Goal: Entertainment & Leisure: Browse casually

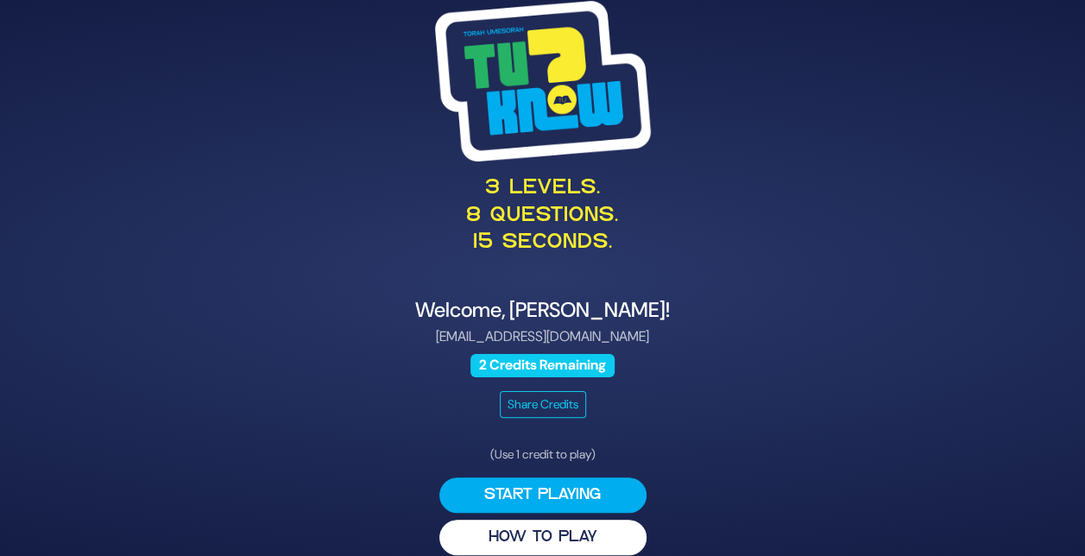
scroll to position [19, 0]
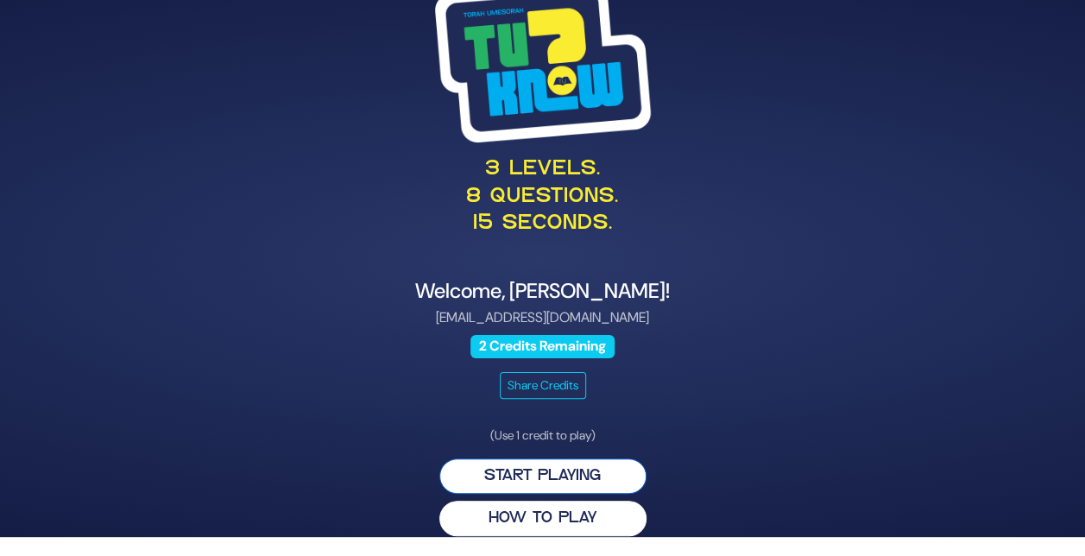
click at [566, 476] on button "Start Playing" at bounding box center [542, 475] width 207 height 35
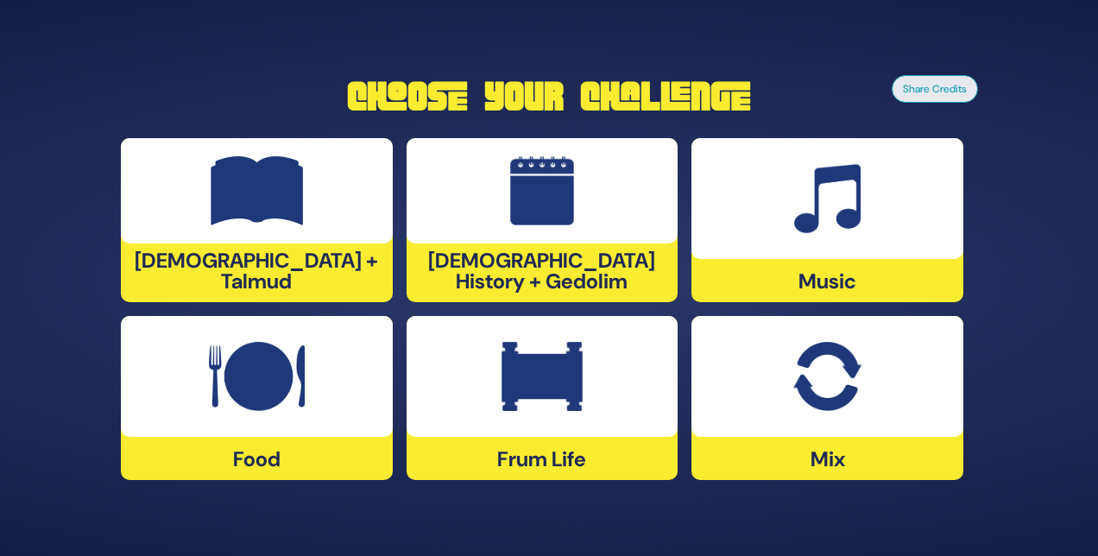
click at [834, 377] on img at bounding box center [826, 376] width 67 height 69
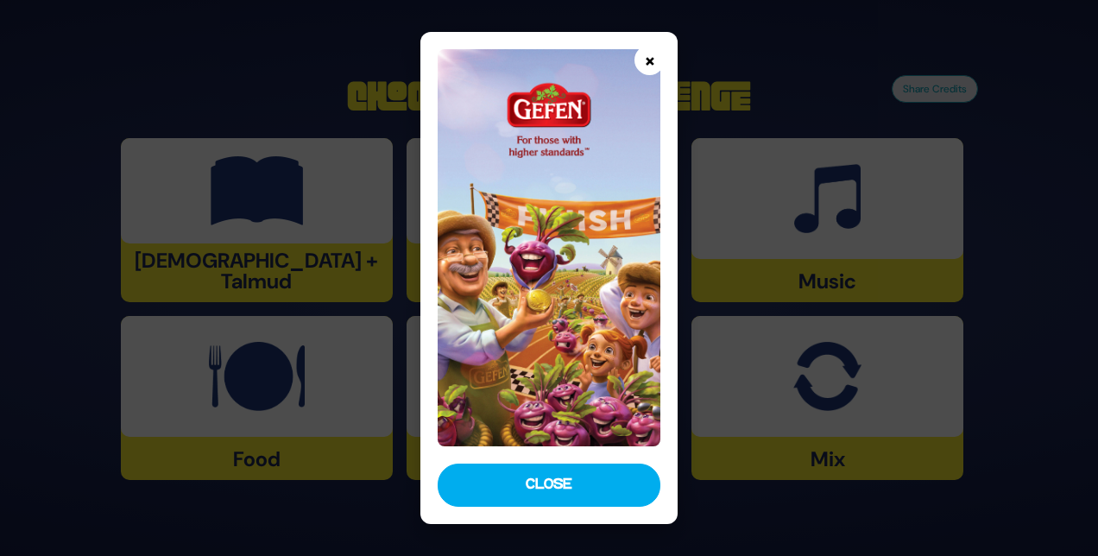
click at [643, 57] on button "×" at bounding box center [649, 60] width 30 height 30
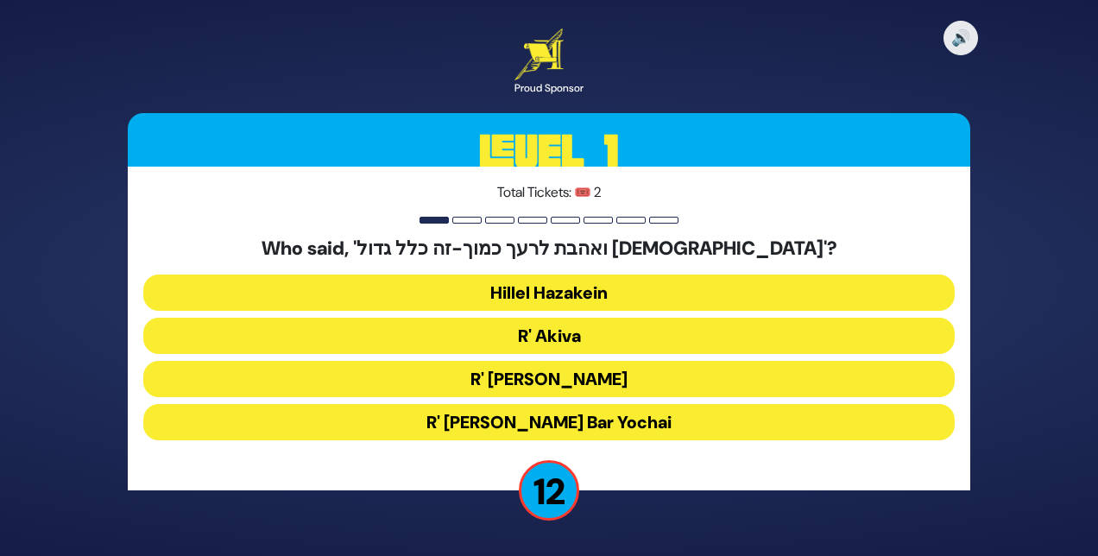
click at [556, 335] on button "R' Akiva" at bounding box center [548, 336] width 811 height 36
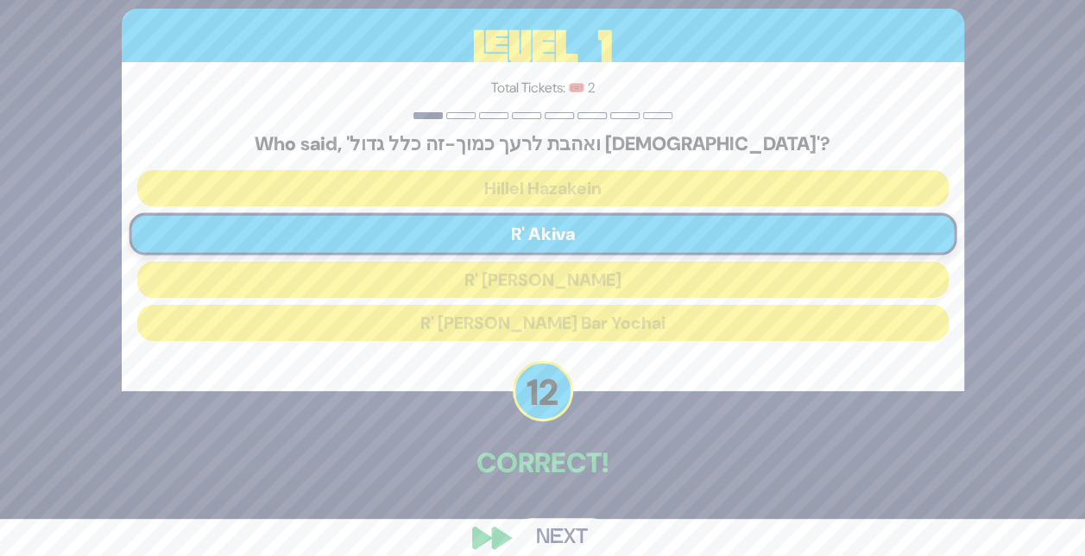
scroll to position [59, 0]
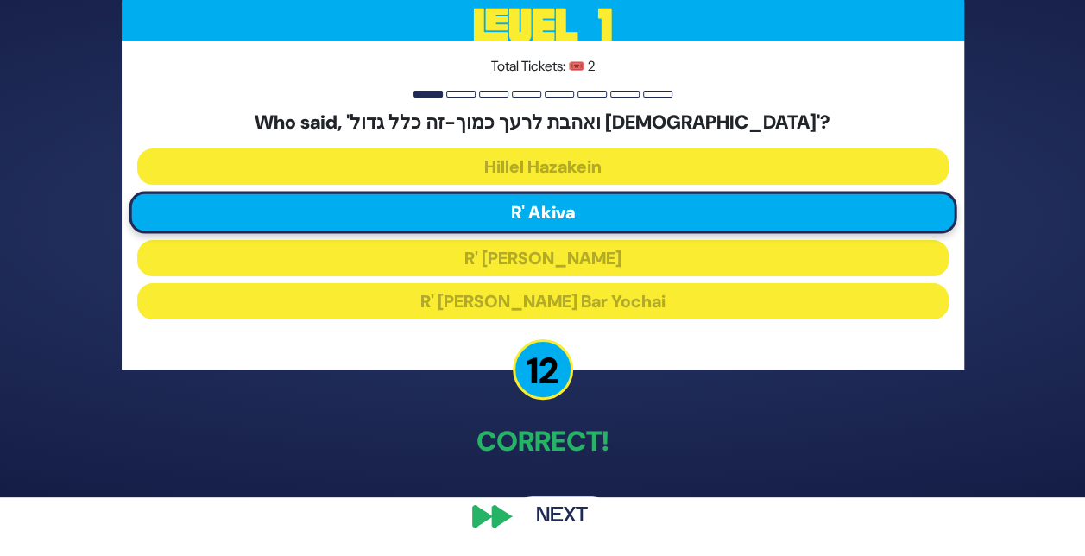
click at [557, 508] on button "Next" at bounding box center [562, 516] width 100 height 40
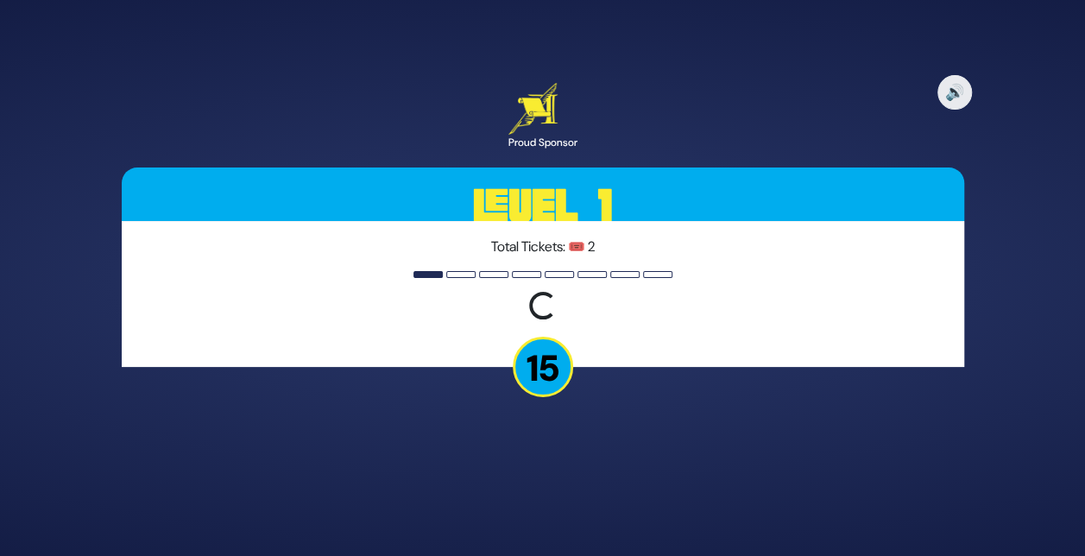
scroll to position [0, 0]
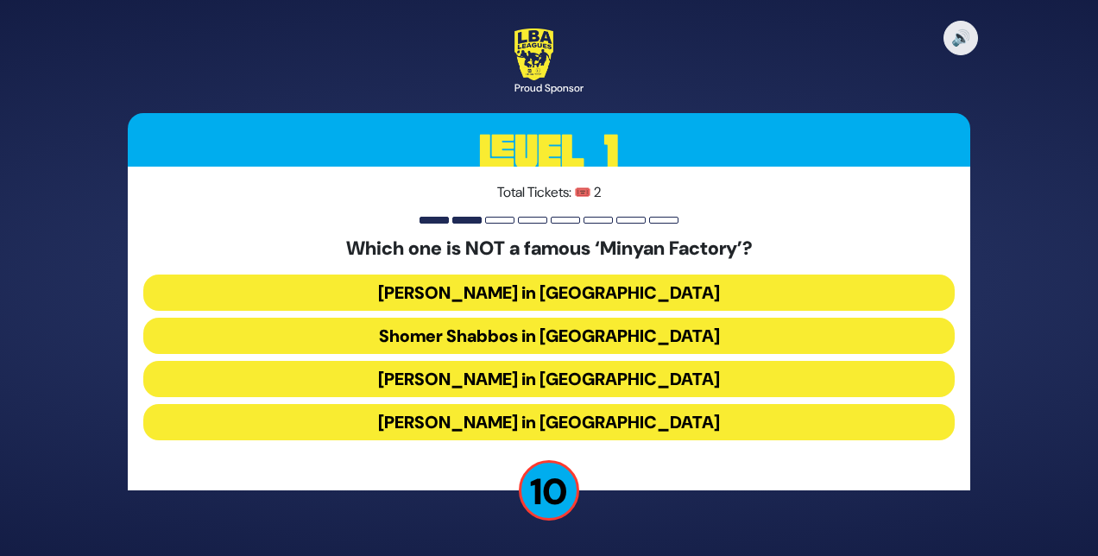
click at [505, 411] on button "Bais Dovid in Lakewood" at bounding box center [548, 422] width 811 height 36
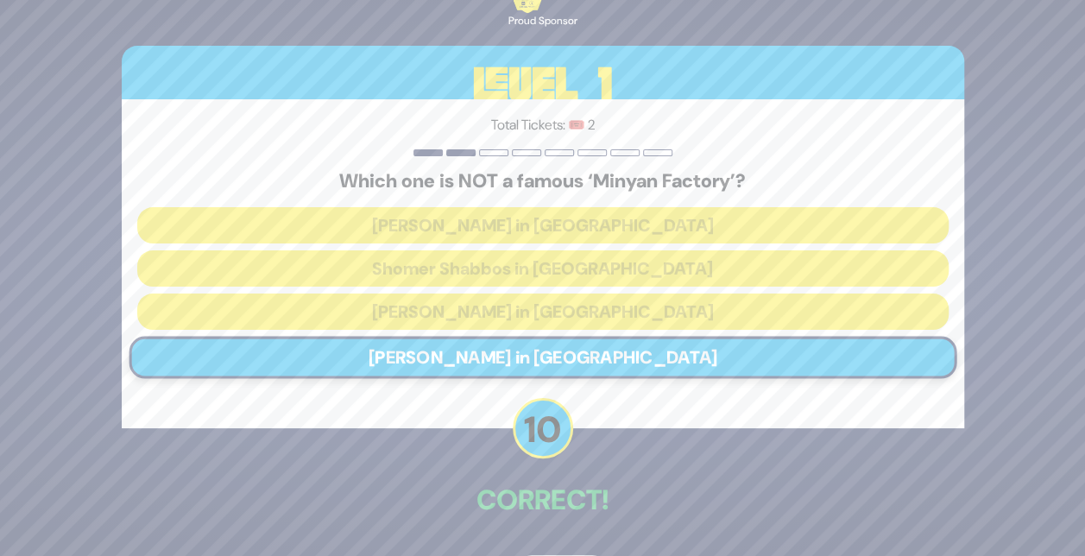
scroll to position [59, 0]
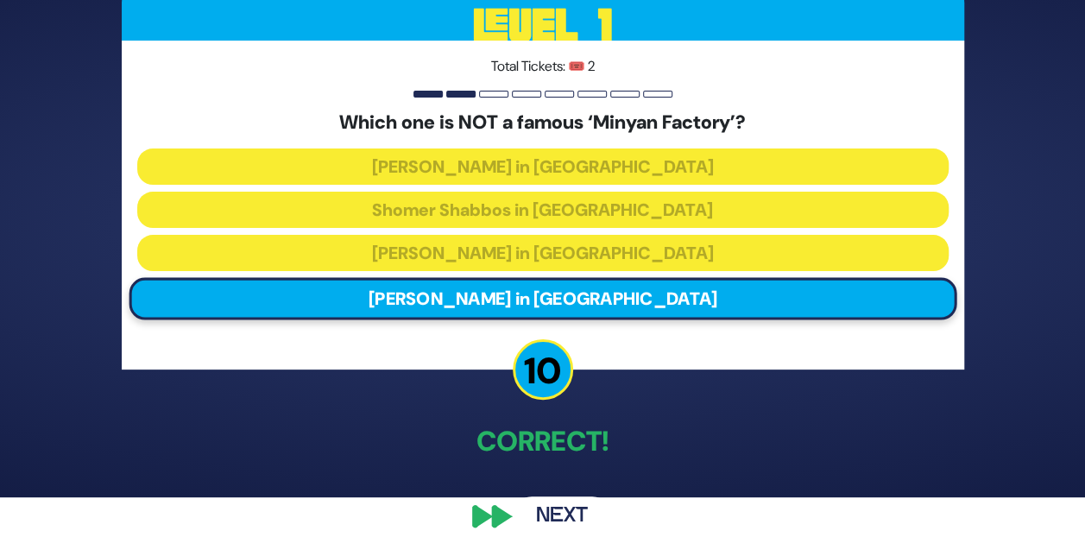
click at [570, 517] on button "Next" at bounding box center [562, 516] width 100 height 40
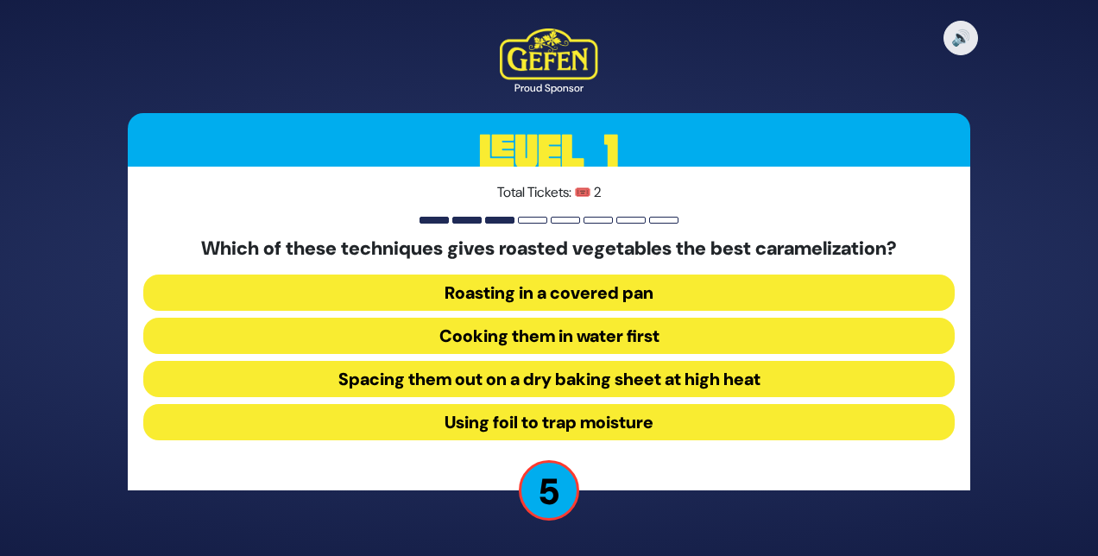
click at [527, 417] on button "Using foil to trap moisture" at bounding box center [548, 422] width 811 height 36
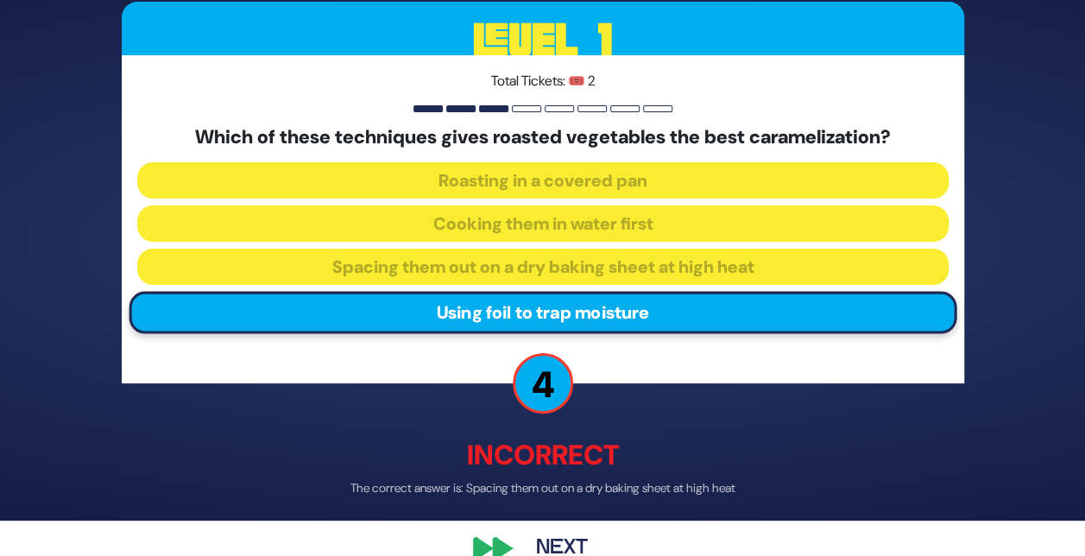
scroll to position [67, 0]
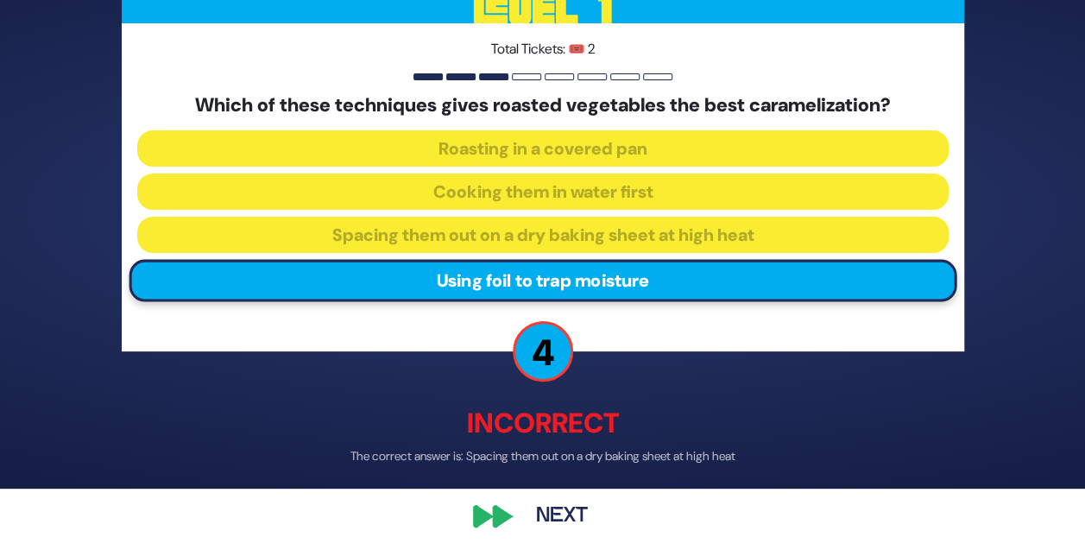
click at [560, 509] on button "Next" at bounding box center [562, 516] width 100 height 40
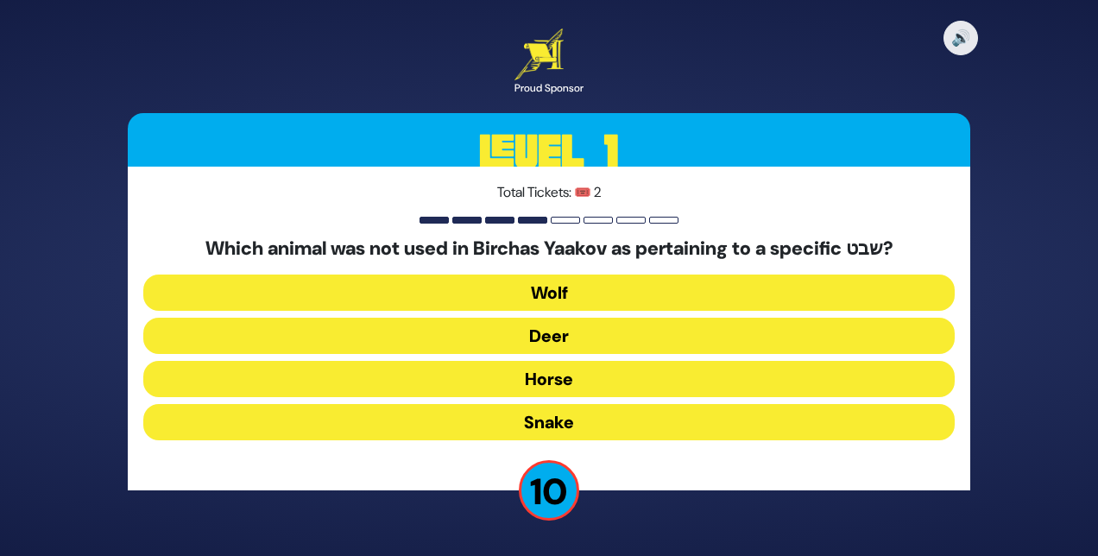
click at [517, 376] on button "Horse" at bounding box center [548, 379] width 811 height 36
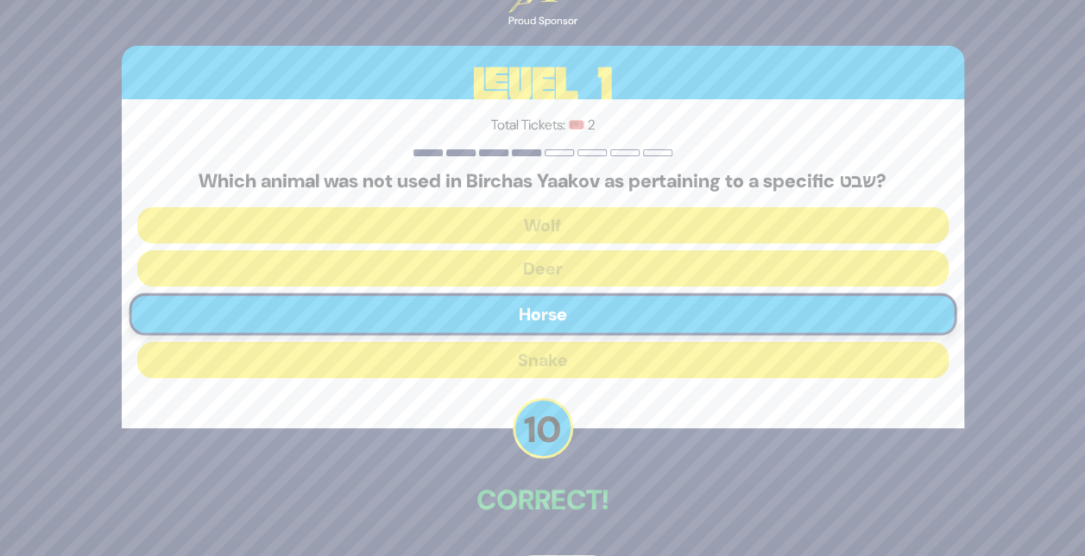
scroll to position [59, 0]
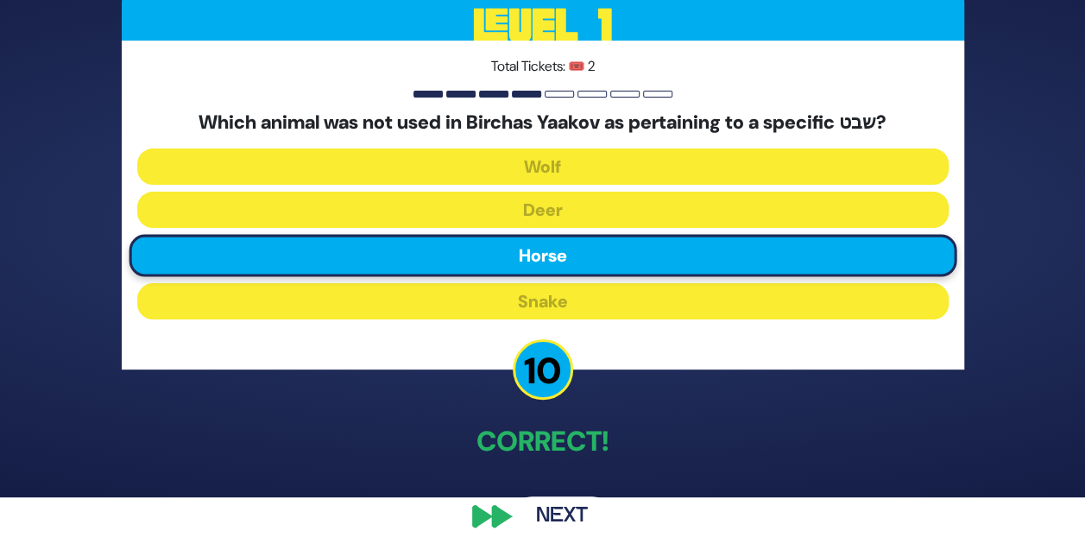
click at [556, 516] on button "Next" at bounding box center [562, 516] width 100 height 40
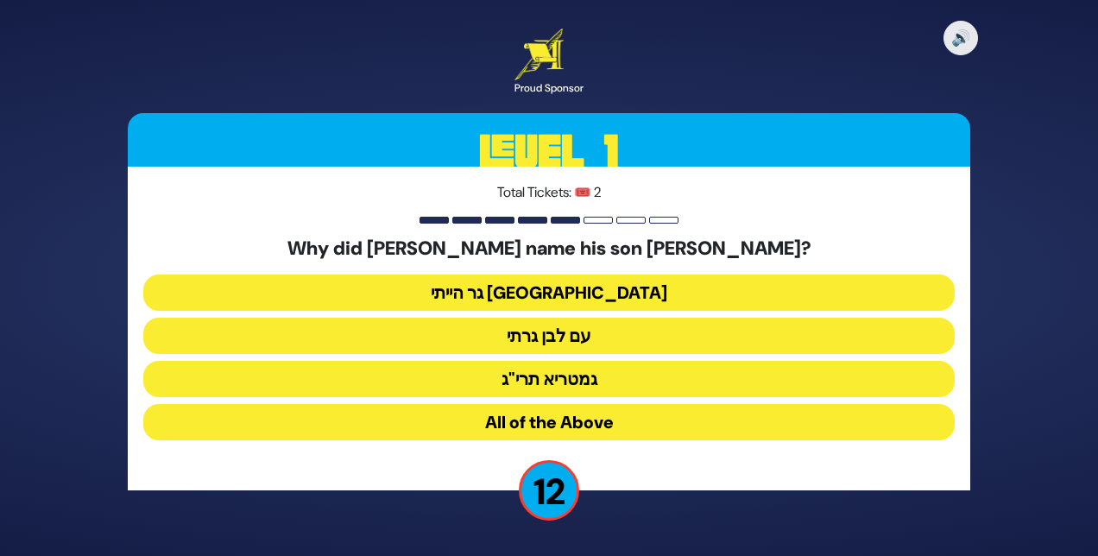
click at [519, 297] on button "גר הייתי בארץ נכריה" at bounding box center [548, 293] width 811 height 36
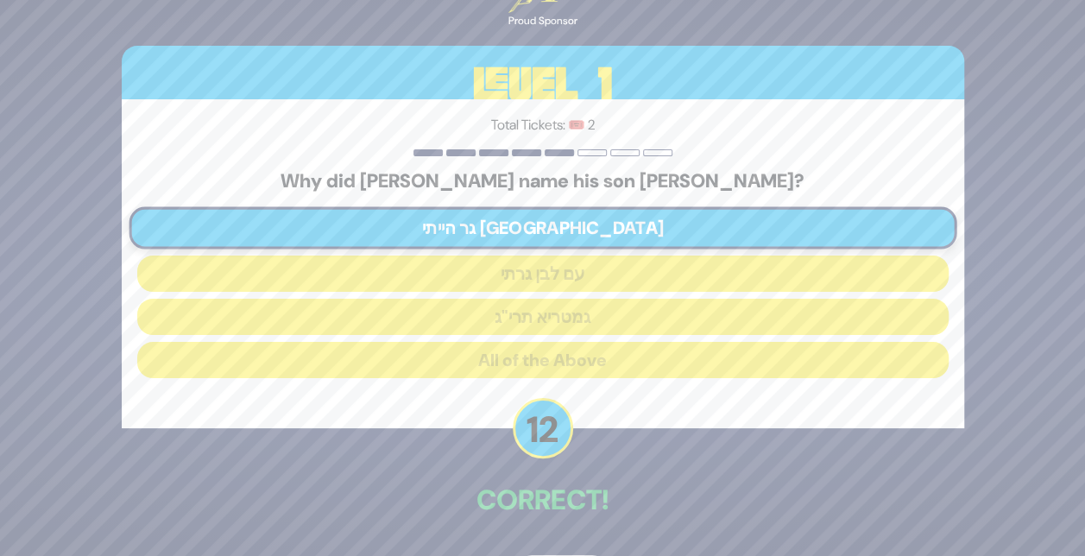
scroll to position [59, 0]
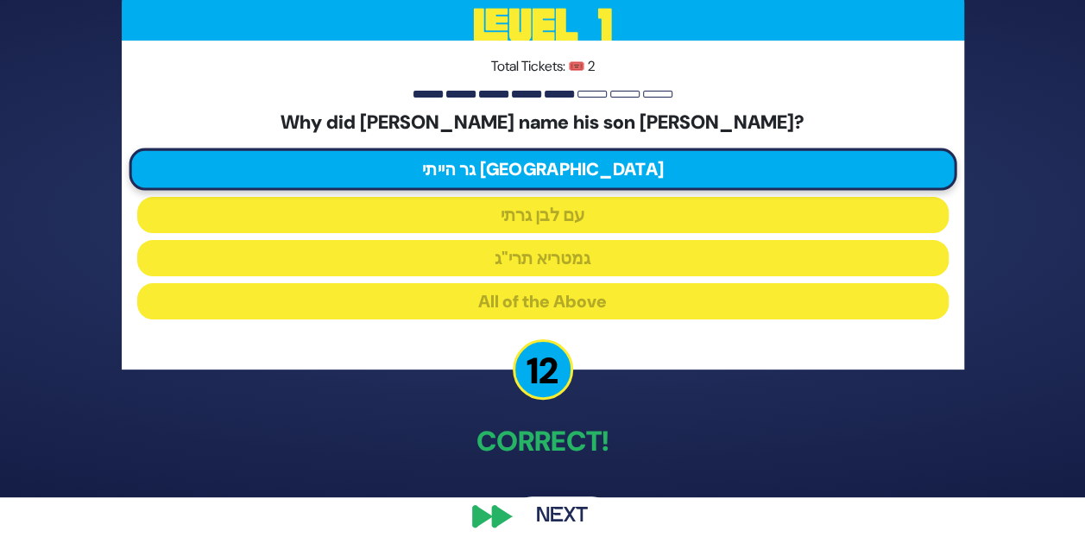
click at [561, 513] on button "Next" at bounding box center [562, 516] width 100 height 40
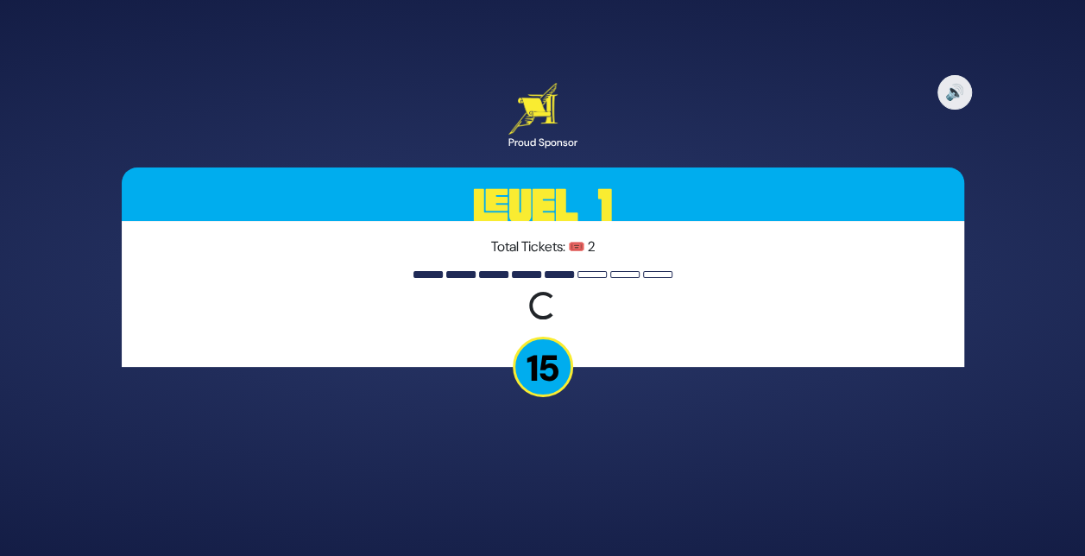
scroll to position [0, 0]
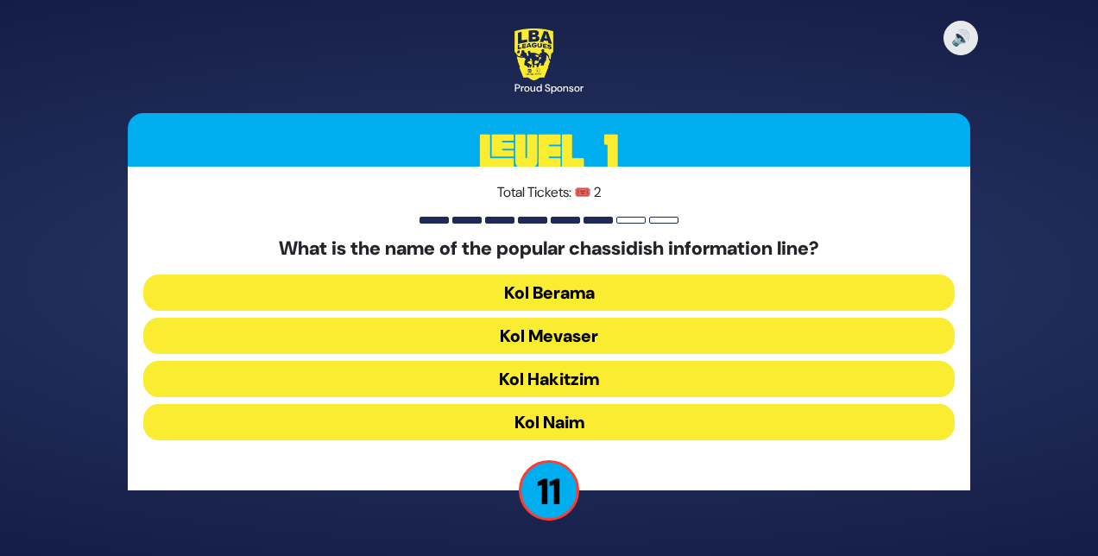
click at [535, 330] on button "Kol Mevaser" at bounding box center [548, 336] width 811 height 36
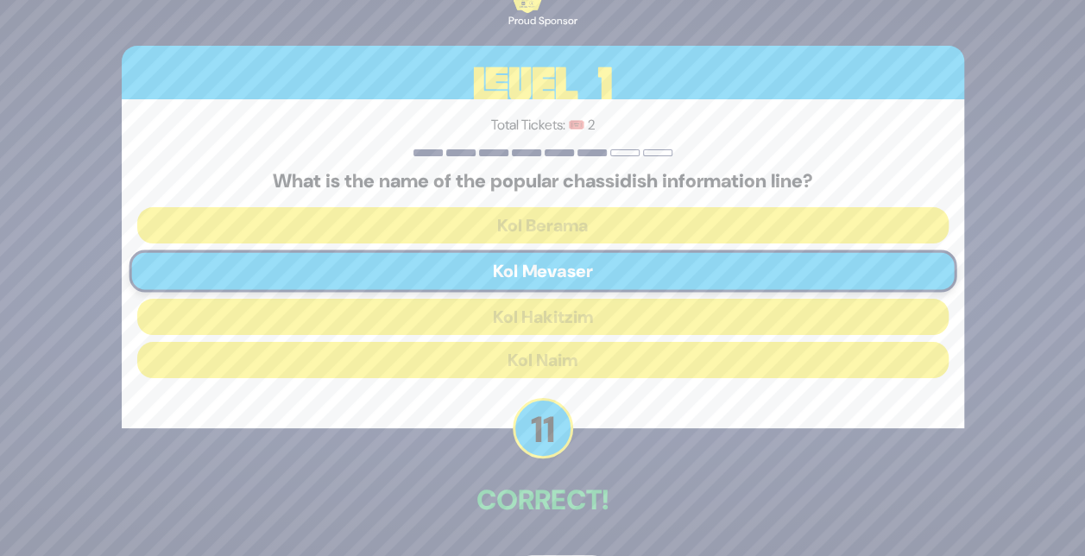
scroll to position [59, 0]
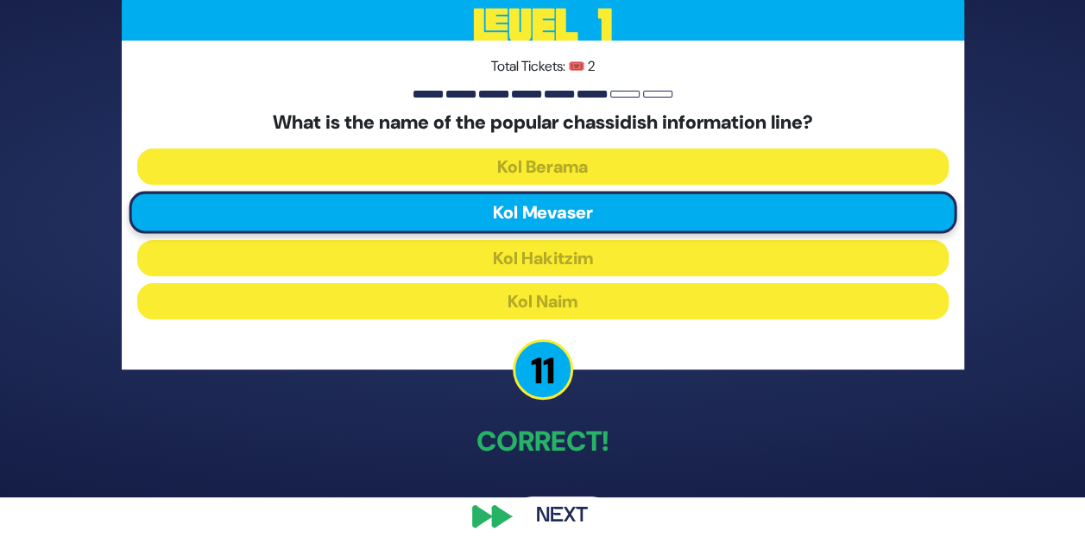
click at [554, 510] on button "Next" at bounding box center [562, 516] width 100 height 40
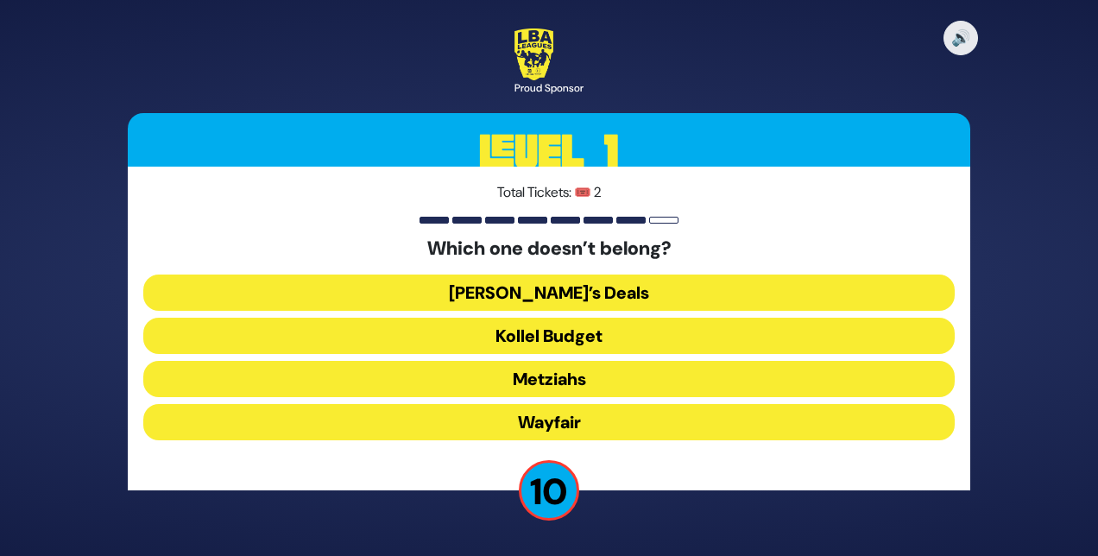
click at [554, 413] on button "Wayfair" at bounding box center [548, 422] width 811 height 36
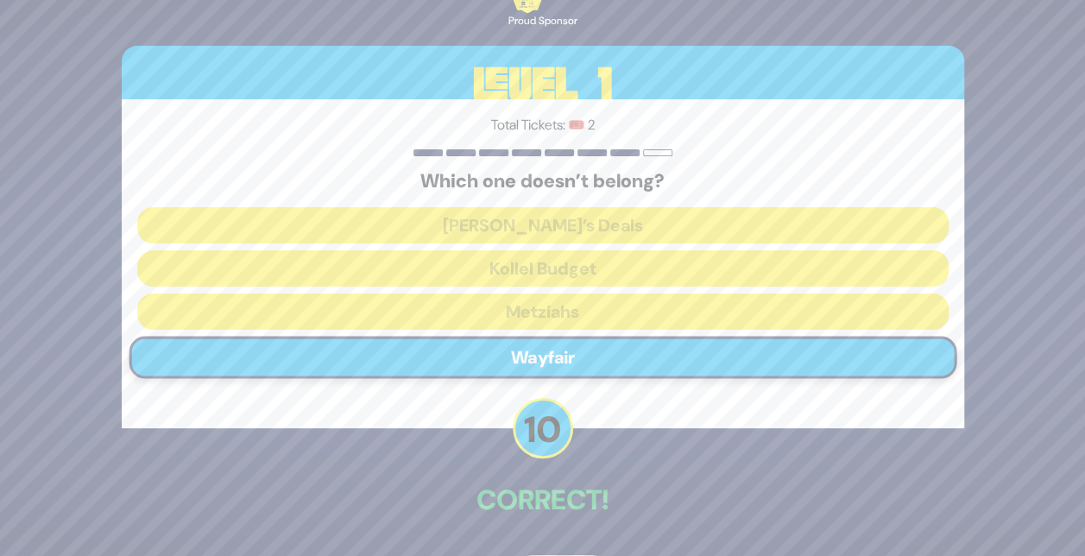
scroll to position [59, 0]
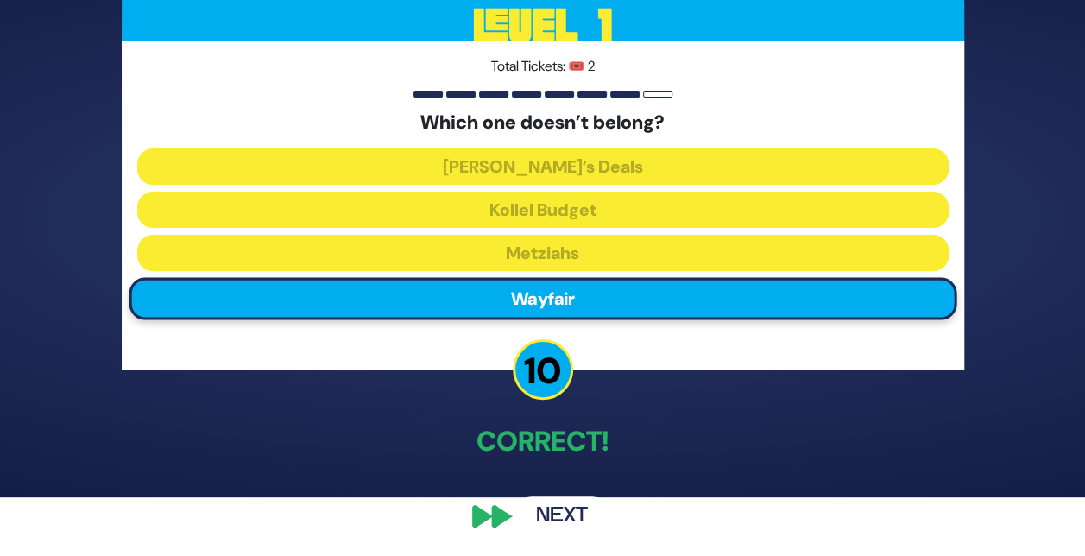
click at [565, 520] on button "Next" at bounding box center [562, 516] width 100 height 40
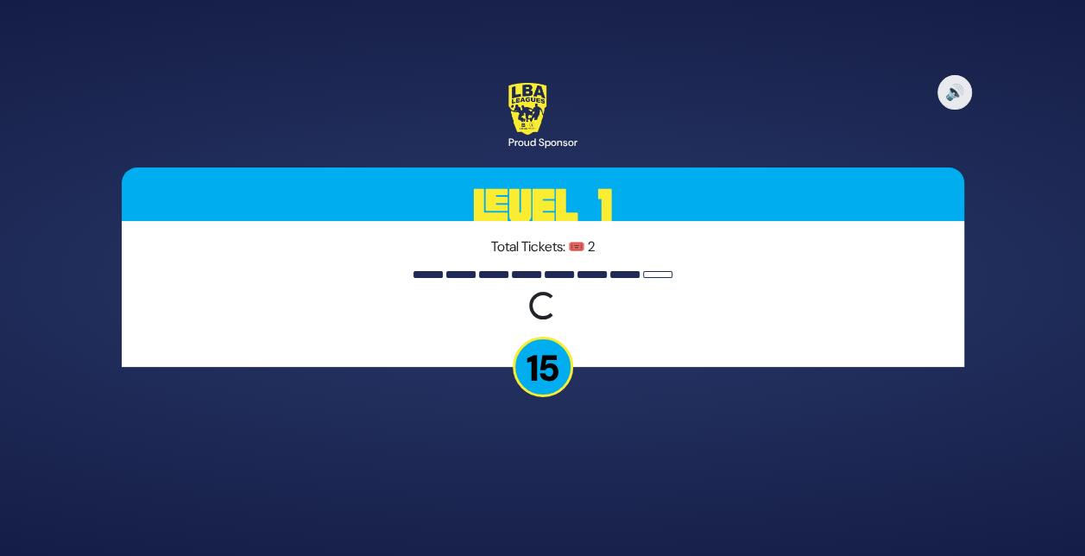
scroll to position [0, 0]
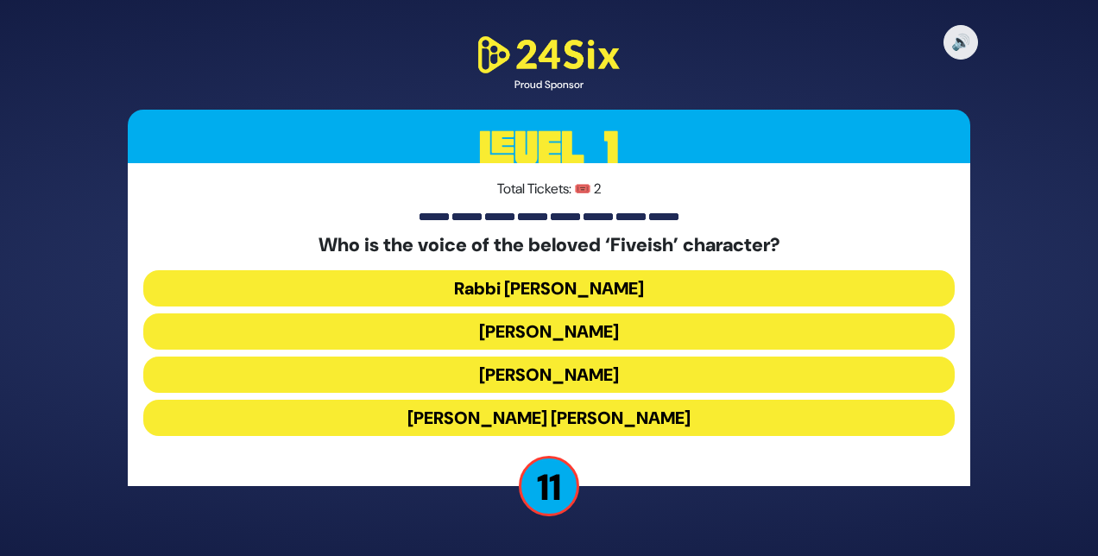
click at [532, 370] on button "Elchonon Schwartz" at bounding box center [548, 375] width 811 height 36
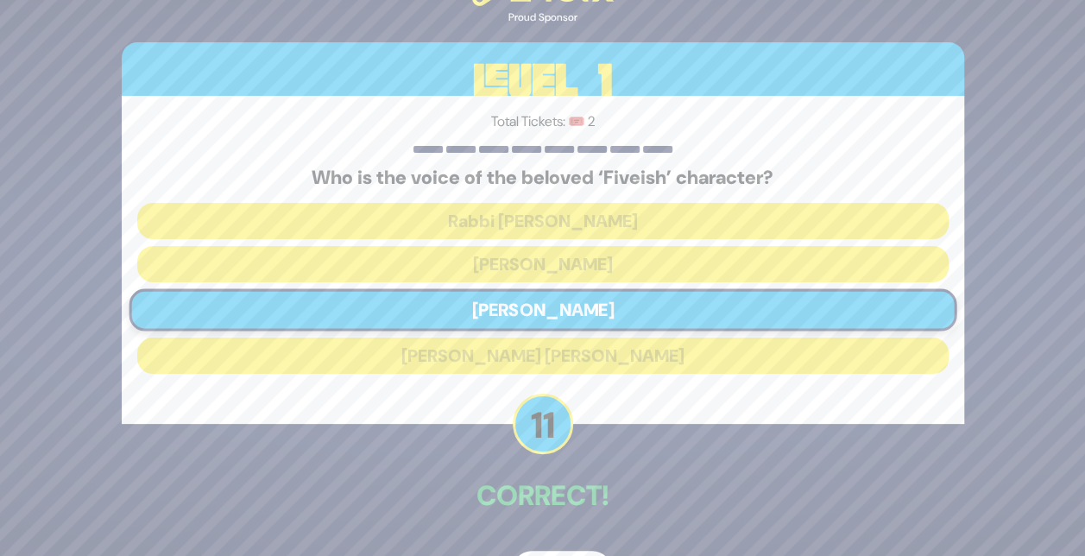
scroll to position [55, 0]
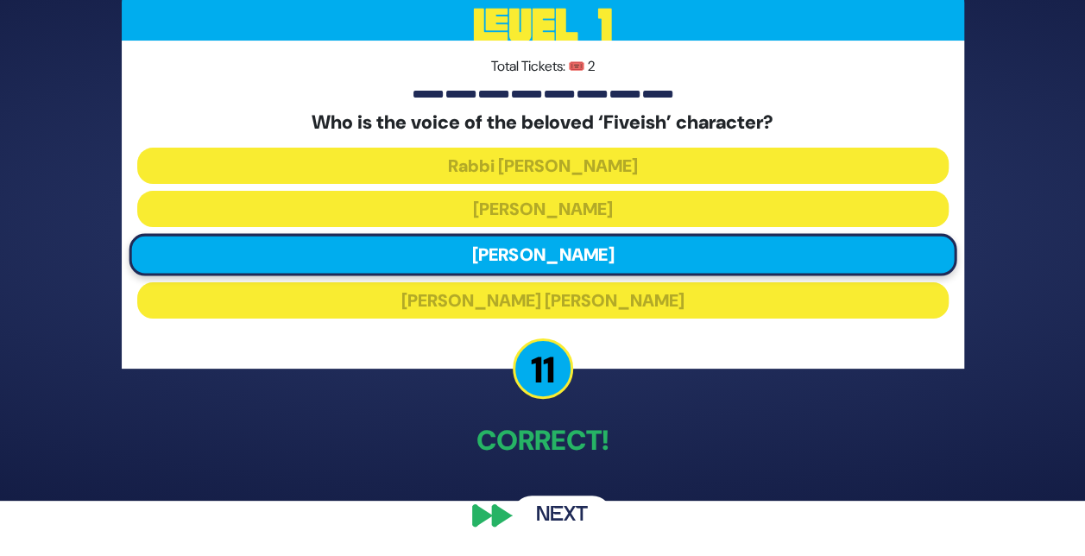
click at [569, 520] on button "Next" at bounding box center [562, 515] width 100 height 40
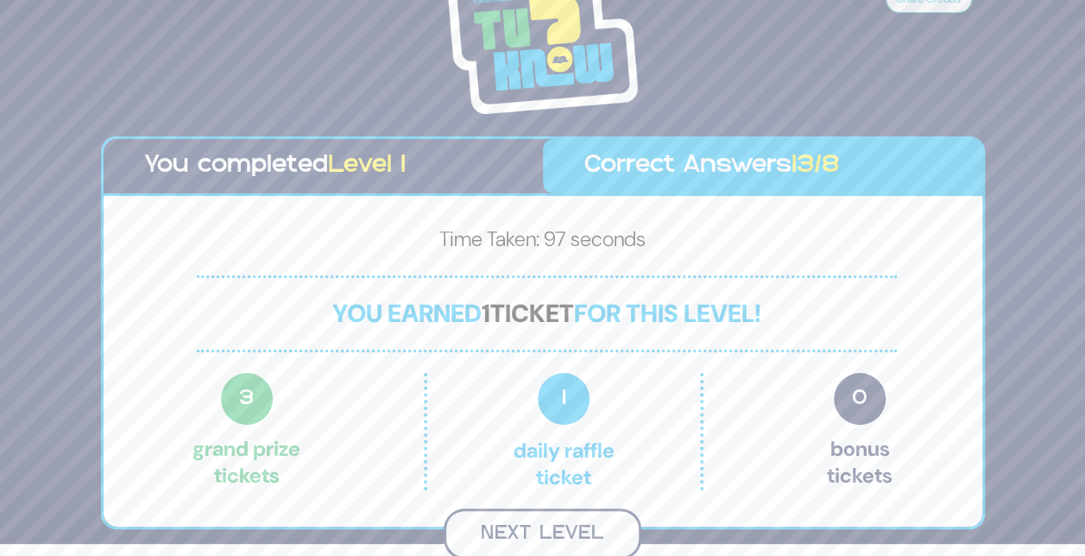
scroll to position [14, 0]
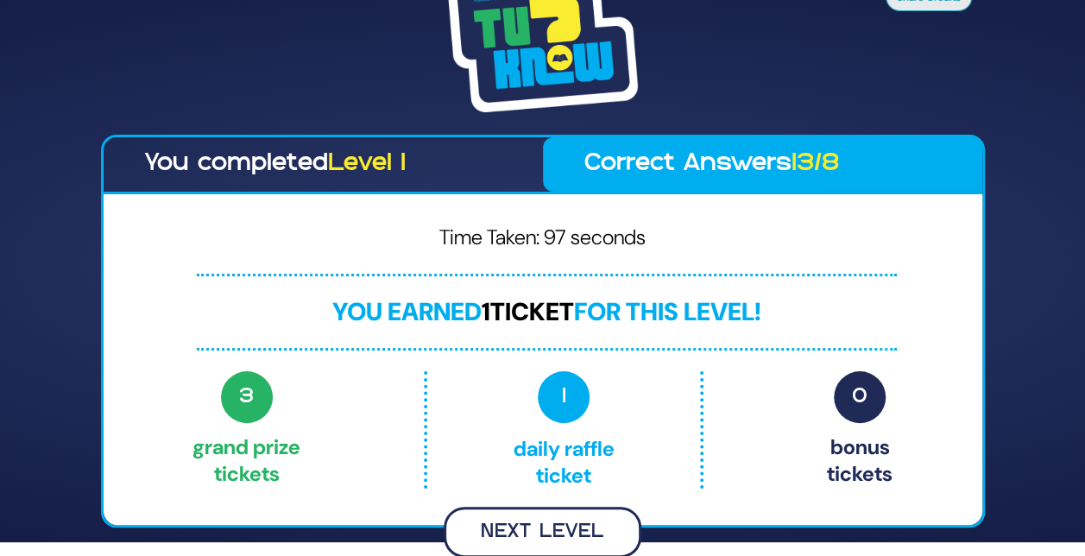
click at [532, 528] on button "Next Level" at bounding box center [543, 532] width 198 height 51
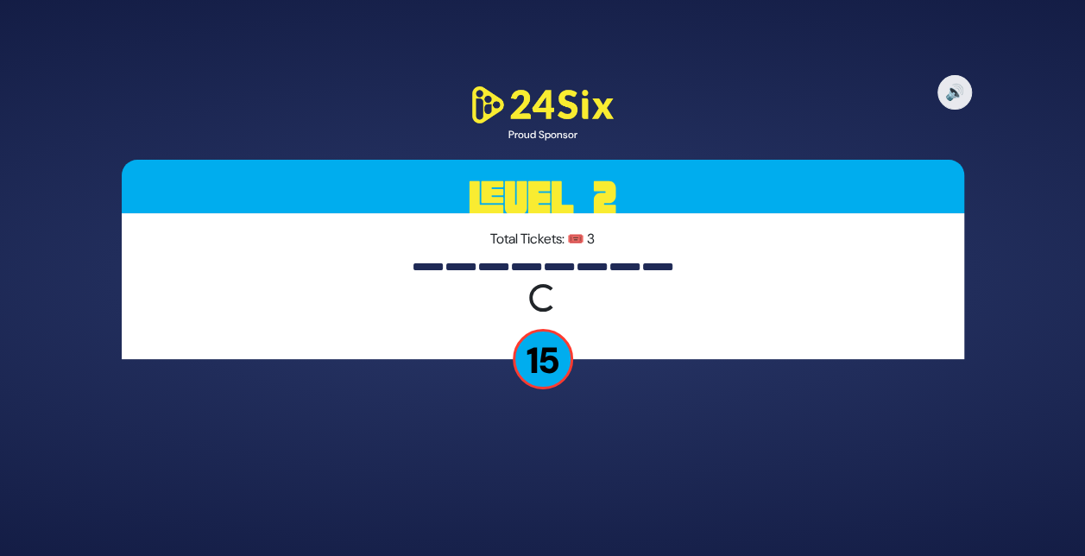
scroll to position [0, 0]
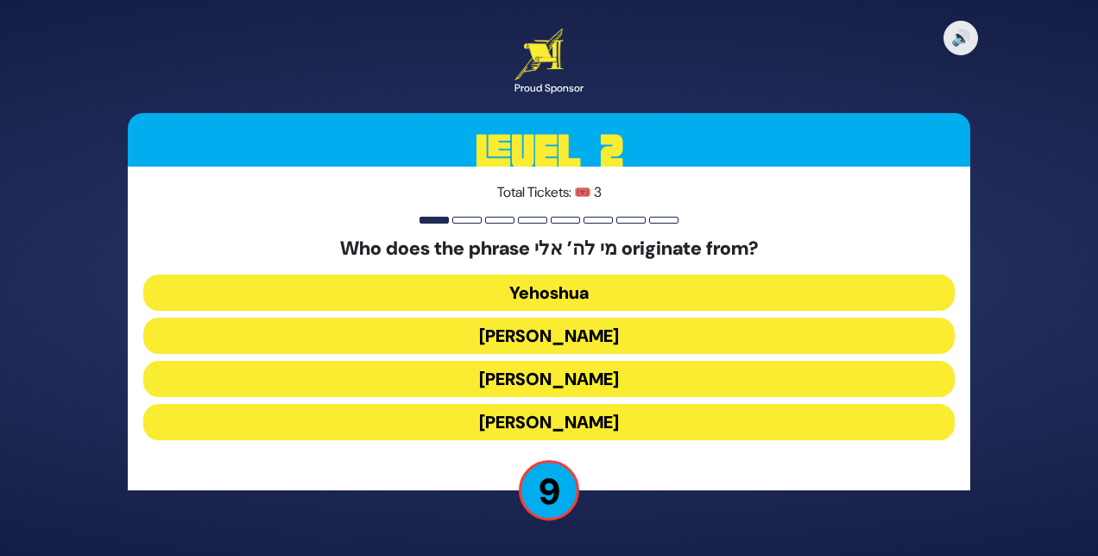
click at [544, 337] on button "Yehuda Hamaccabi" at bounding box center [548, 336] width 811 height 36
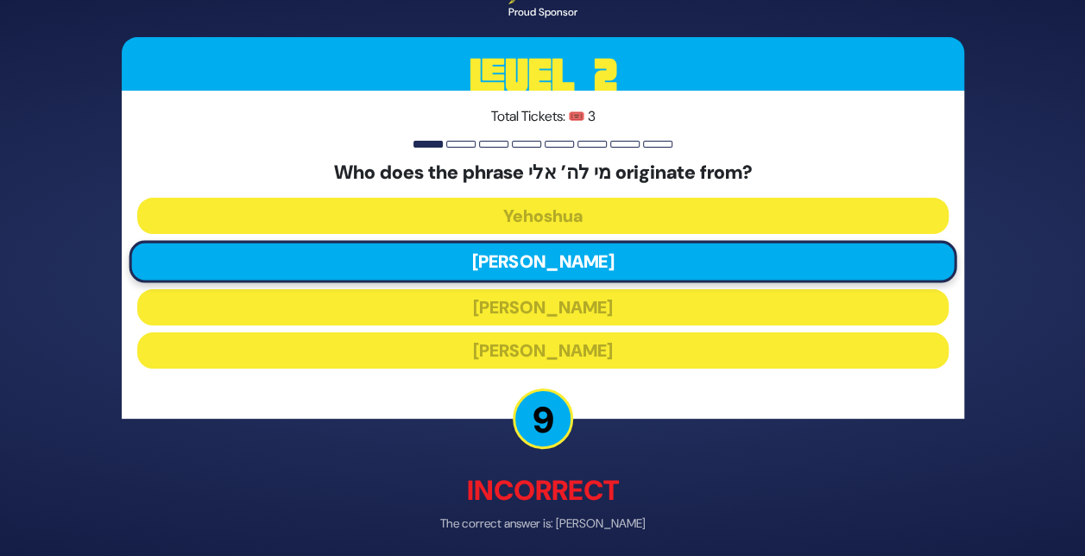
scroll to position [67, 0]
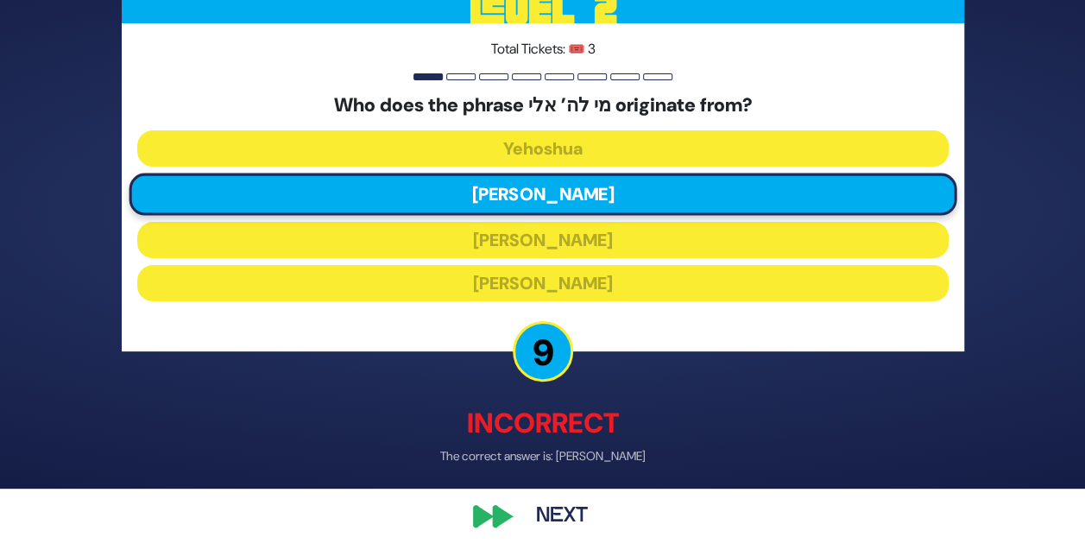
click at [556, 510] on button "Next" at bounding box center [562, 516] width 100 height 40
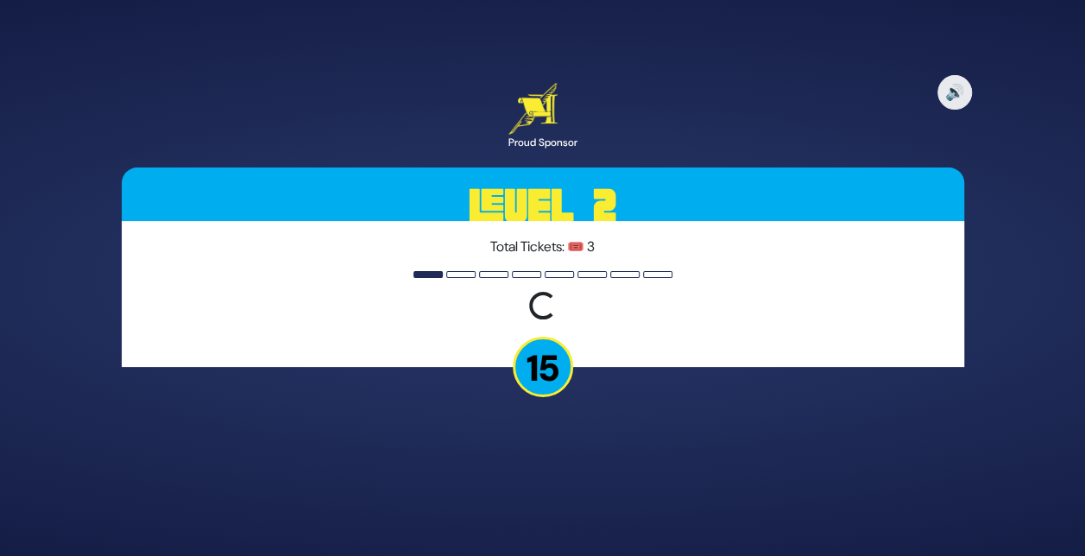
scroll to position [0, 0]
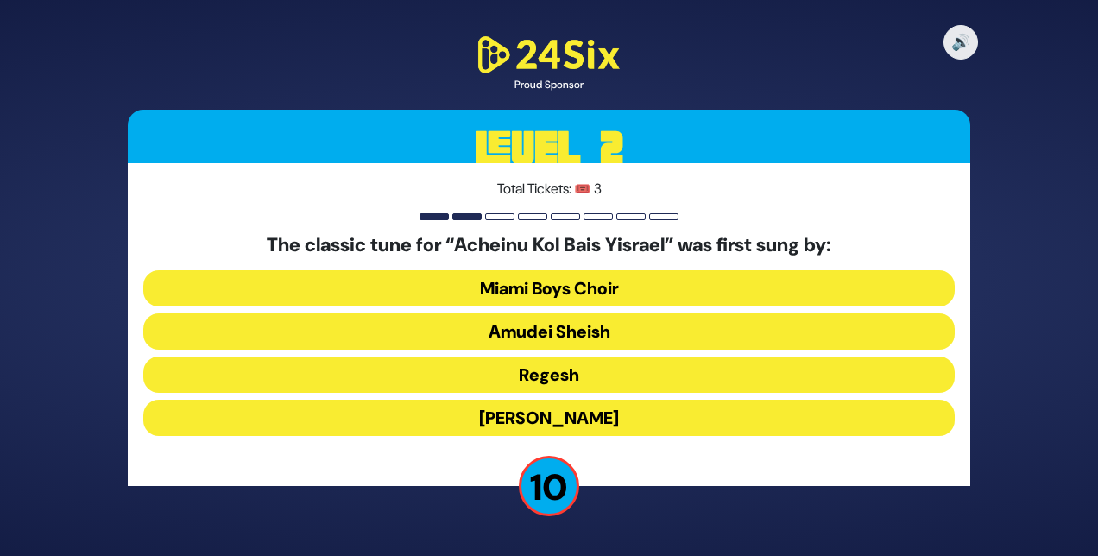
click at [527, 419] on button "Abie Rotenberg" at bounding box center [548, 418] width 811 height 36
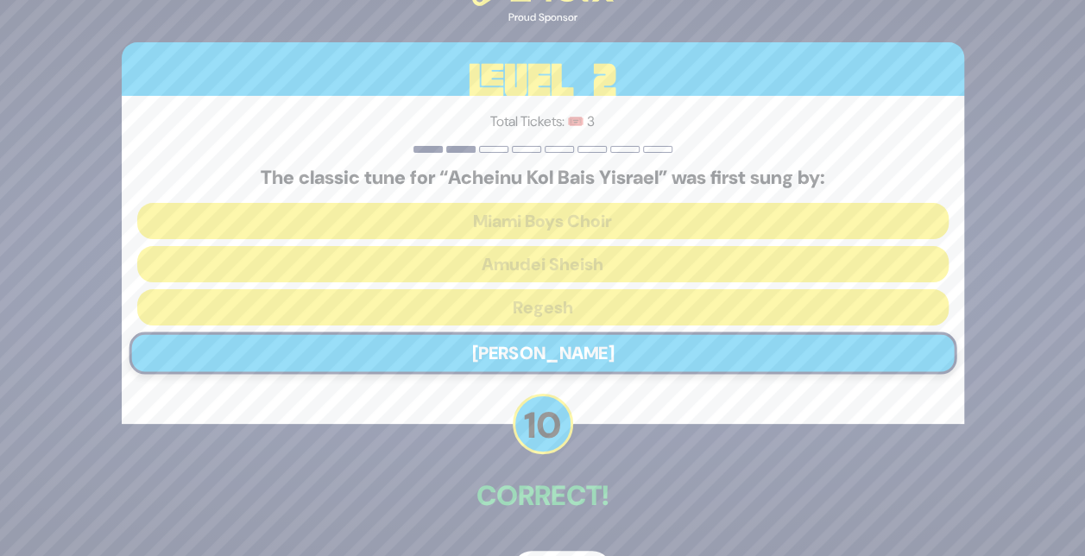
scroll to position [55, 0]
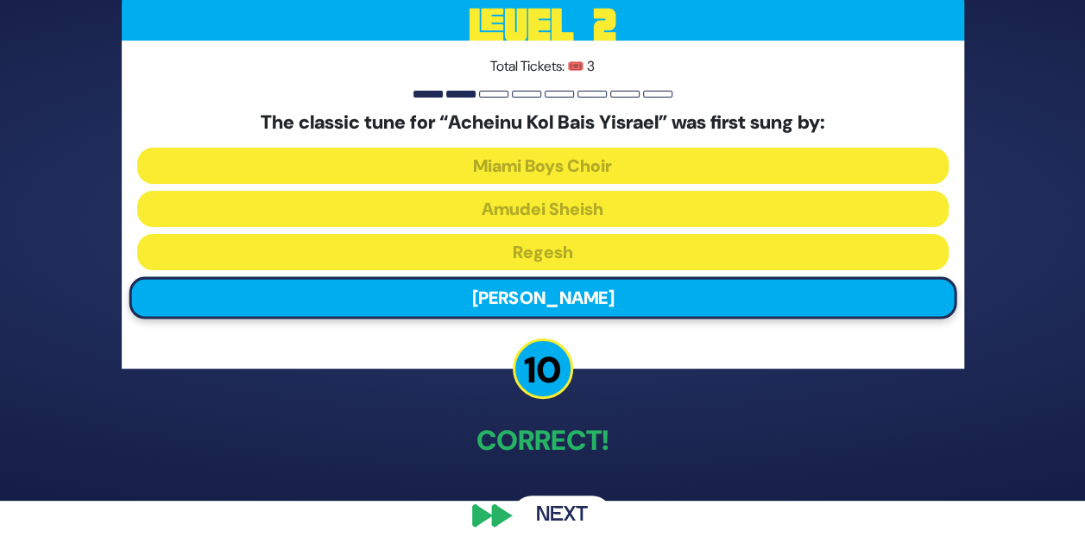
click at [565, 519] on button "Next" at bounding box center [562, 515] width 100 height 40
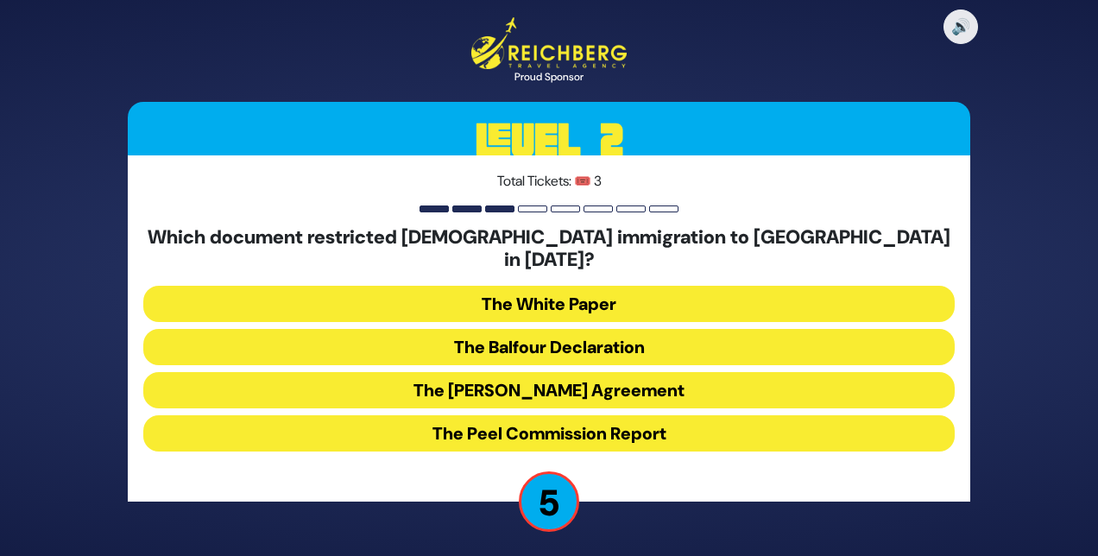
click at [535, 286] on button "The White Paper" at bounding box center [548, 304] width 811 height 36
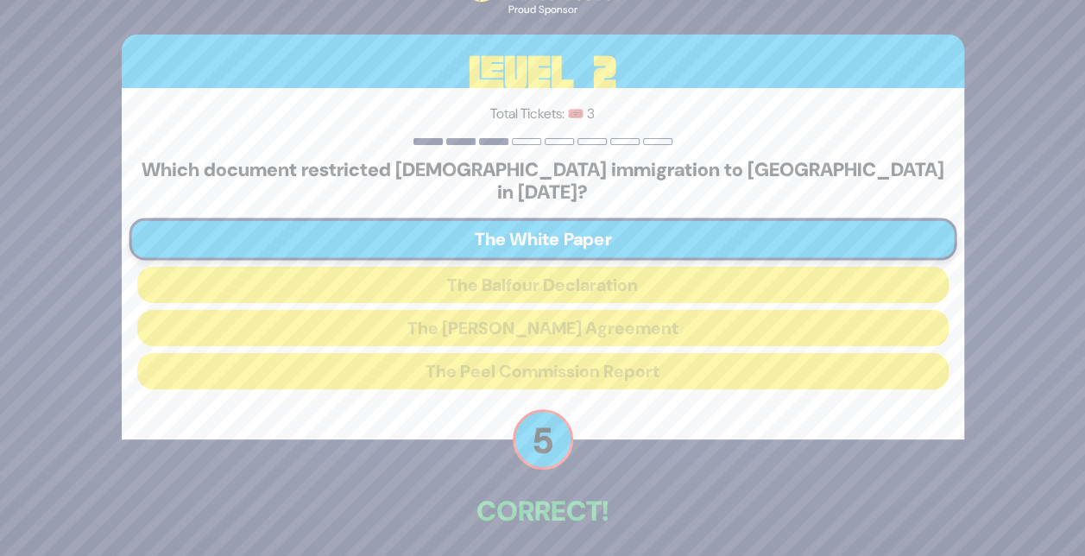
scroll to position [59, 0]
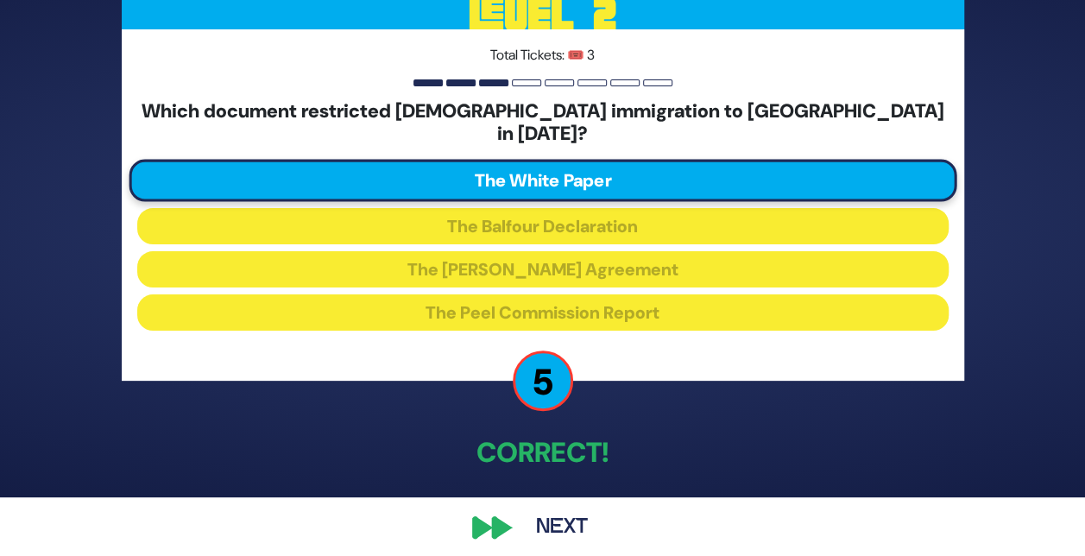
click at [548, 513] on button "Next" at bounding box center [562, 528] width 100 height 40
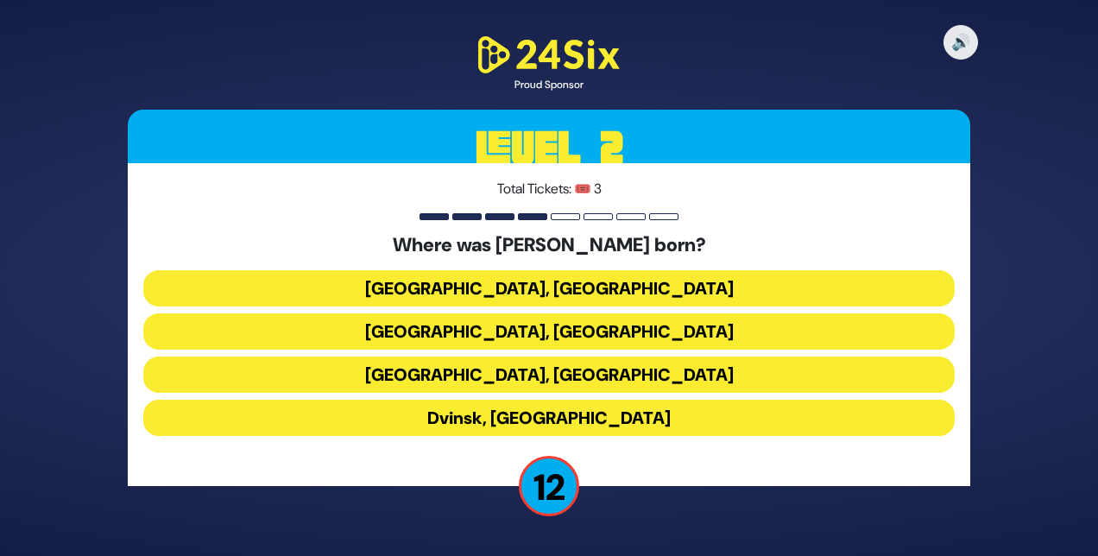
click at [495, 283] on button "Berlin, Germany" at bounding box center [548, 288] width 811 height 36
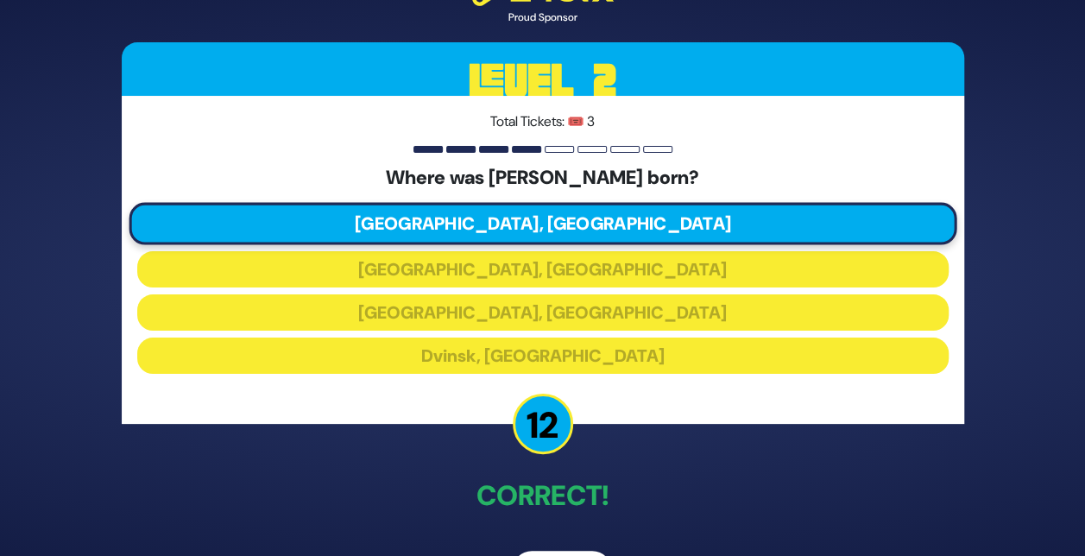
click at [426, 485] on p "Correct!" at bounding box center [543, 495] width 843 height 41
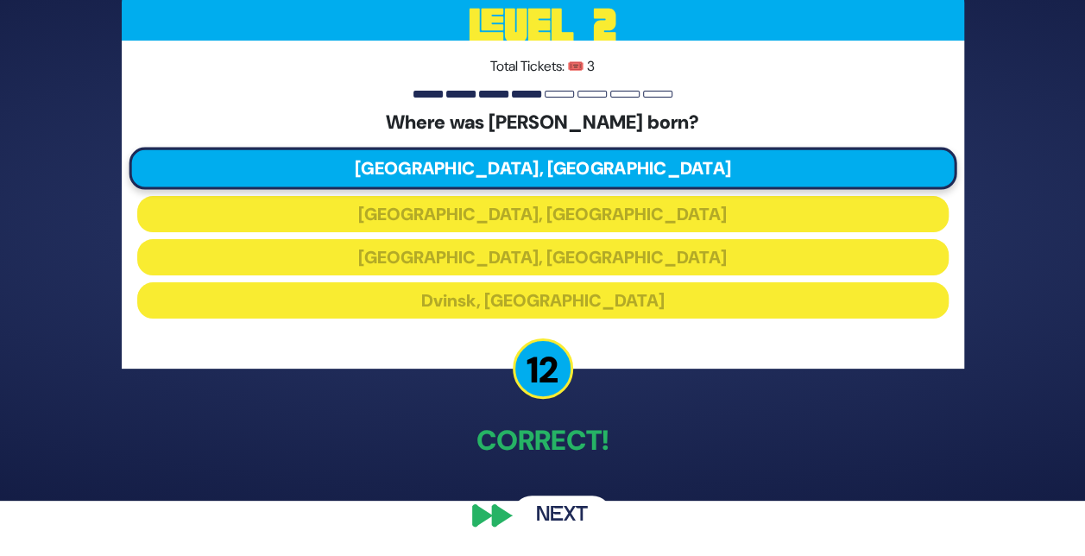
click at [552, 513] on button "Next" at bounding box center [562, 515] width 100 height 40
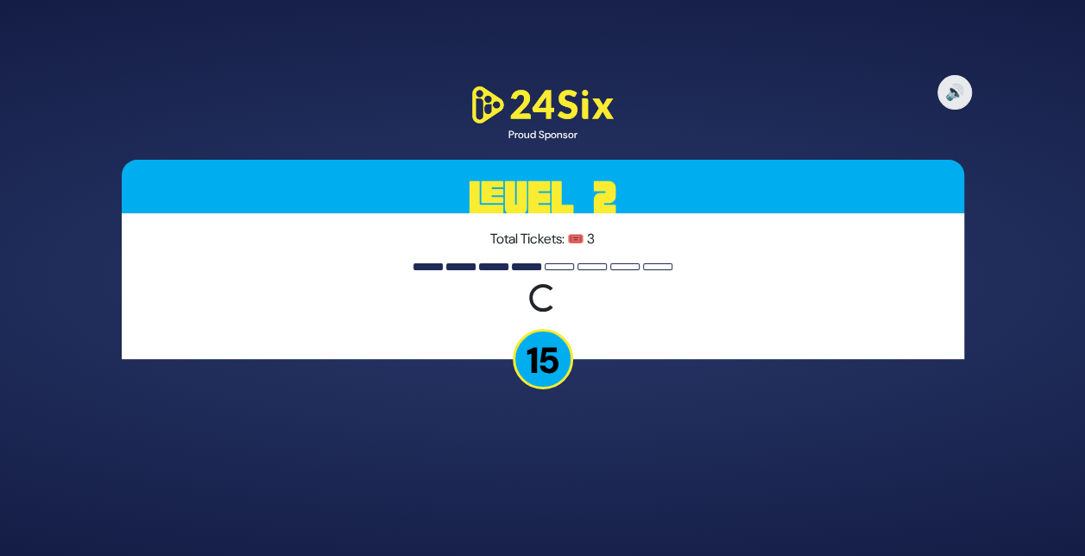
scroll to position [0, 0]
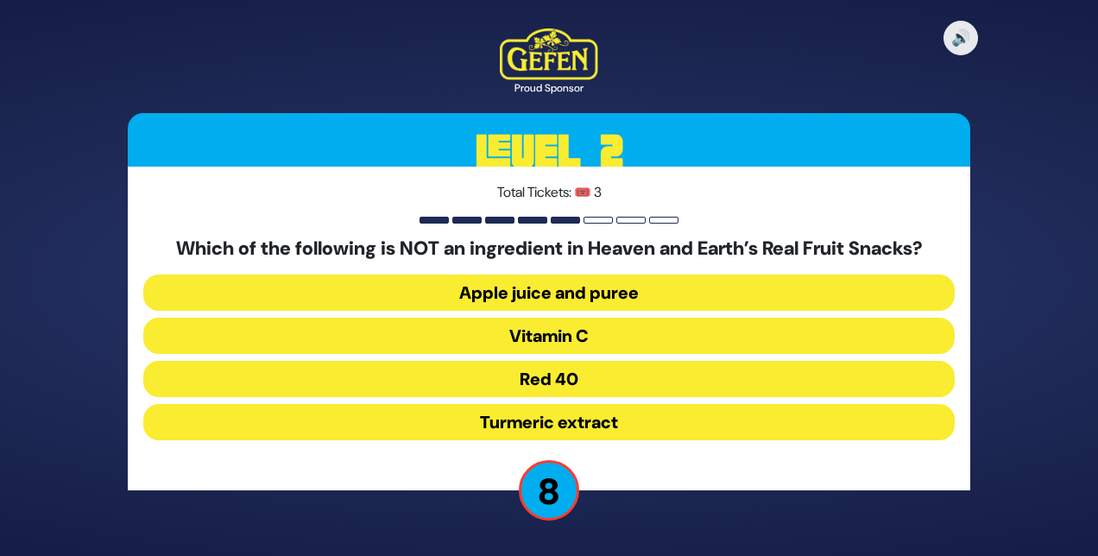
click at [558, 379] on button "Red 40" at bounding box center [548, 379] width 811 height 36
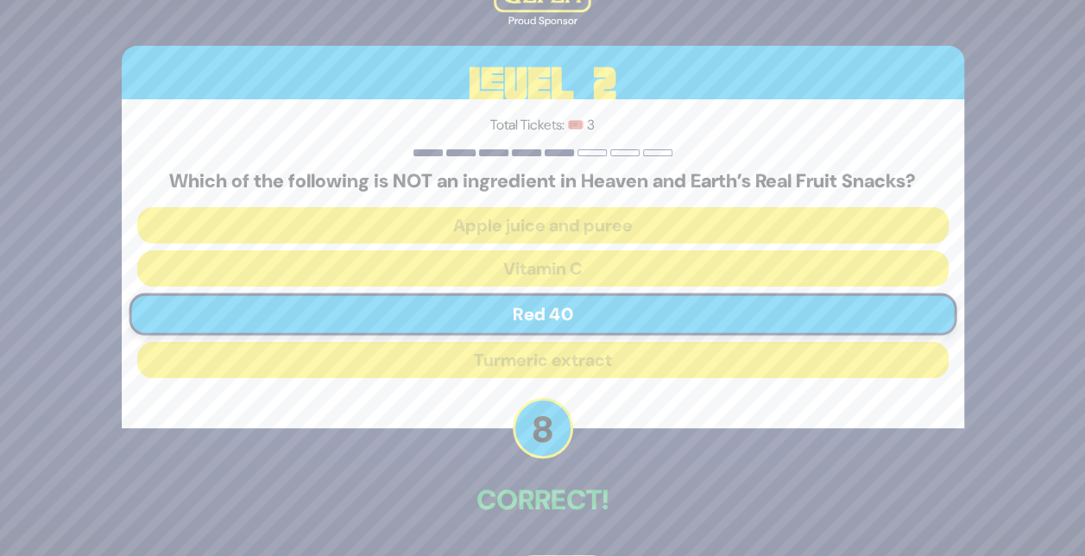
scroll to position [59, 0]
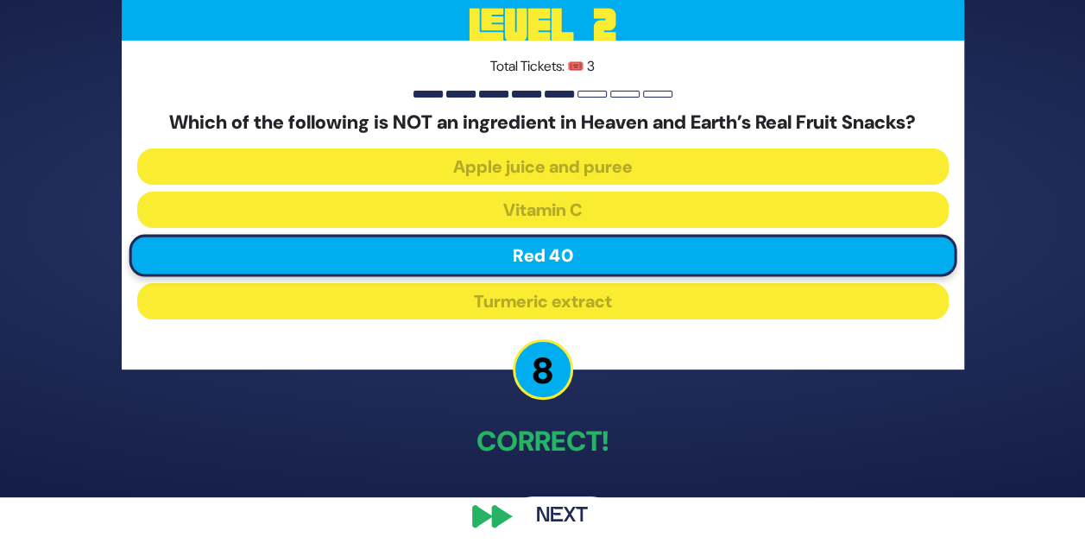
click at [552, 513] on button "Next" at bounding box center [562, 516] width 100 height 40
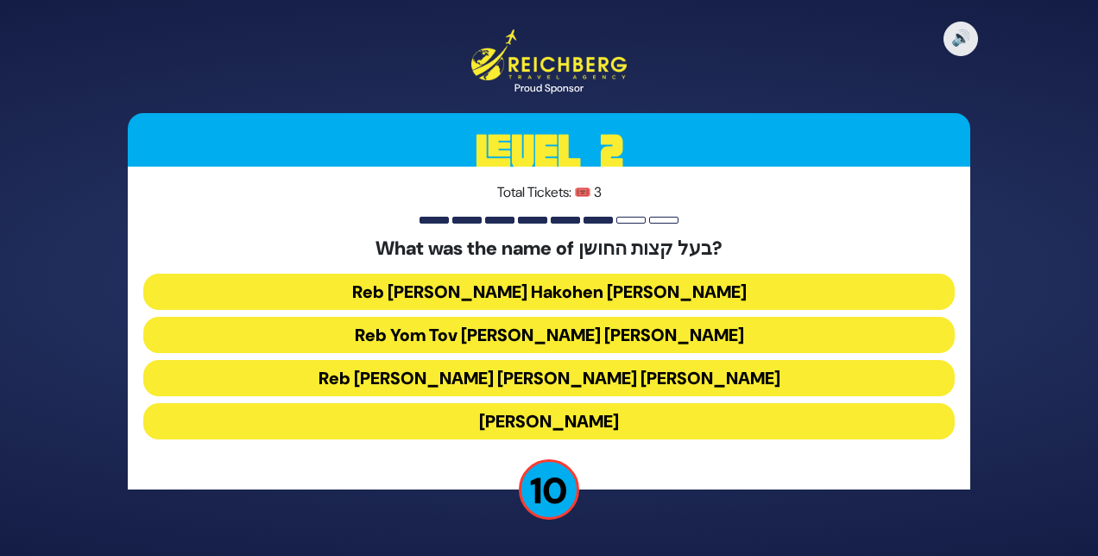
click at [531, 287] on button "Reb Aryeh Leib Hakohen Heller" at bounding box center [548, 292] width 811 height 36
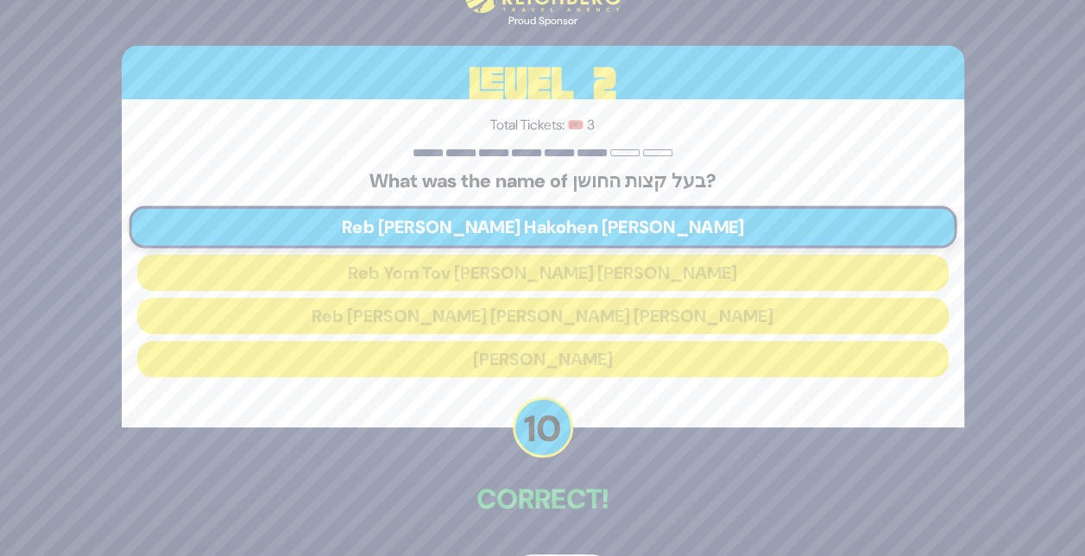
scroll to position [59, 0]
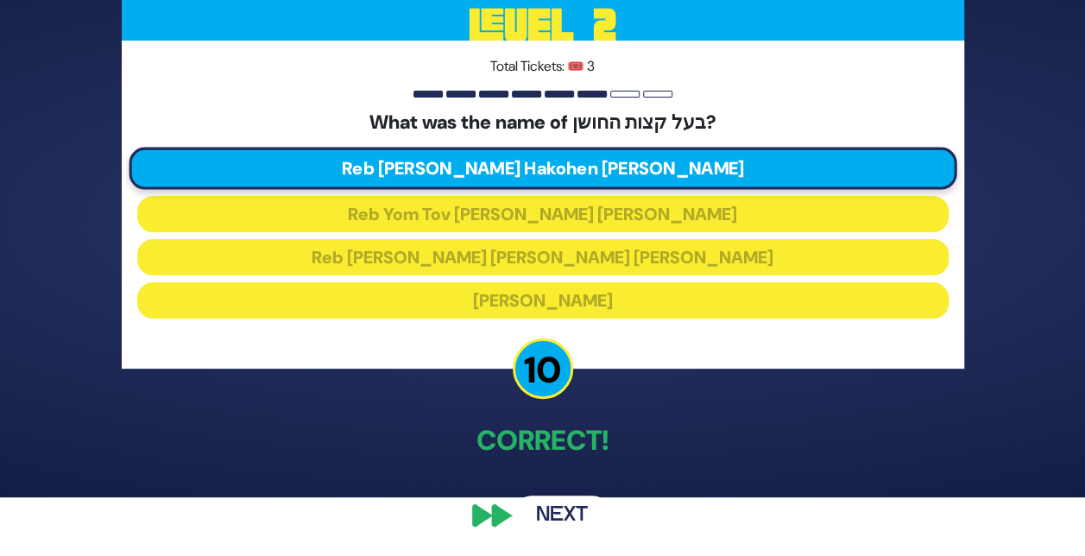
click at [573, 520] on button "Next" at bounding box center [562, 515] width 100 height 40
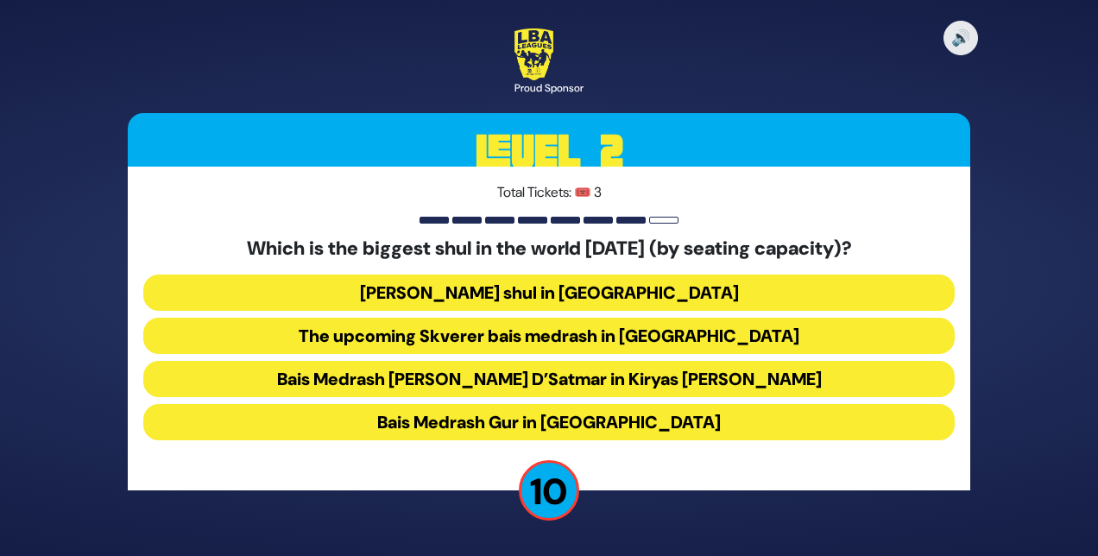
click at [459, 422] on button "Bais Medrash Gur in Yerushalayim" at bounding box center [548, 422] width 811 height 36
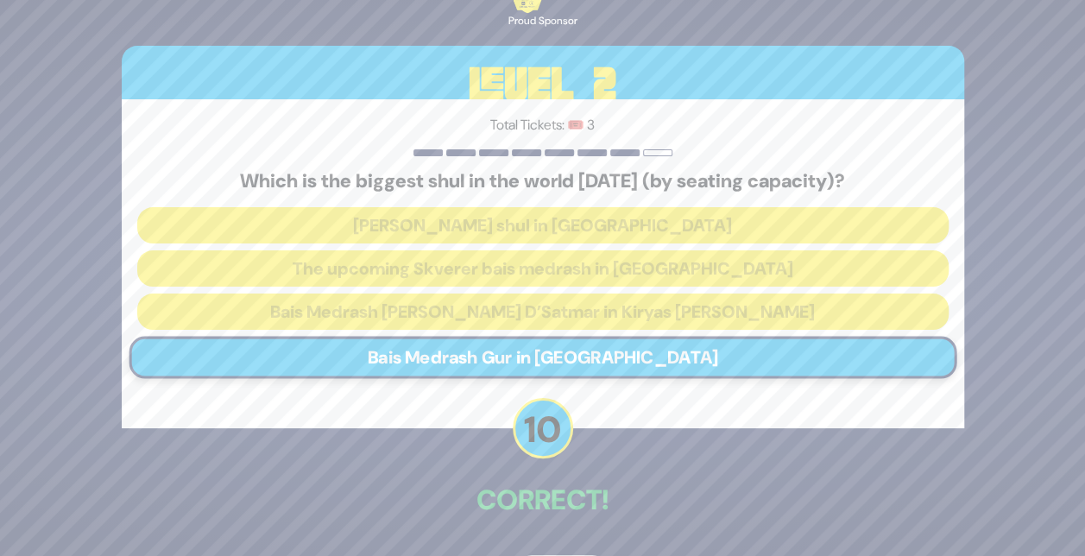
scroll to position [59, 0]
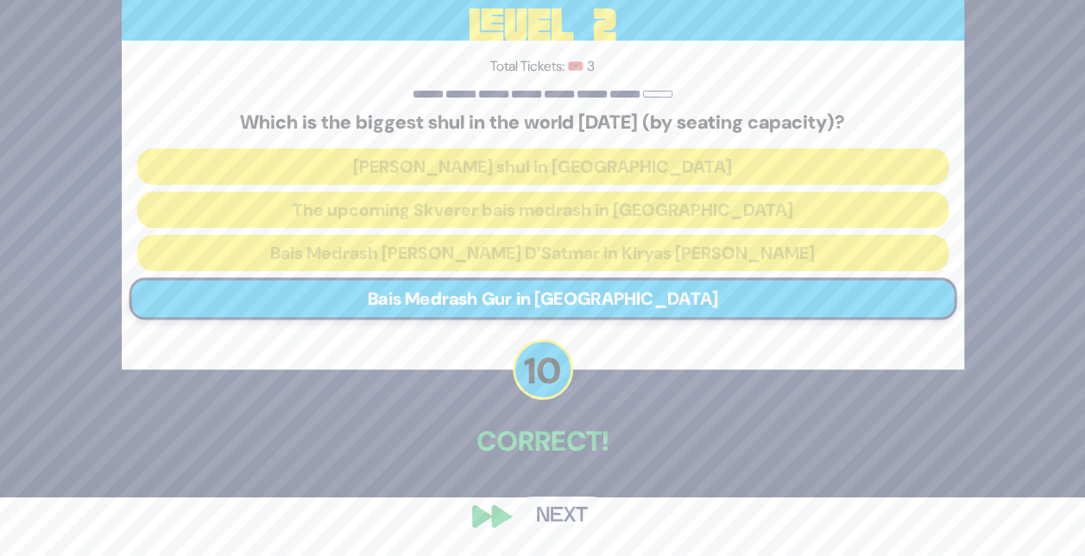
click at [566, 509] on button "Next" at bounding box center [562, 516] width 100 height 40
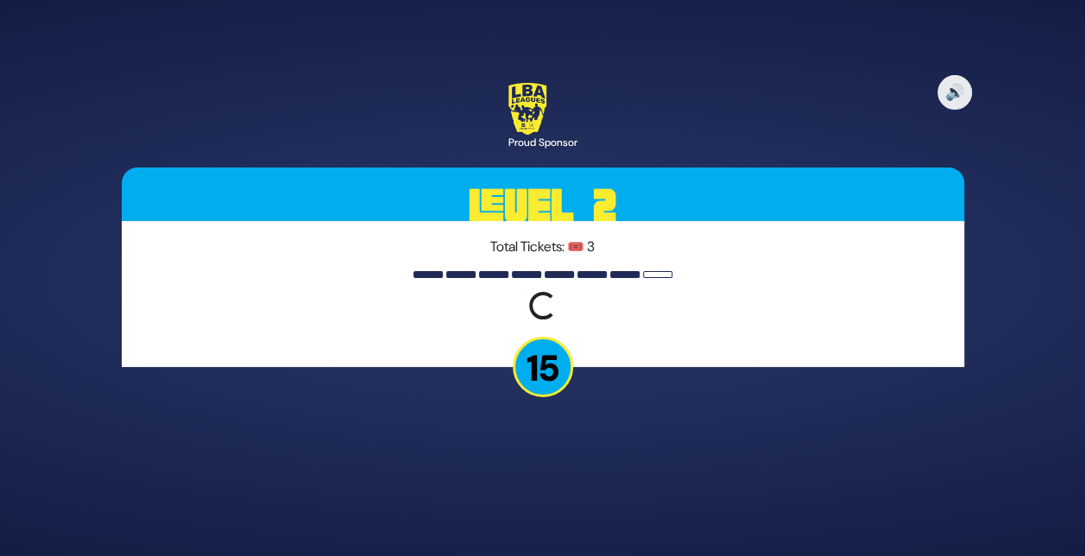
scroll to position [0, 0]
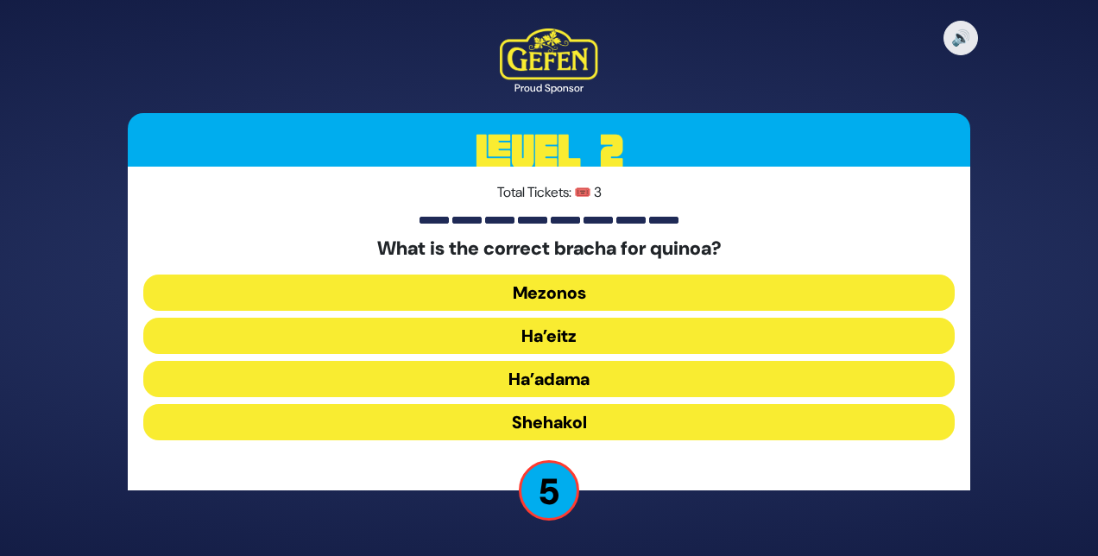
click at [546, 420] on button "Shehakol" at bounding box center [548, 422] width 811 height 36
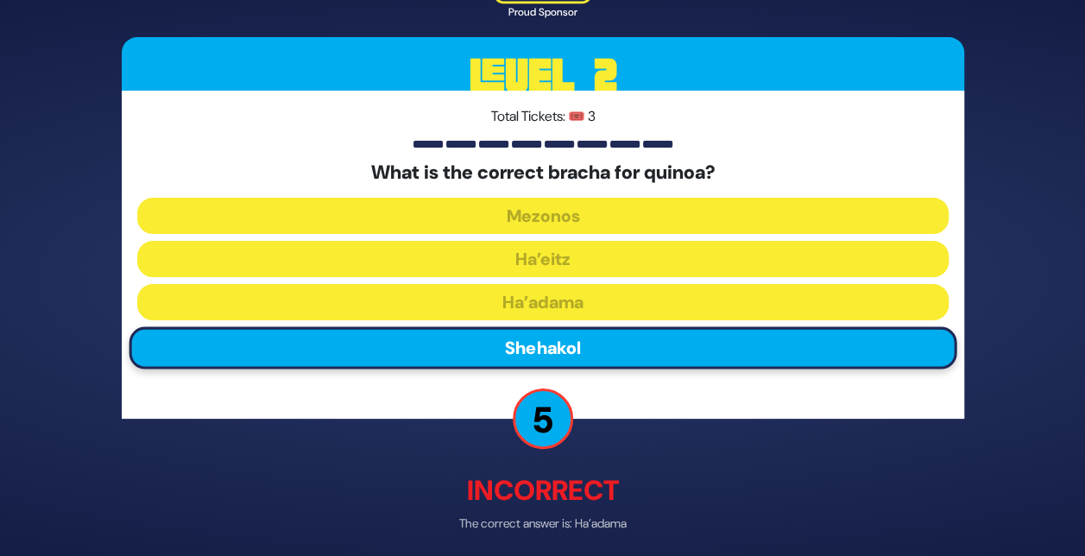
scroll to position [67, 0]
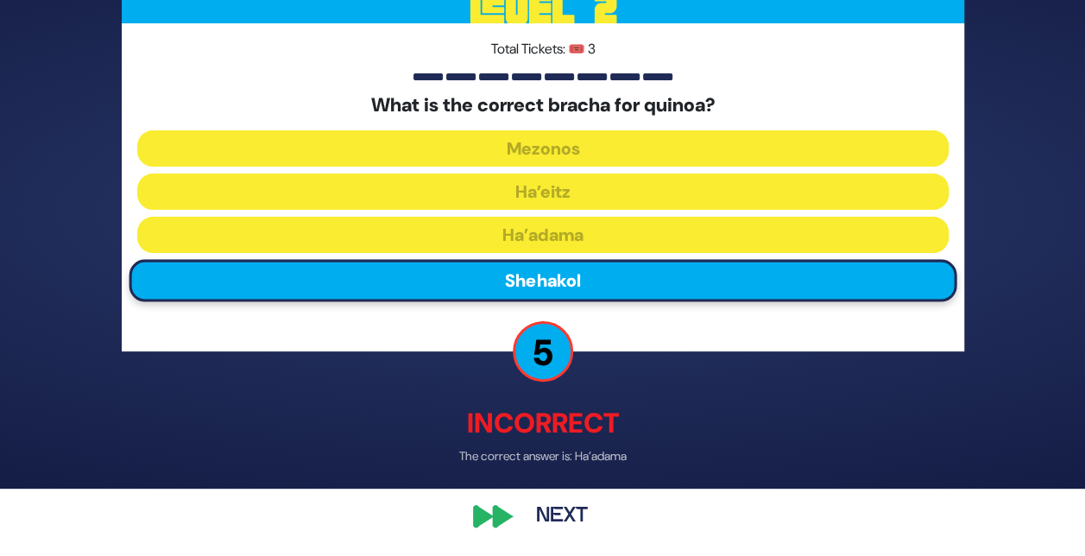
click at [564, 510] on button "Next" at bounding box center [562, 516] width 100 height 40
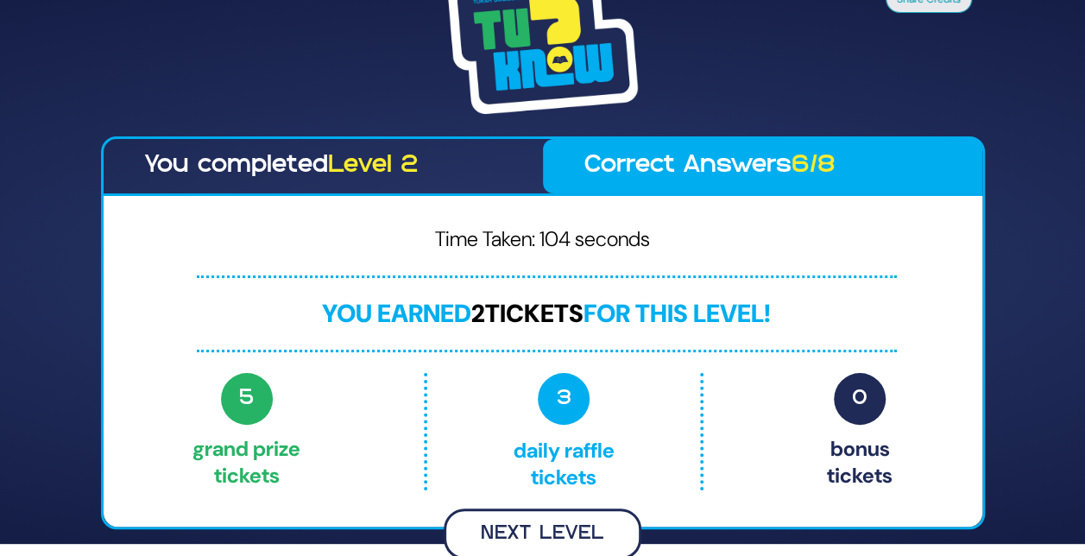
scroll to position [9, 0]
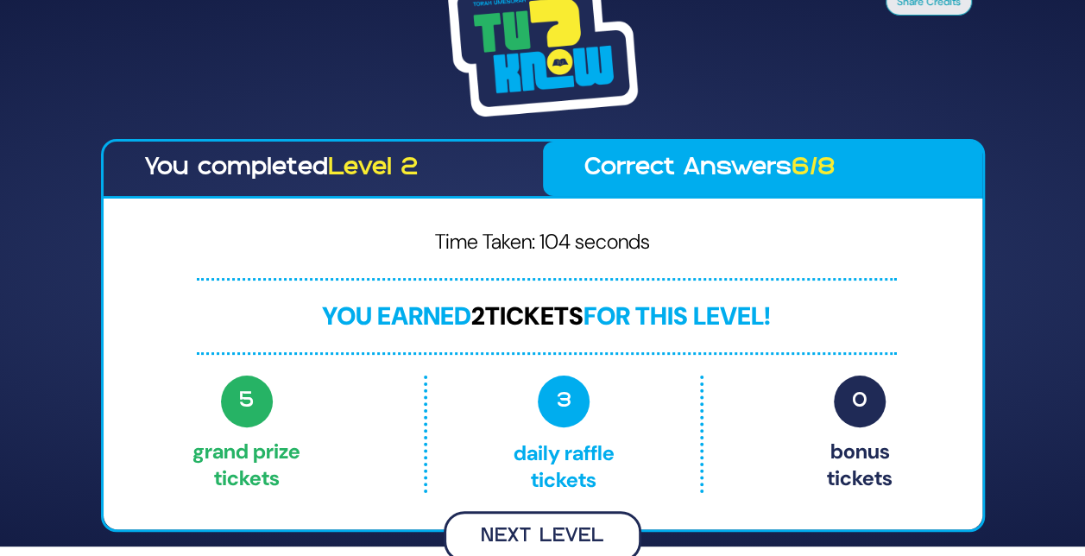
click at [521, 537] on button "Next Level" at bounding box center [543, 536] width 198 height 51
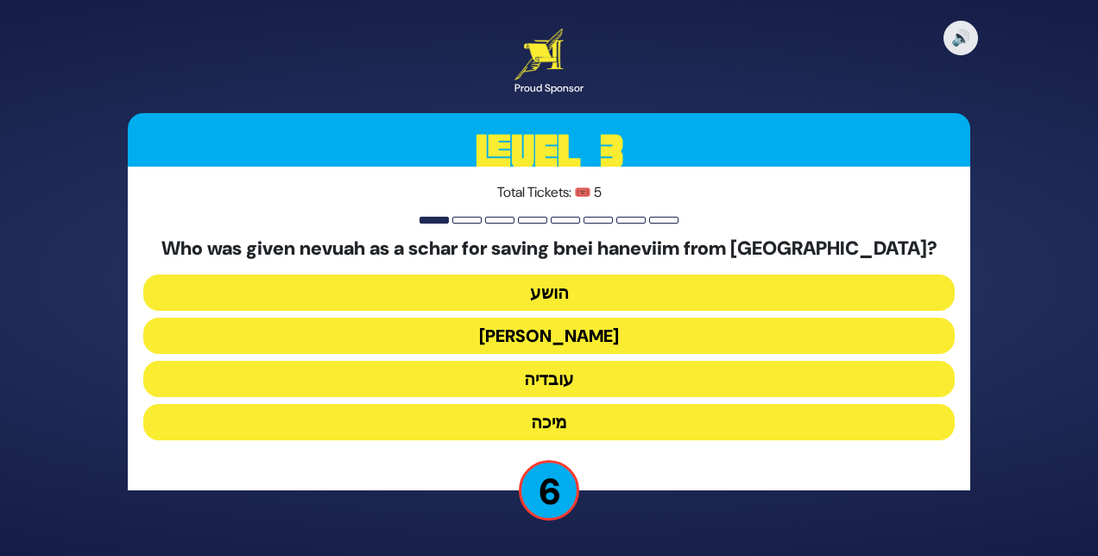
click at [551, 376] on button "עובדיה" at bounding box center [548, 379] width 811 height 36
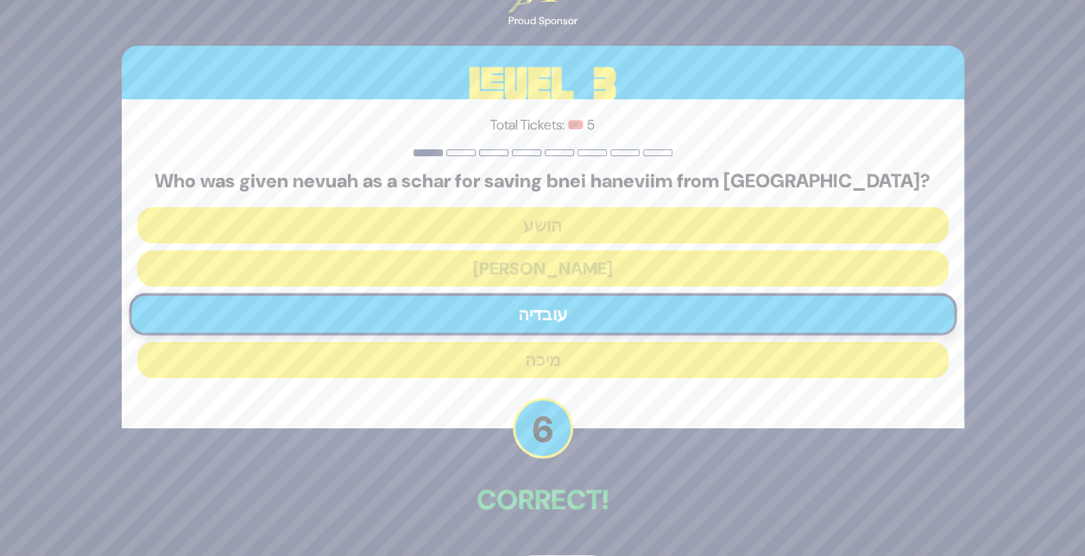
scroll to position [59, 0]
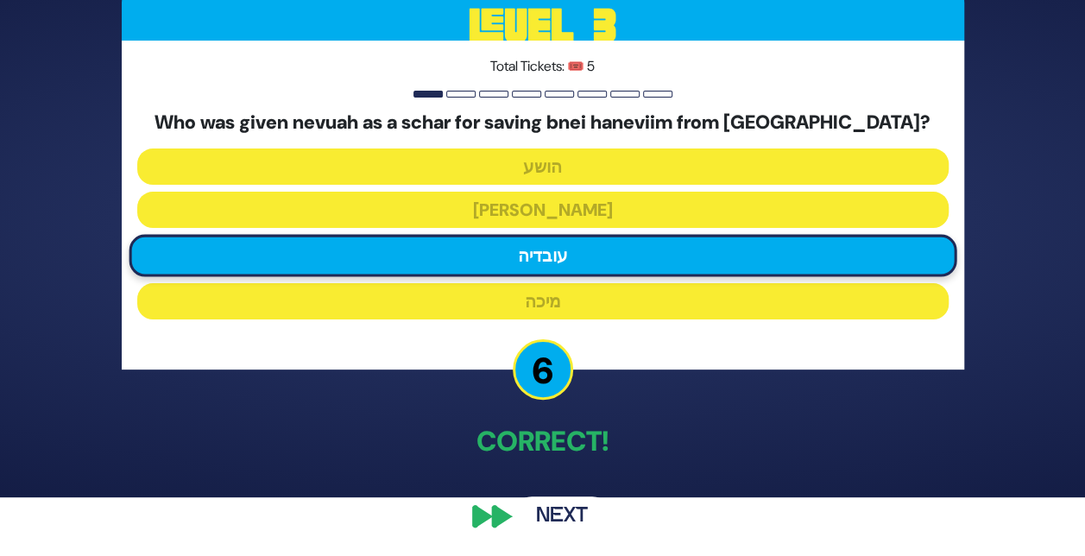
click at [547, 516] on button "Next" at bounding box center [562, 516] width 100 height 40
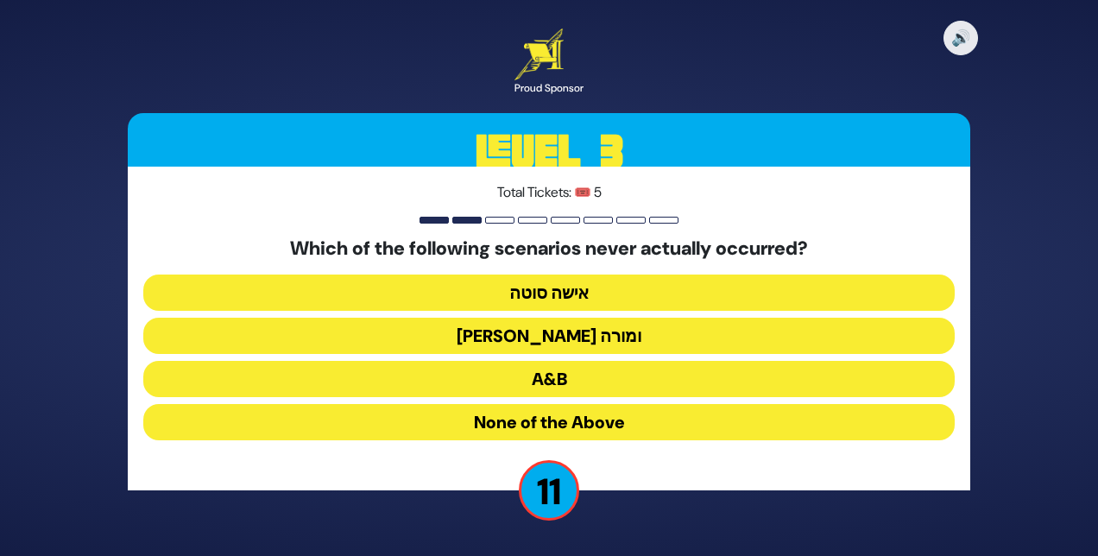
click at [542, 338] on button "בן סורר ומורה" at bounding box center [548, 336] width 811 height 36
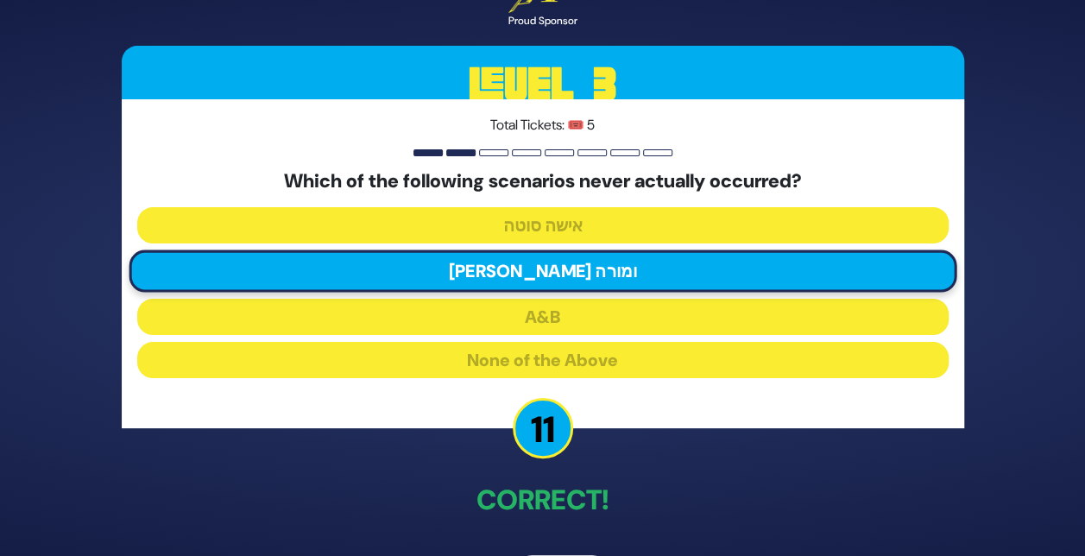
scroll to position [59, 0]
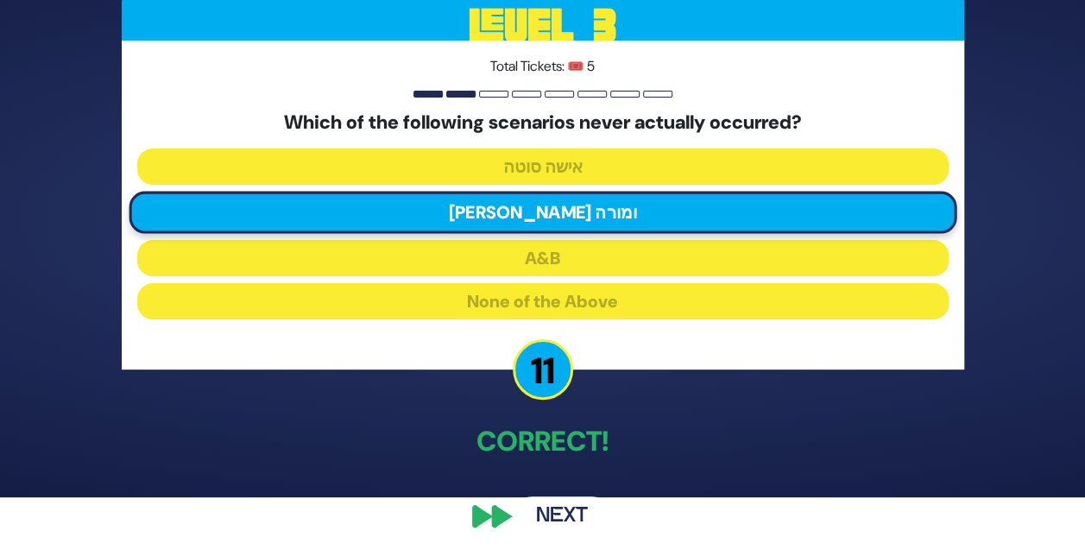
click at [550, 514] on button "Next" at bounding box center [562, 516] width 100 height 40
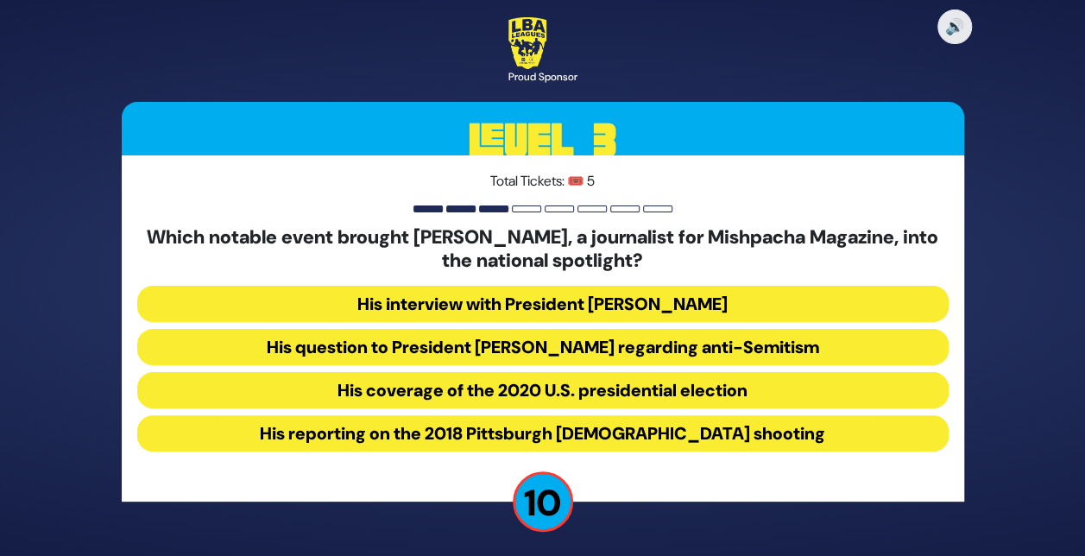
click at [546, 333] on button "His question to President Donald Trump regarding anti-Semitism" at bounding box center [542, 347] width 811 height 36
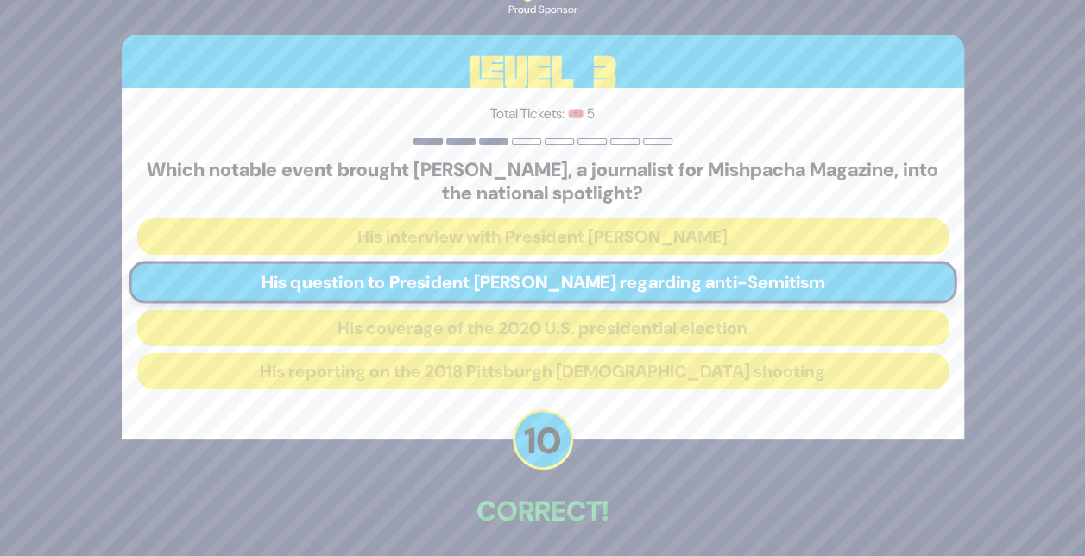
scroll to position [70, 0]
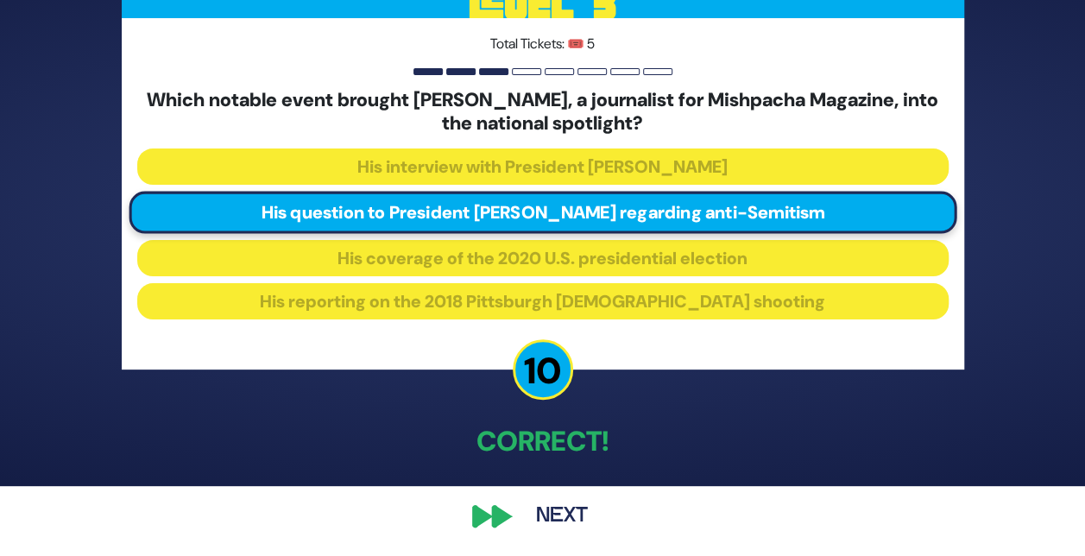
click at [566, 514] on button "Next" at bounding box center [562, 516] width 100 height 40
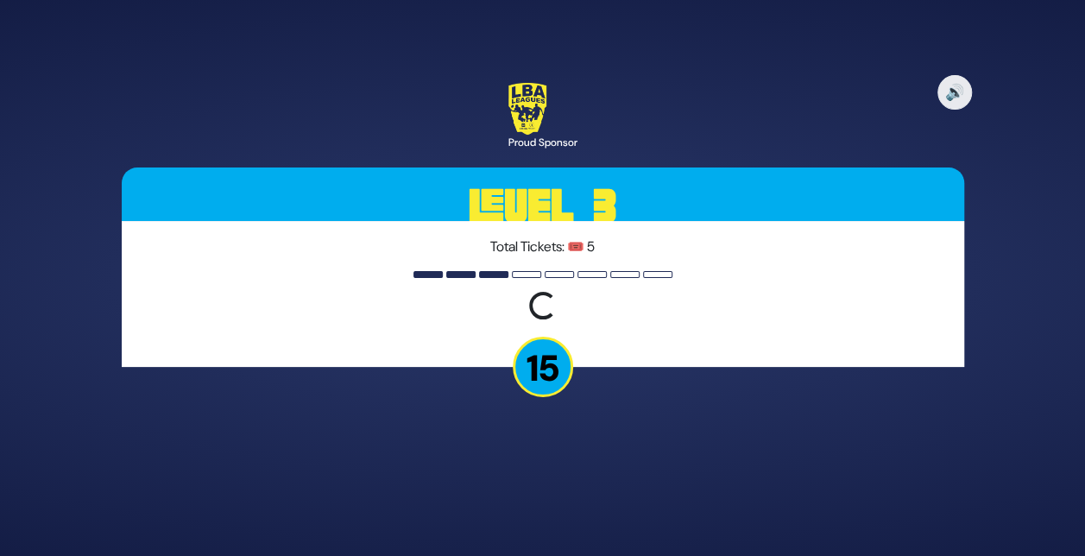
scroll to position [0, 0]
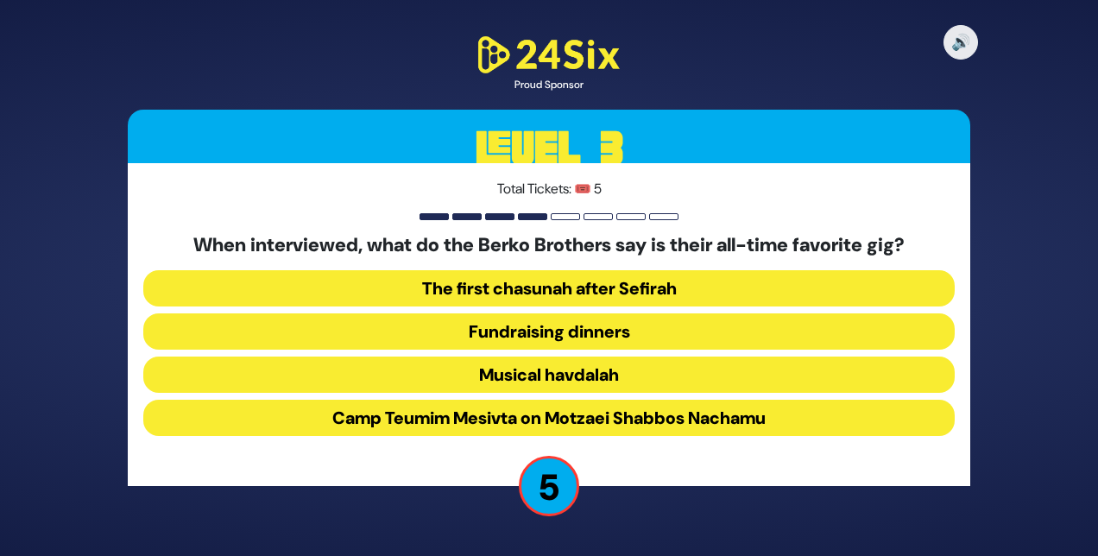
click at [521, 423] on button "Camp Teumim Mesivta on Motzaei Shabbos Nachamu" at bounding box center [548, 418] width 811 height 36
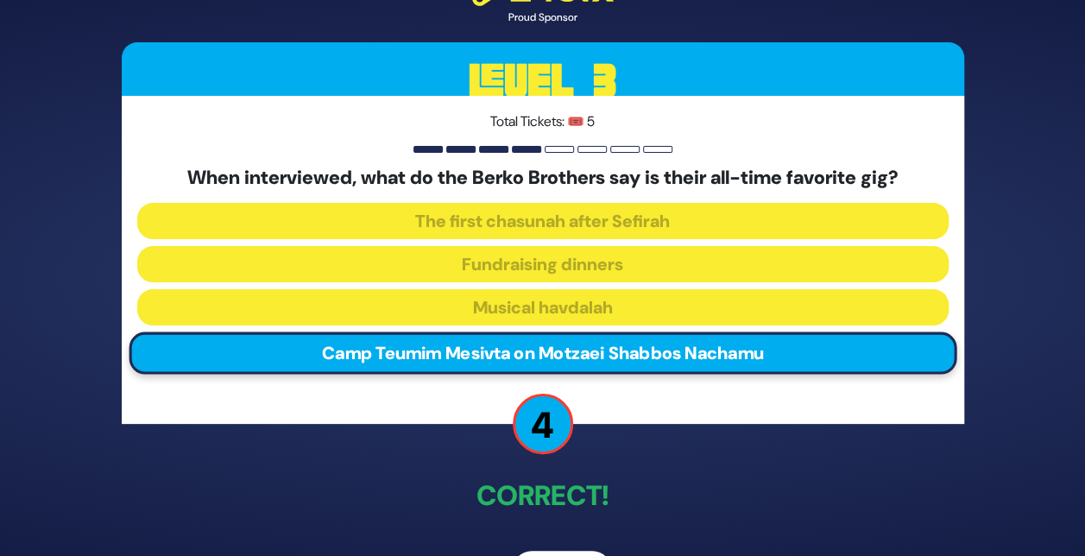
scroll to position [55, 0]
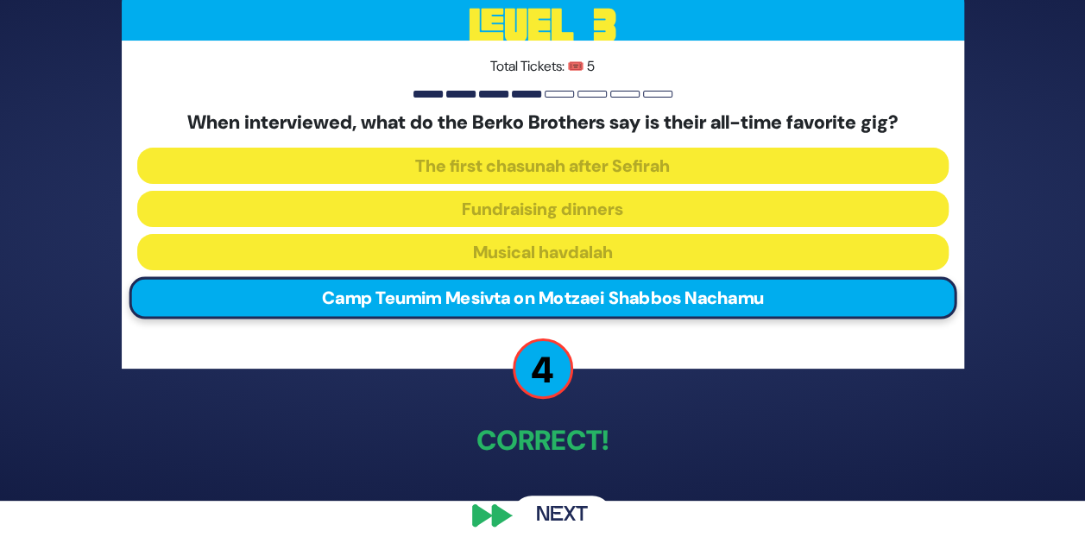
click at [565, 516] on button "Next" at bounding box center [562, 515] width 100 height 40
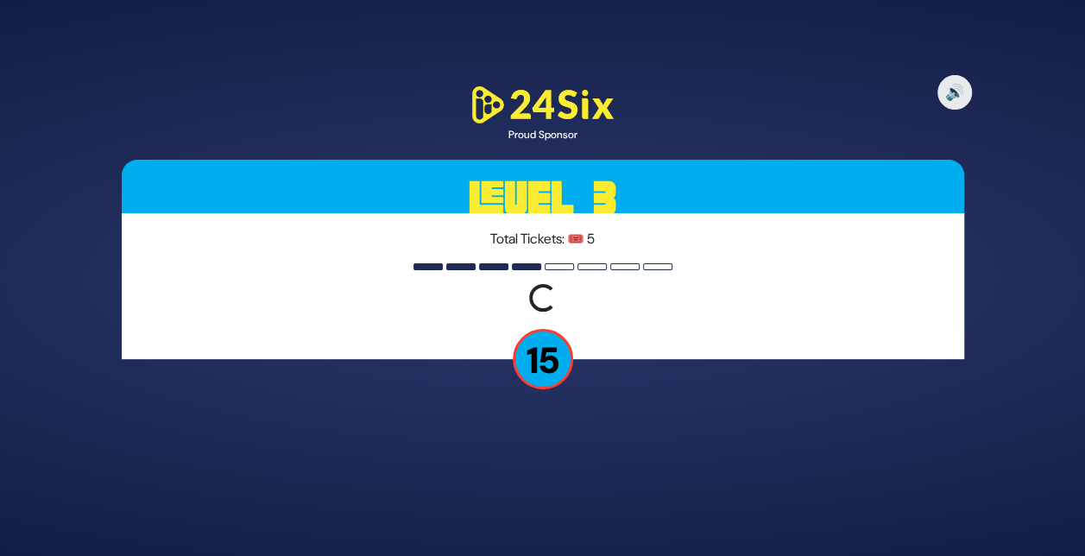
scroll to position [0, 0]
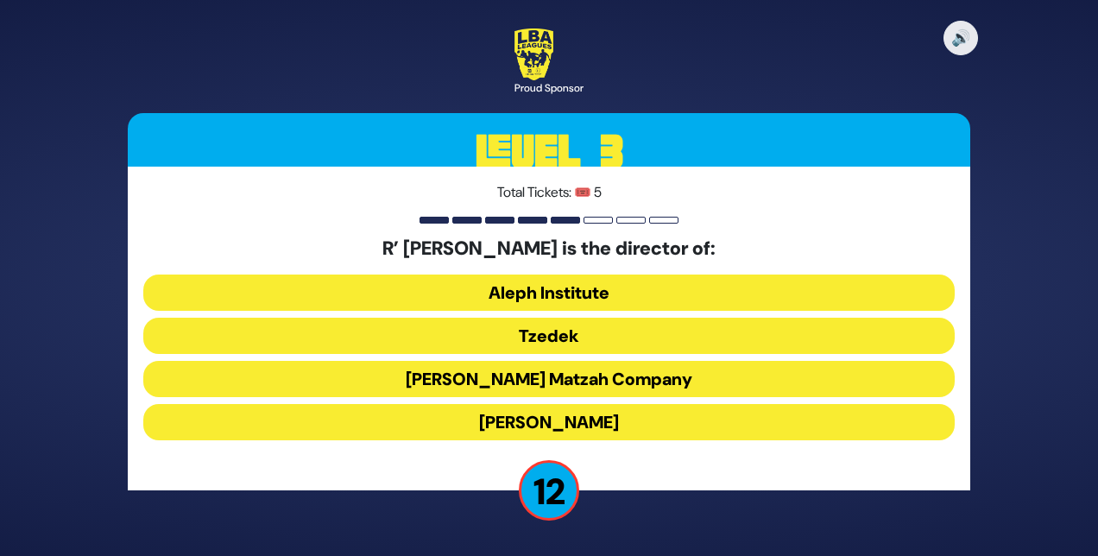
click at [527, 335] on button "Tzedek" at bounding box center [548, 336] width 811 height 36
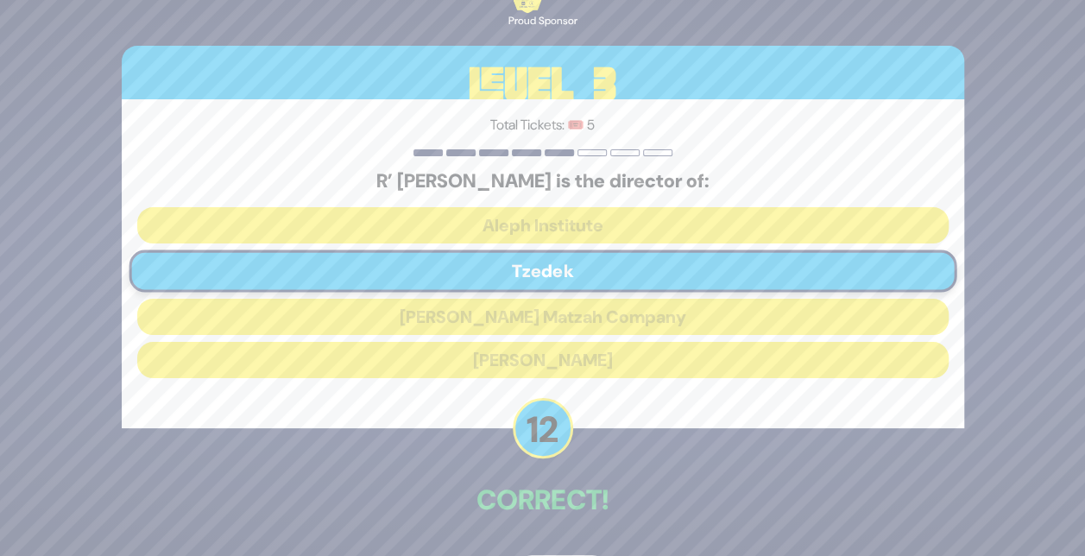
scroll to position [59, 0]
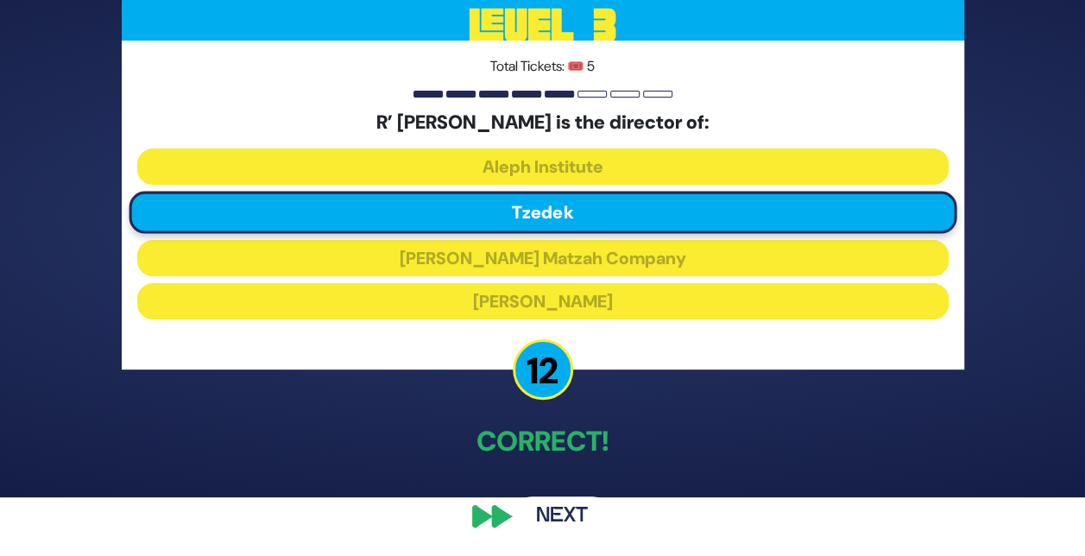
click at [568, 522] on button "Next" at bounding box center [562, 516] width 100 height 40
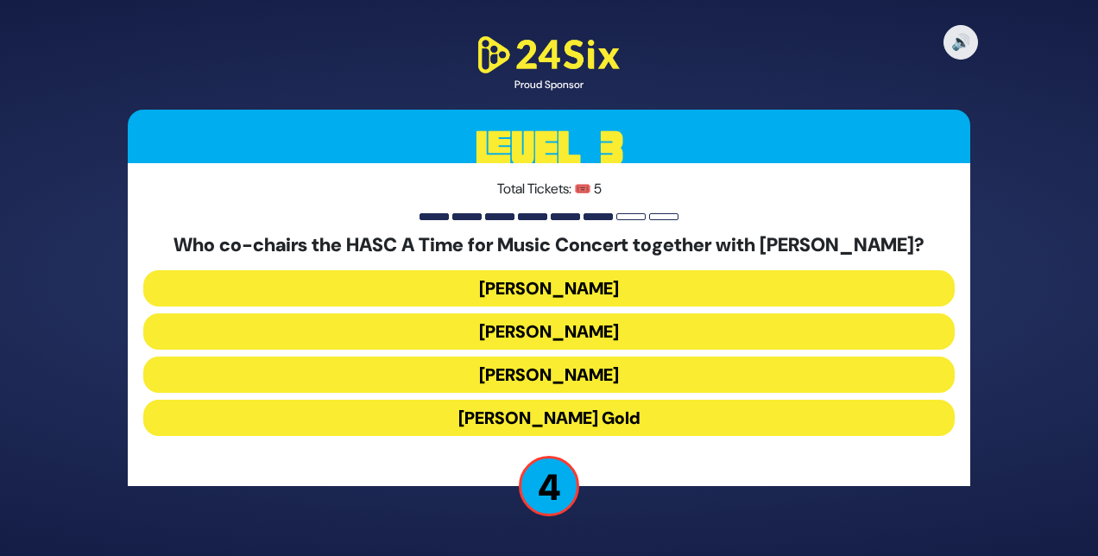
click at [540, 335] on button "Miles Berger" at bounding box center [548, 331] width 811 height 36
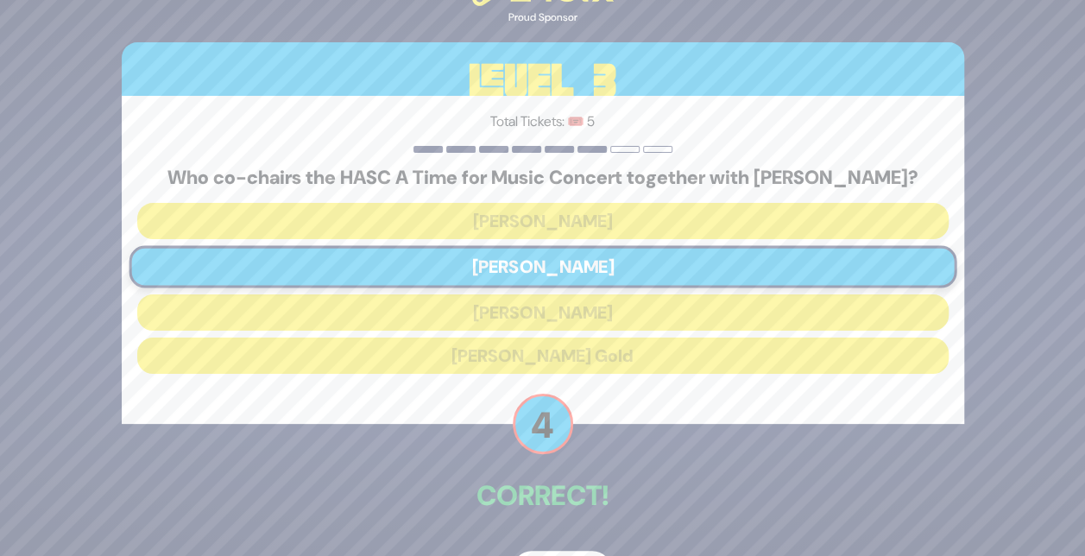
scroll to position [55, 0]
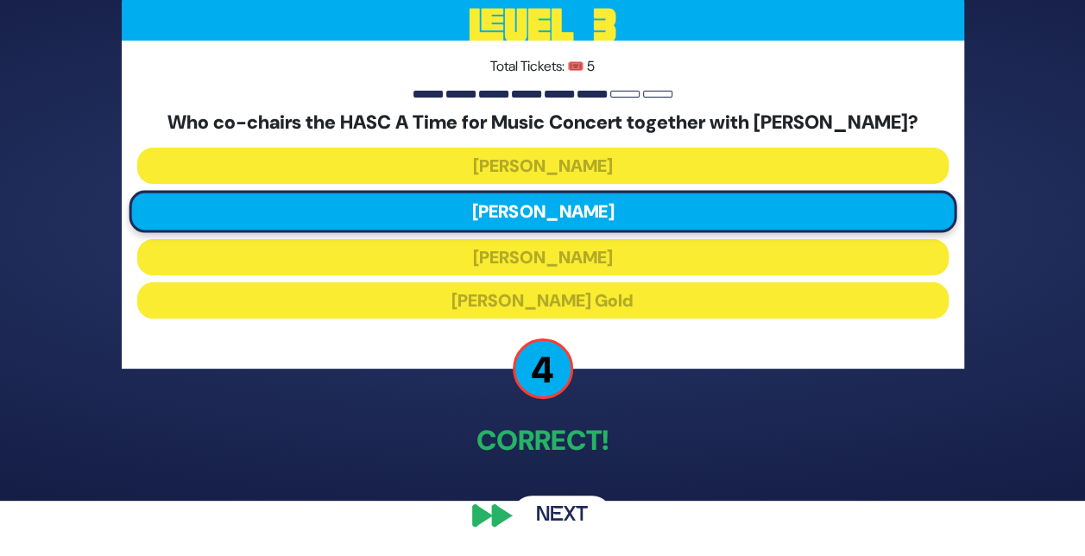
click at [540, 509] on button "Next" at bounding box center [562, 515] width 100 height 40
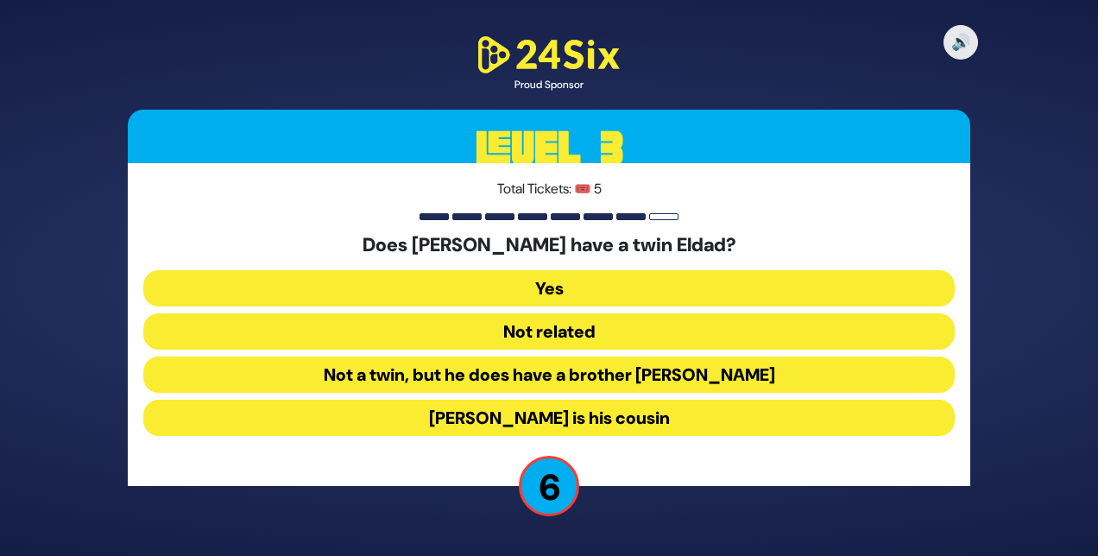
click at [543, 371] on button "Not a twin, but he does have a brother Eldad" at bounding box center [548, 375] width 811 height 36
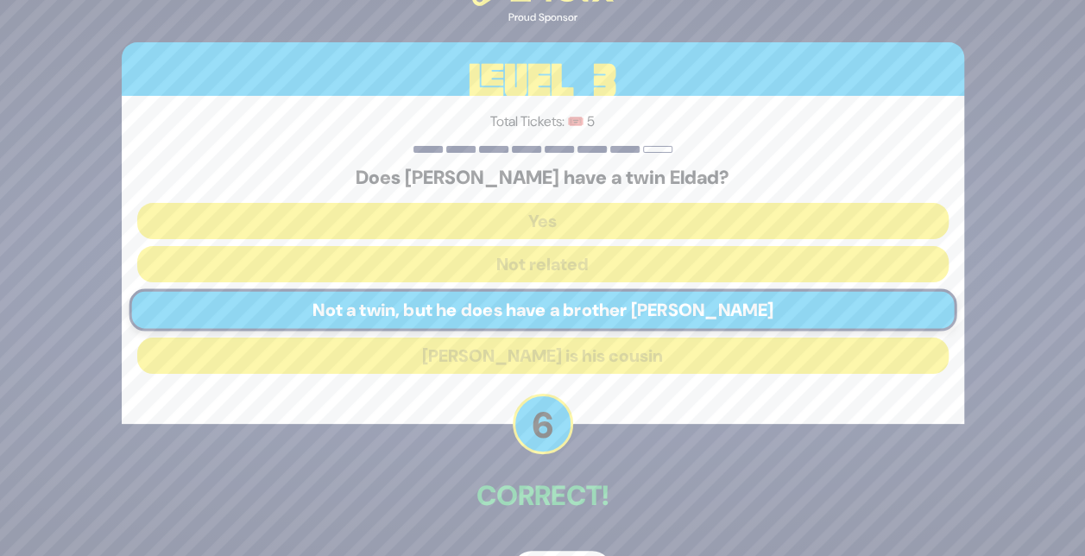
scroll to position [55, 0]
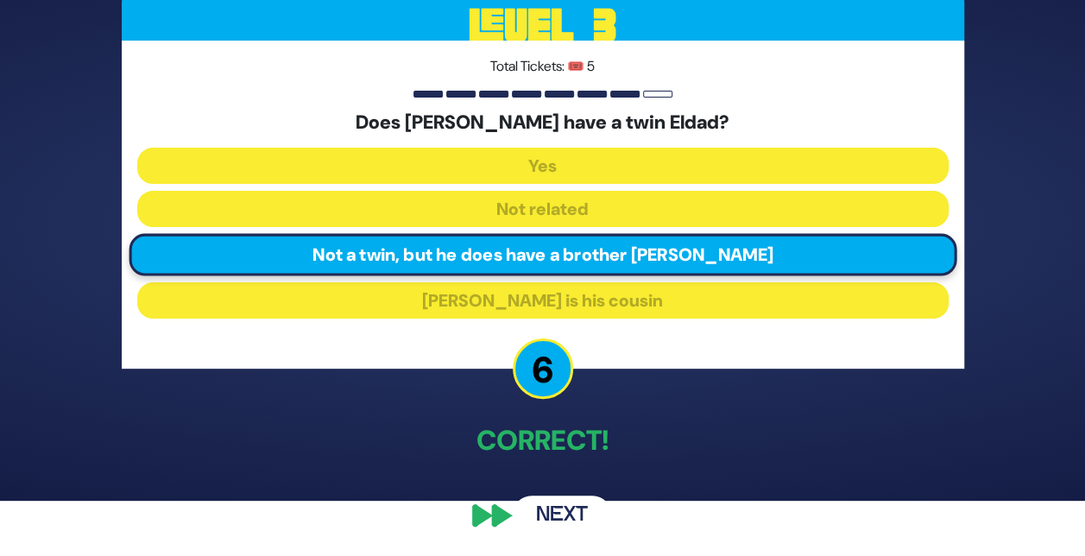
click at [547, 509] on button "Next" at bounding box center [562, 515] width 100 height 40
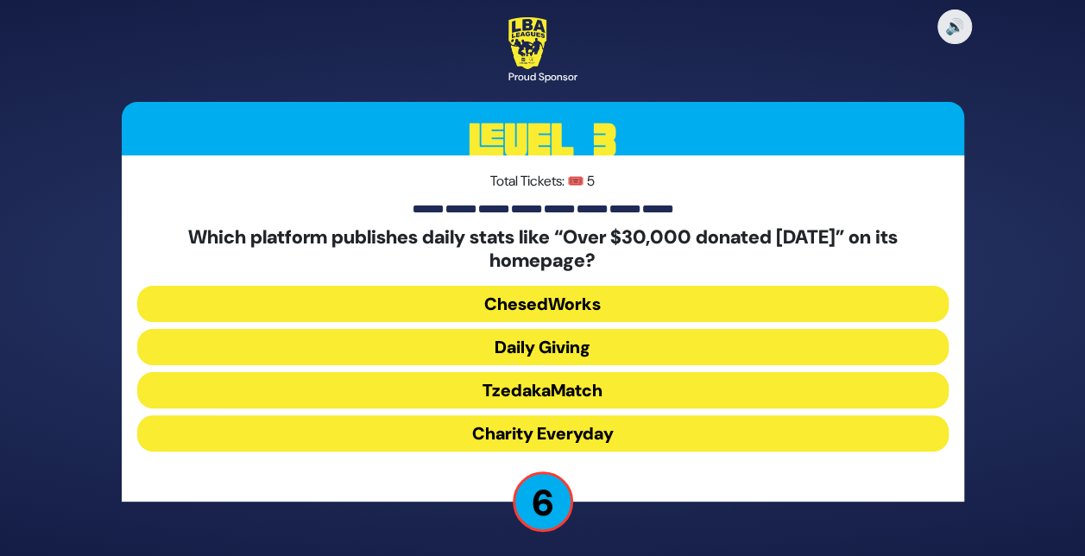
click at [537, 340] on button "Daily Giving" at bounding box center [542, 347] width 811 height 36
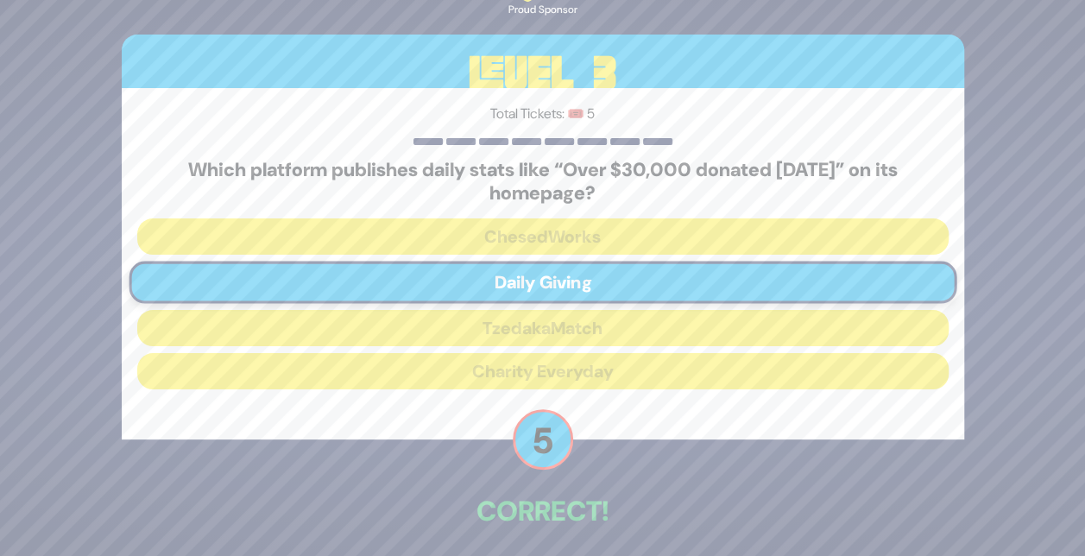
scroll to position [70, 0]
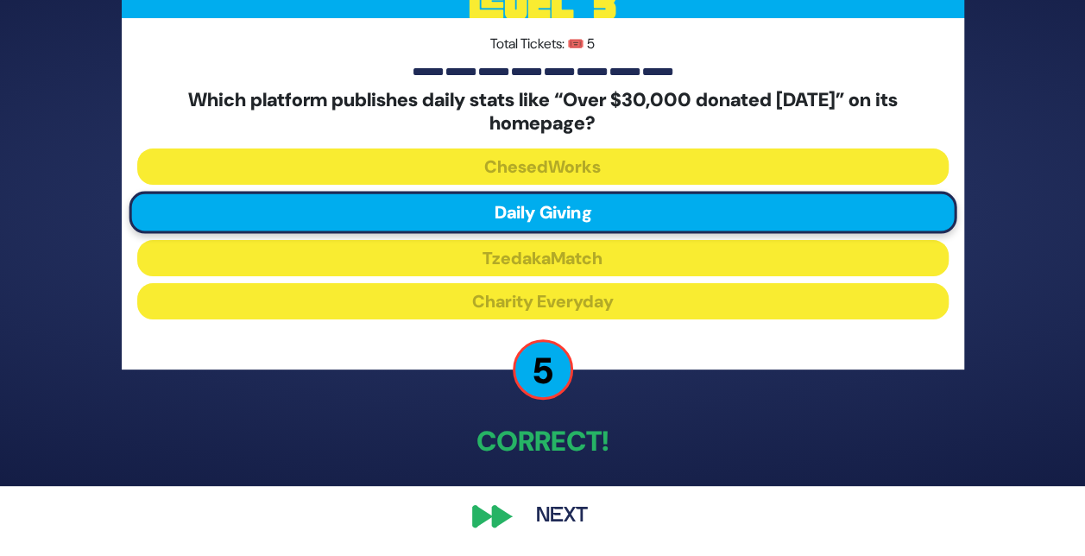
click at [575, 515] on button "Next" at bounding box center [562, 516] width 100 height 40
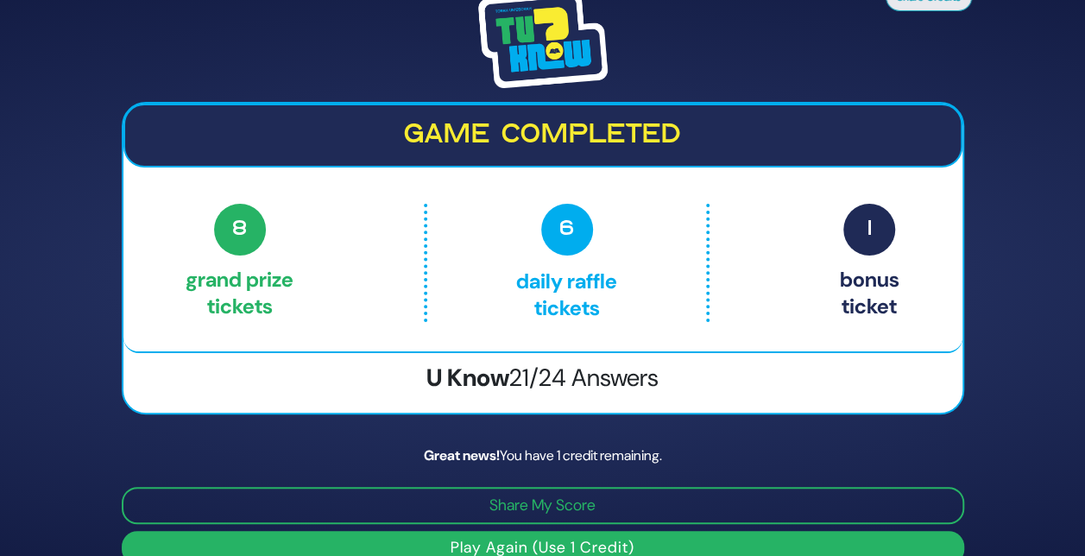
scroll to position [29, 0]
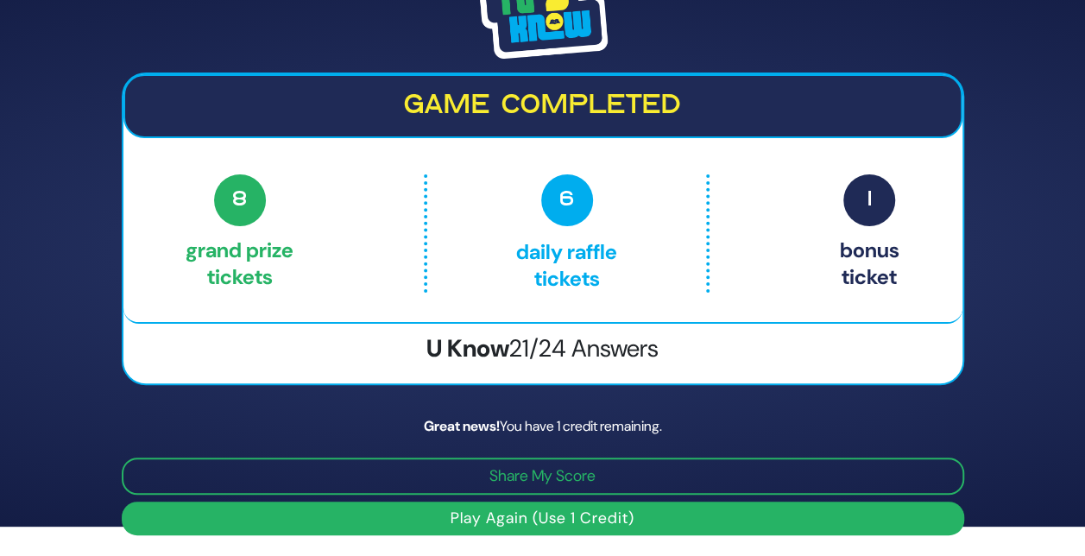
click at [533, 509] on button "Play Again (Use 1 Credit)" at bounding box center [543, 519] width 843 height 34
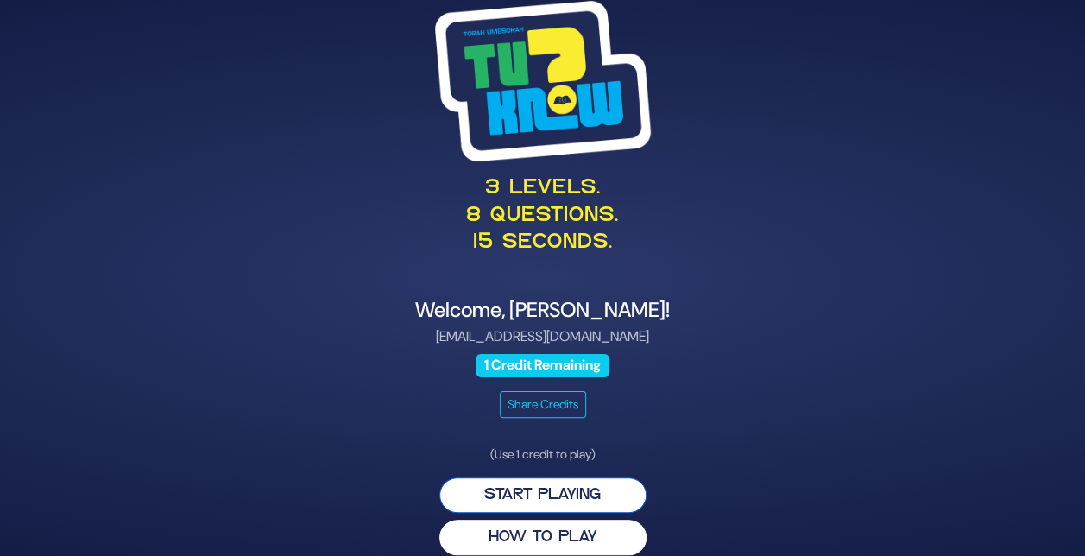
click at [525, 487] on button "Start Playing" at bounding box center [542, 494] width 207 height 35
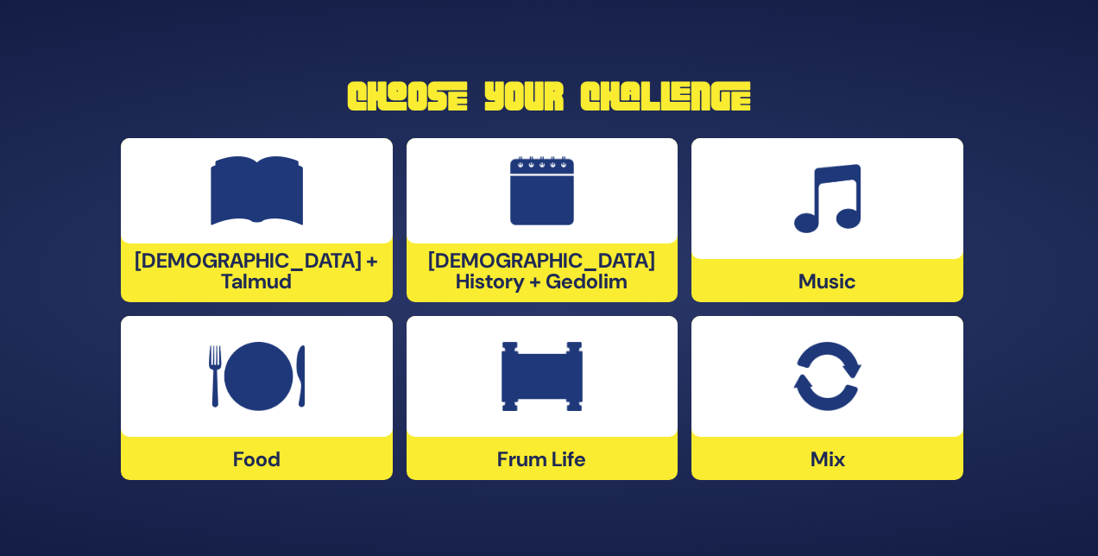
click at [827, 404] on img at bounding box center [826, 376] width 67 height 69
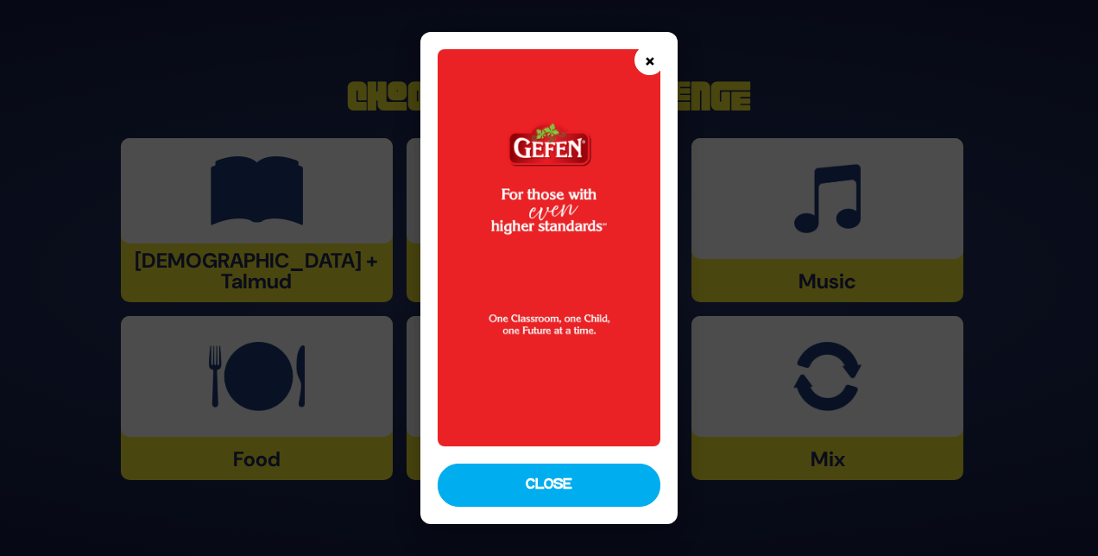
click at [656, 67] on button "×" at bounding box center [649, 60] width 30 height 30
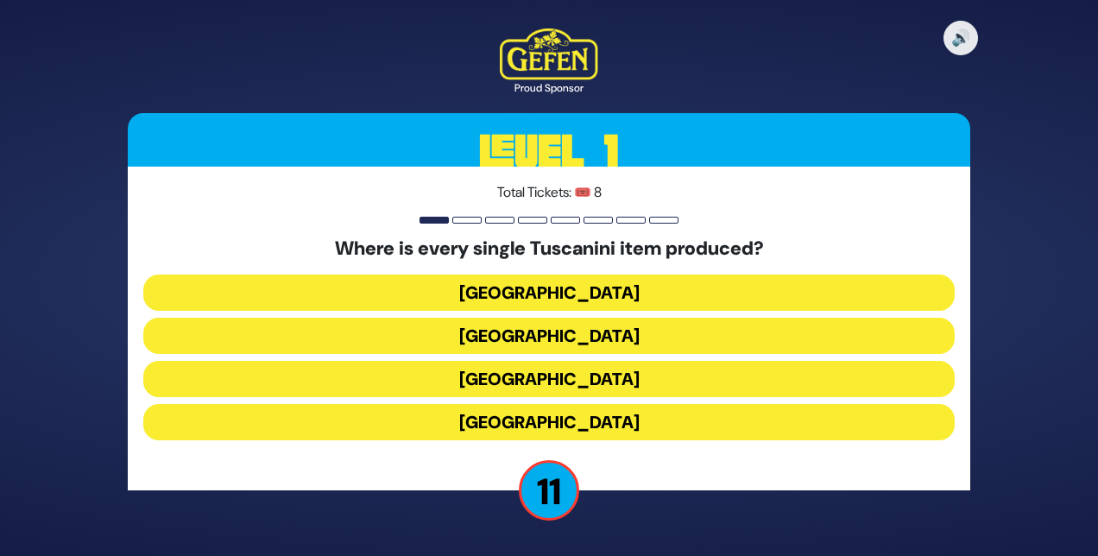
click at [528, 371] on button "Italy" at bounding box center [548, 379] width 811 height 36
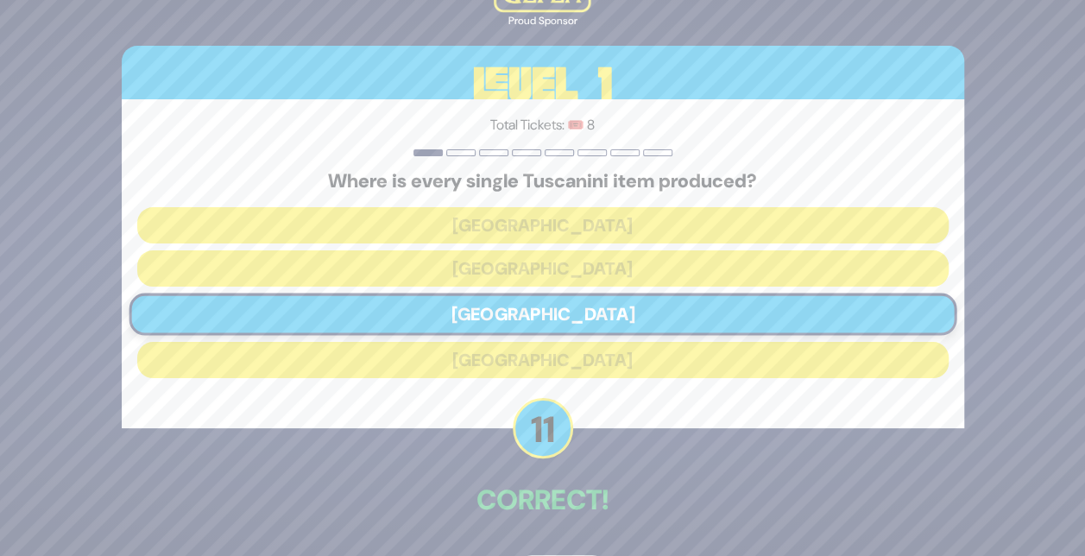
scroll to position [59, 0]
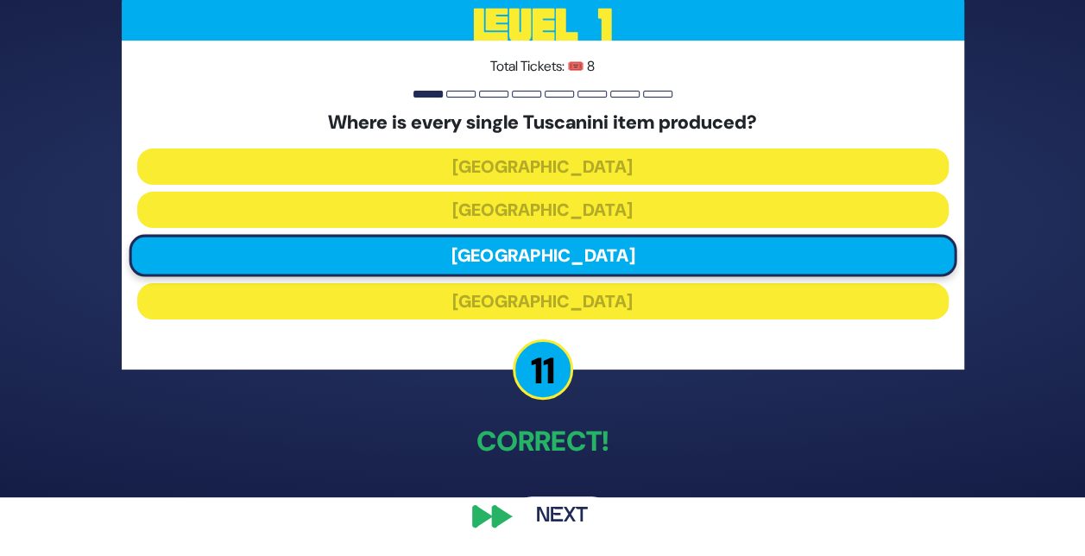
click at [553, 516] on button "Next" at bounding box center [562, 516] width 100 height 40
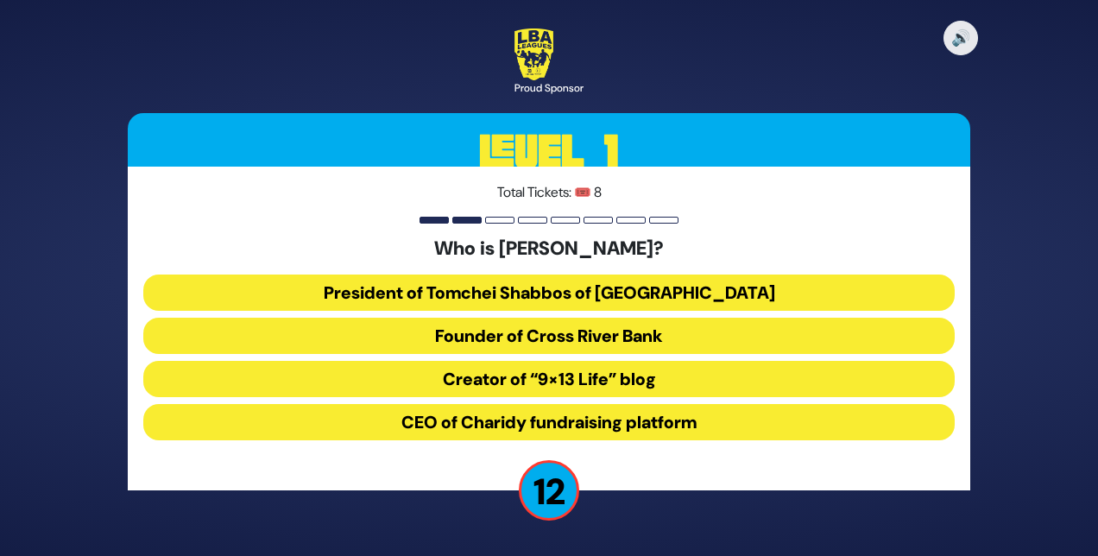
click at [509, 295] on button "President of Tomchei Shabbos of Rockland County" at bounding box center [548, 293] width 811 height 36
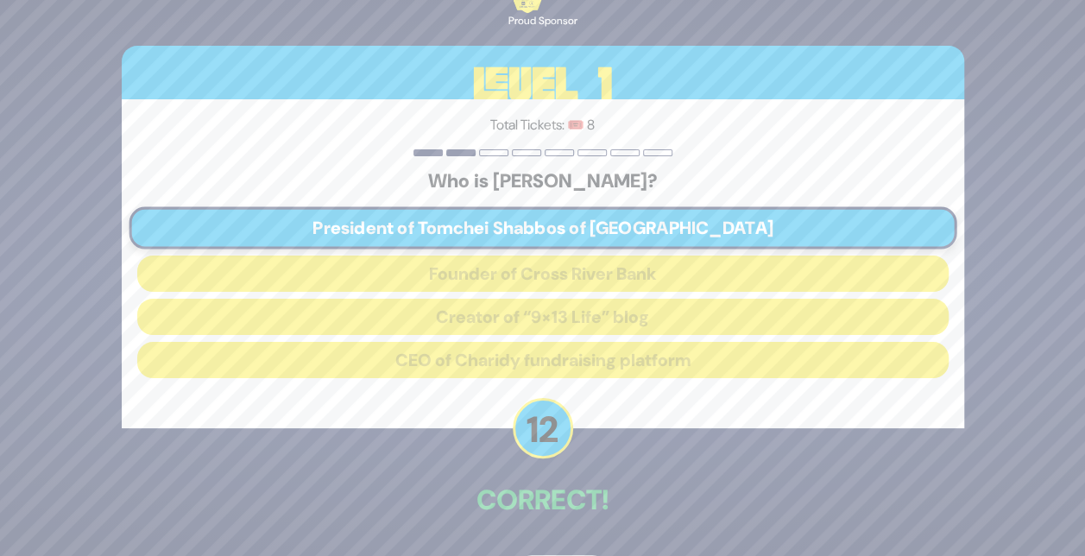
scroll to position [59, 0]
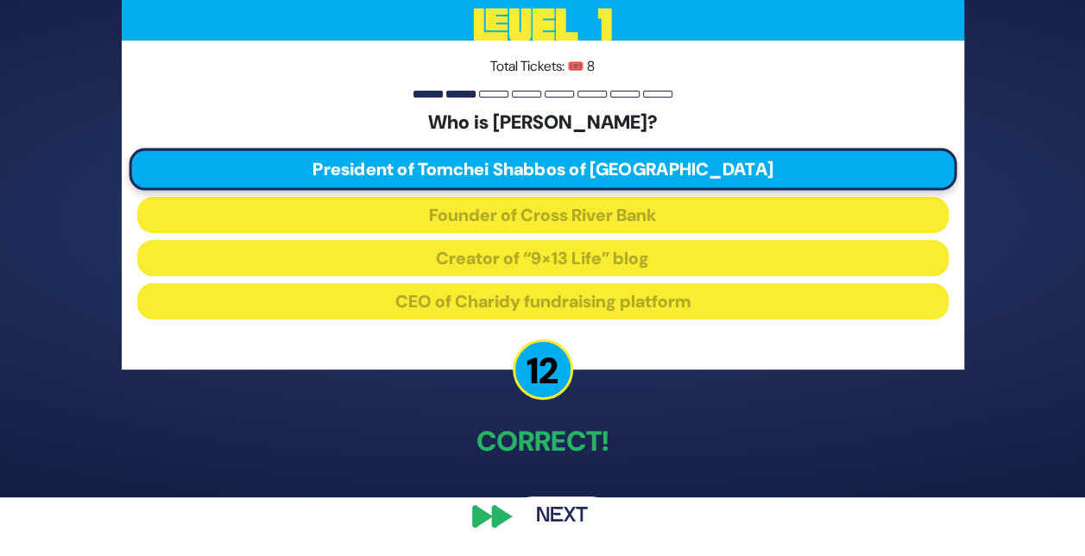
click at [540, 510] on button "Next" at bounding box center [562, 516] width 100 height 40
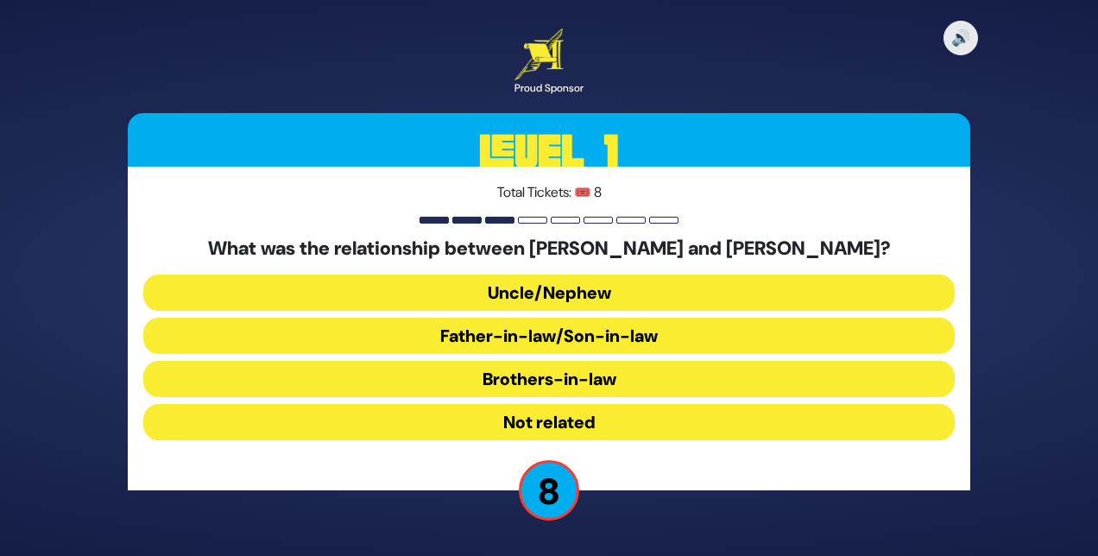
click at [509, 419] on button "Not related" at bounding box center [548, 422] width 811 height 36
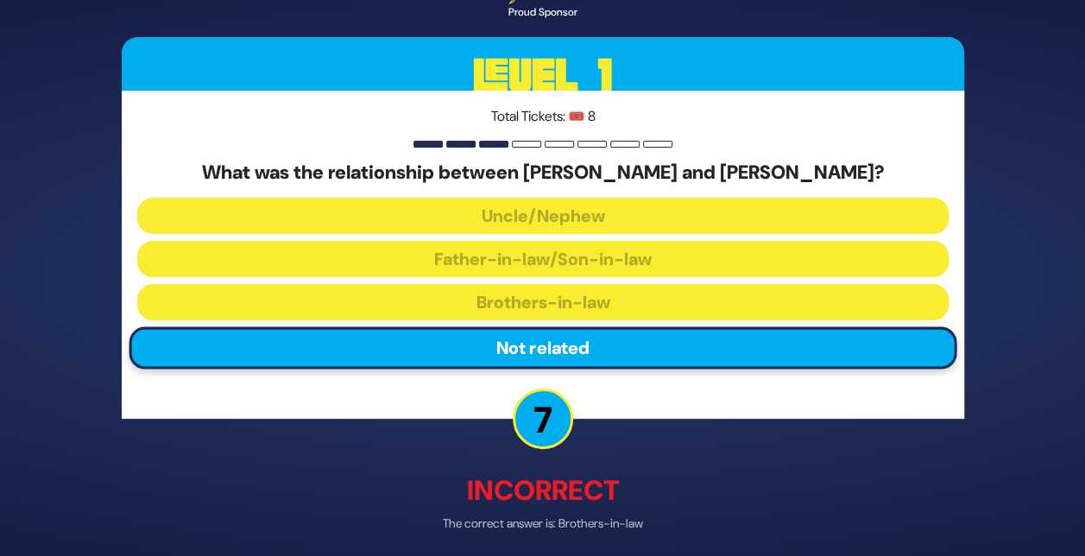
scroll to position [67, 0]
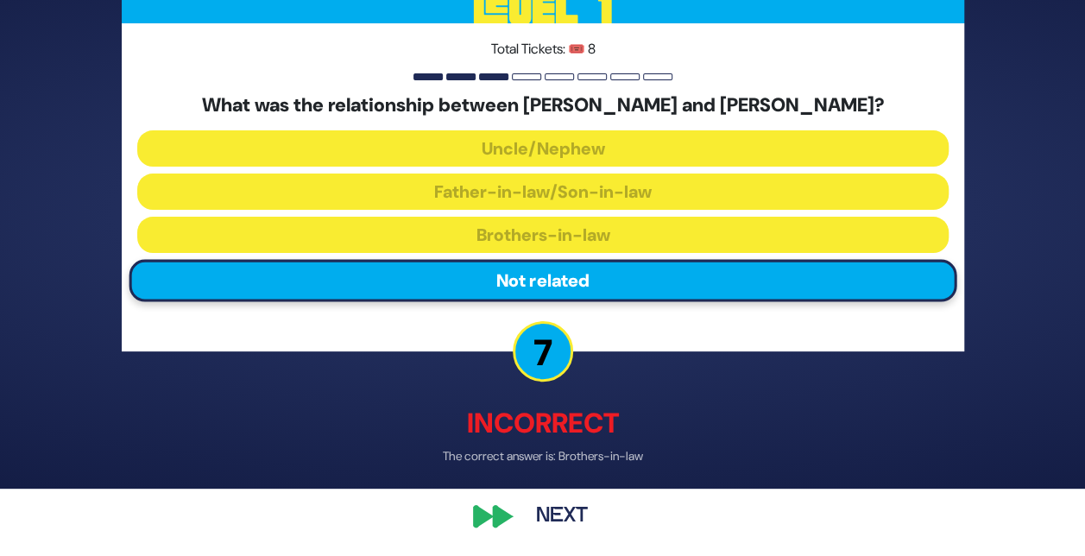
click at [547, 510] on button "Next" at bounding box center [562, 516] width 100 height 40
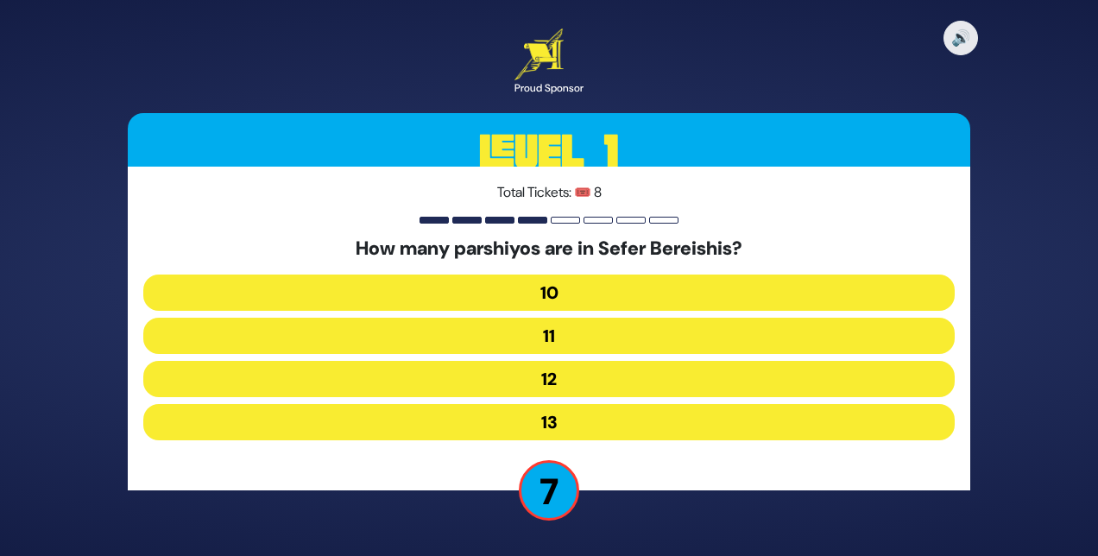
click at [554, 383] on button "12" at bounding box center [548, 379] width 811 height 36
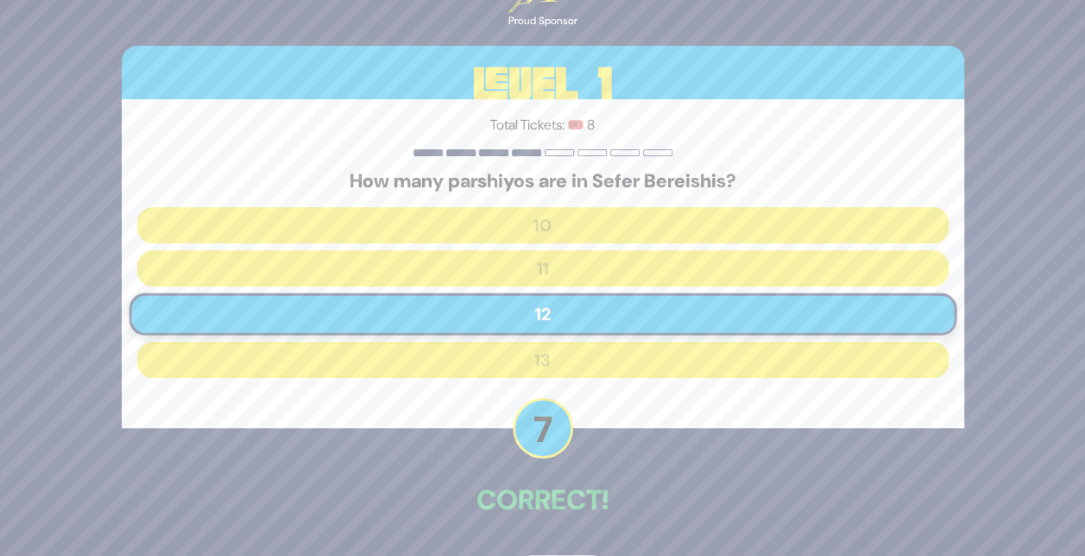
scroll to position [59, 0]
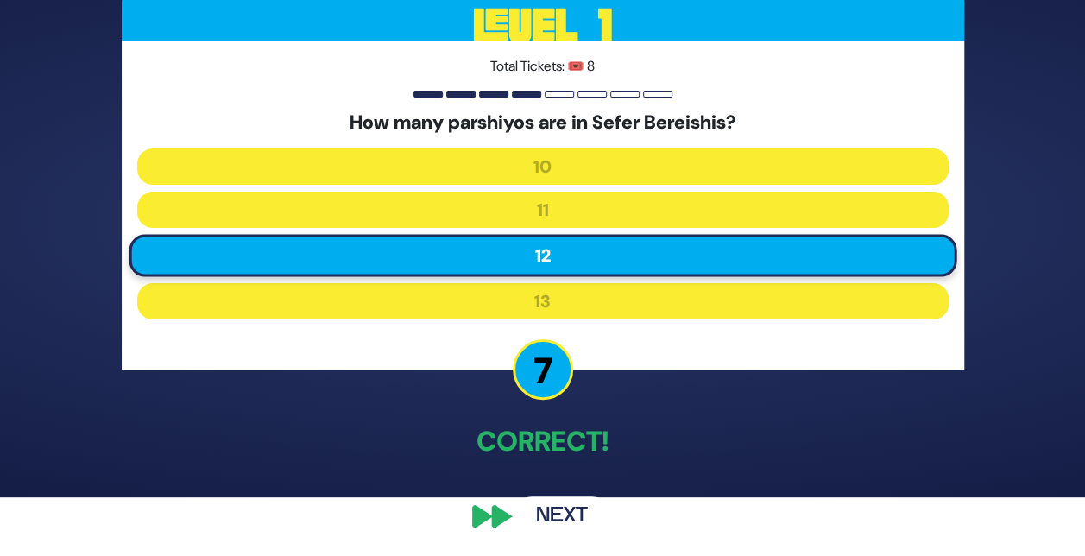
click at [552, 512] on button "Next" at bounding box center [562, 516] width 100 height 40
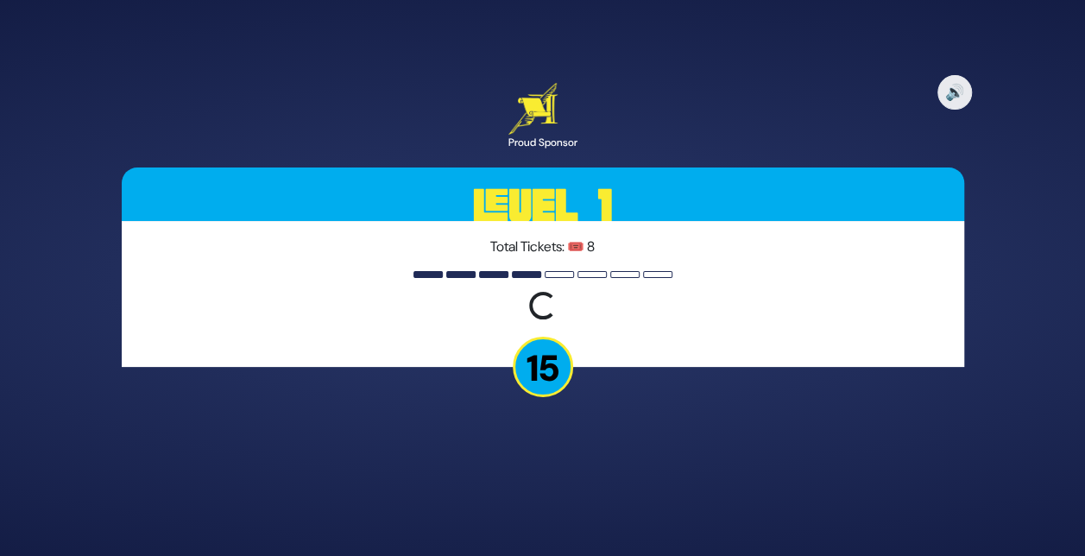
scroll to position [0, 0]
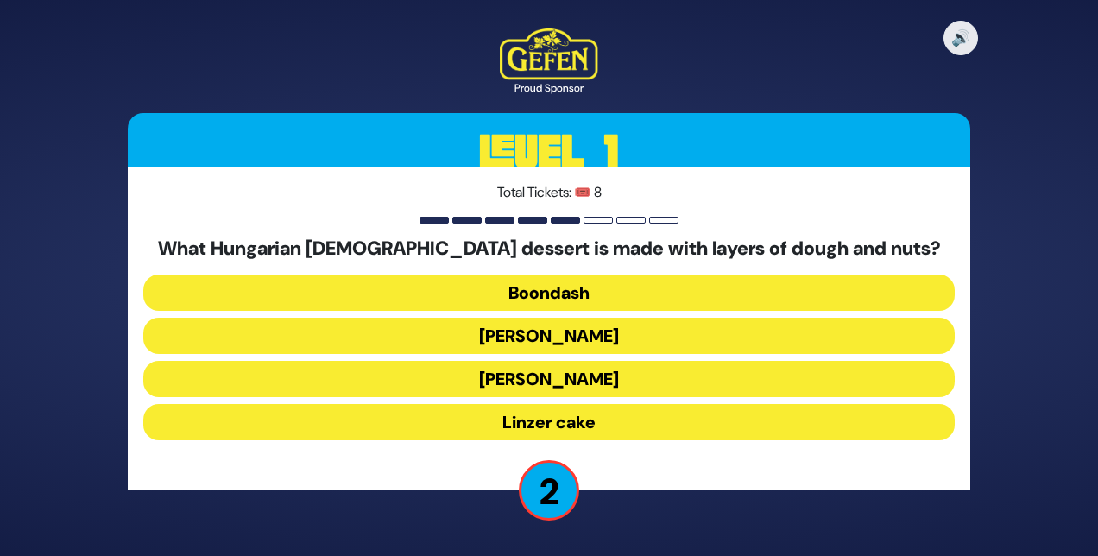
click at [558, 294] on button "Boondash" at bounding box center [548, 293] width 811 height 36
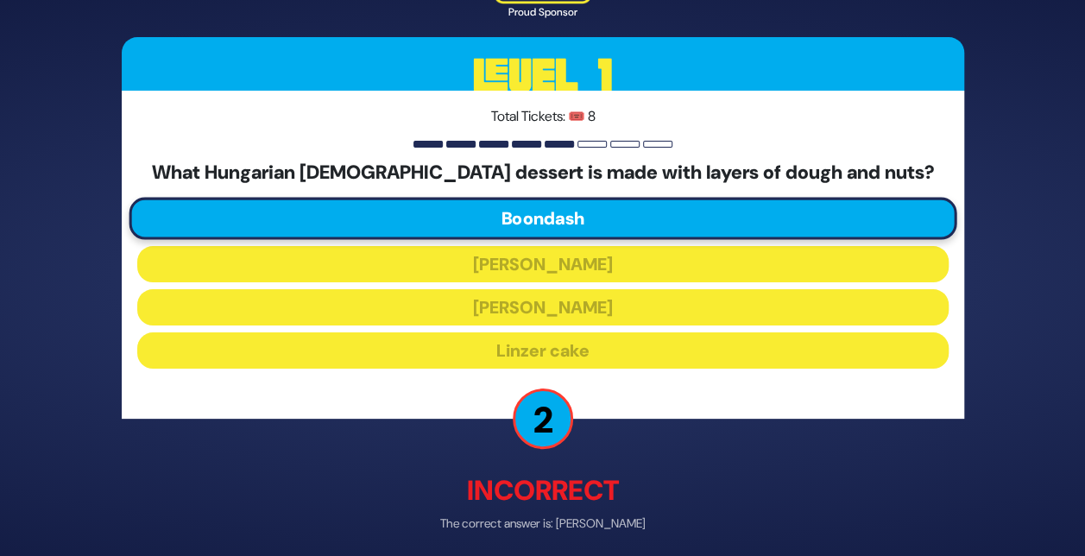
scroll to position [67, 0]
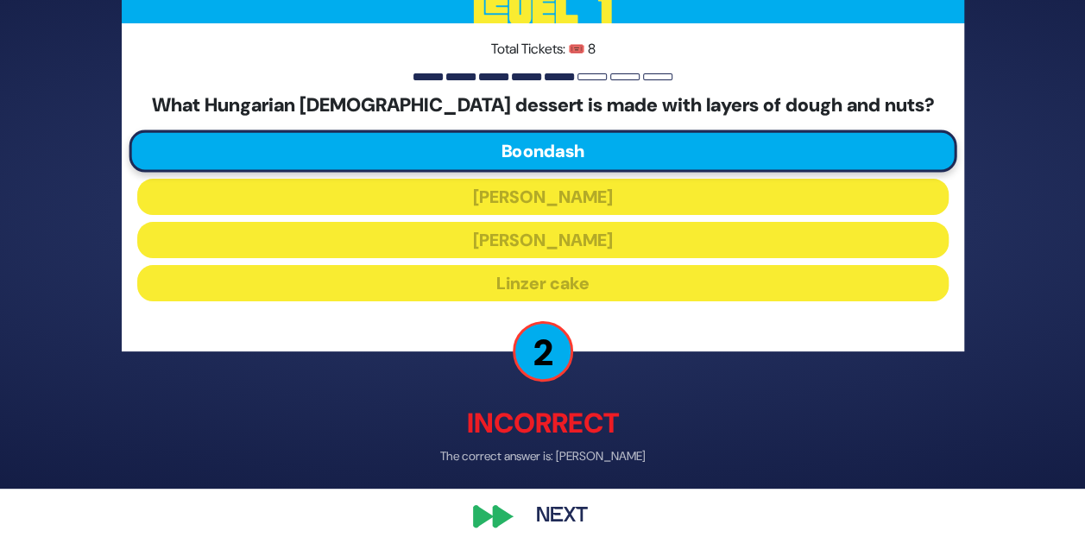
click at [571, 507] on button "Next" at bounding box center [562, 516] width 100 height 40
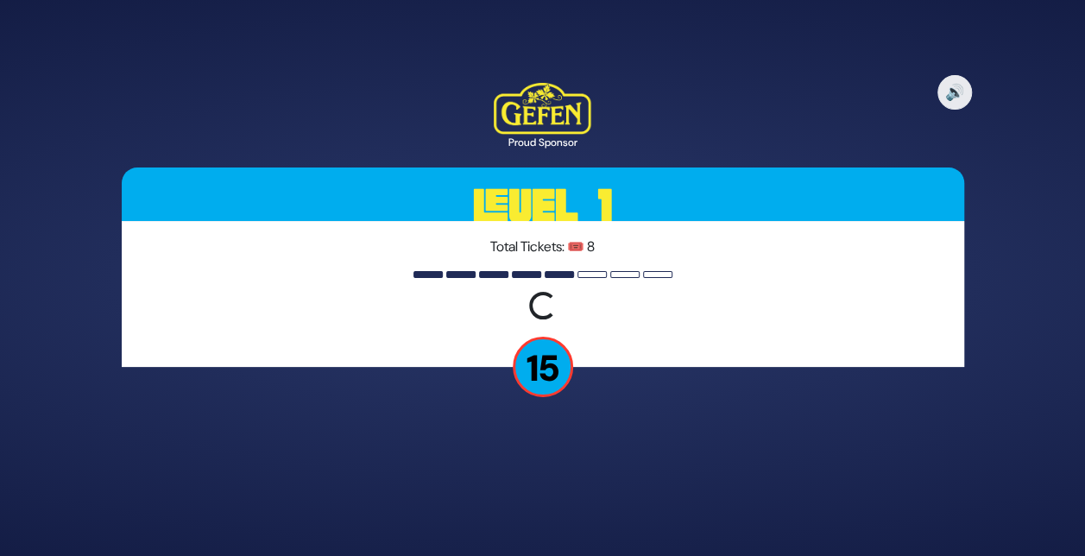
scroll to position [0, 0]
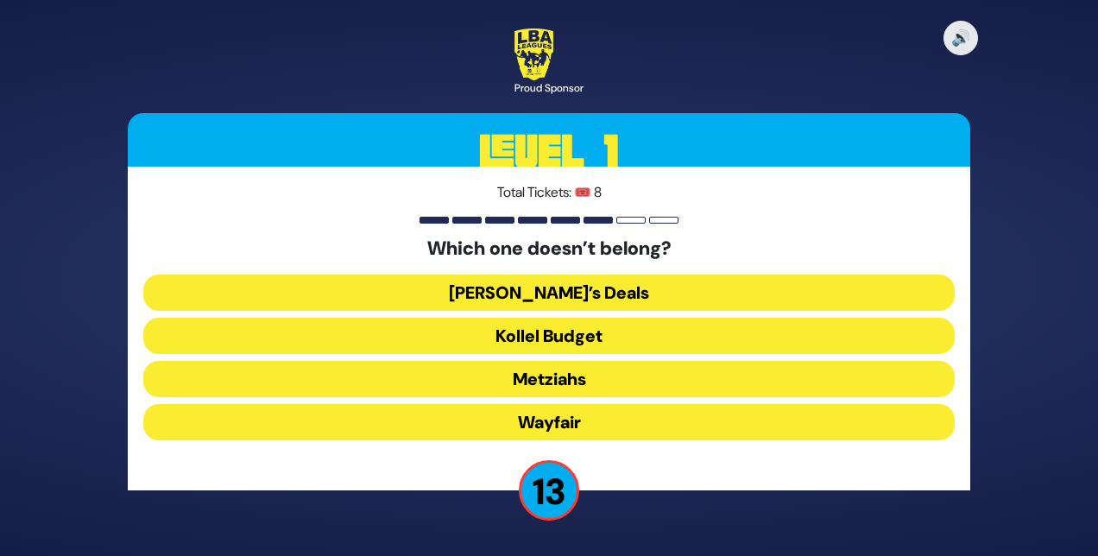
click at [526, 419] on button "Wayfair" at bounding box center [548, 422] width 811 height 36
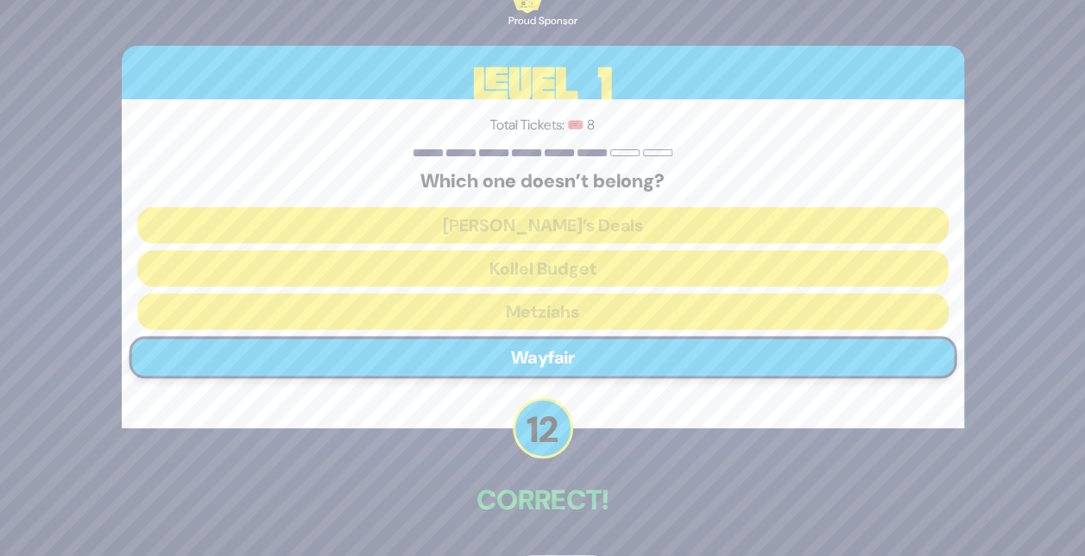
scroll to position [59, 0]
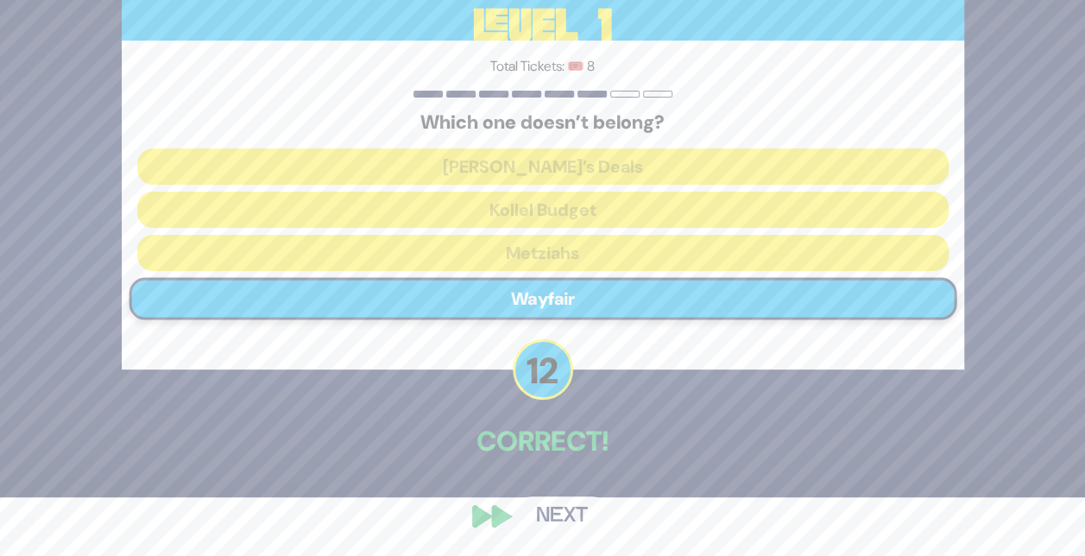
click at [563, 515] on button "Next" at bounding box center [562, 516] width 100 height 40
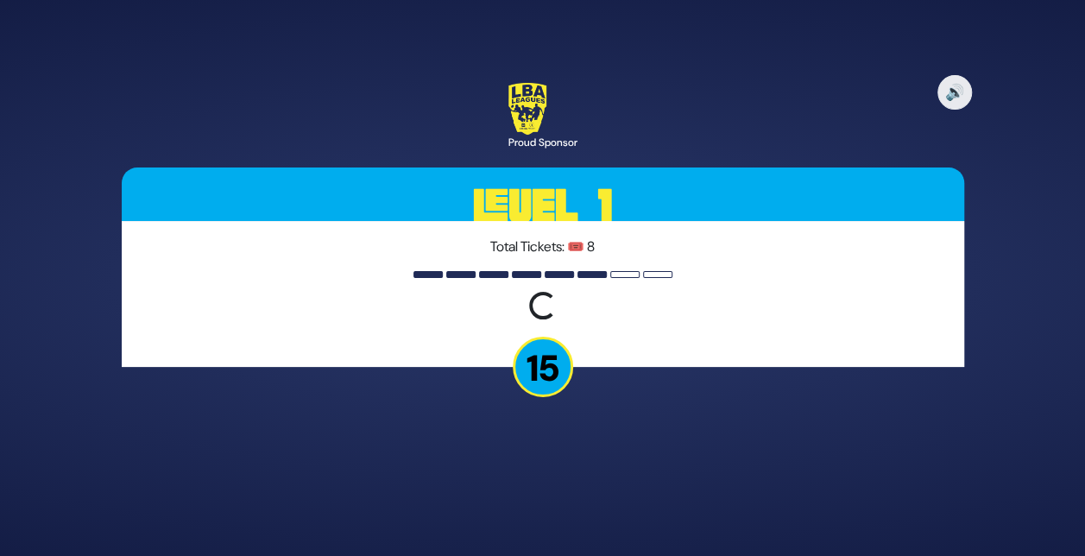
scroll to position [0, 0]
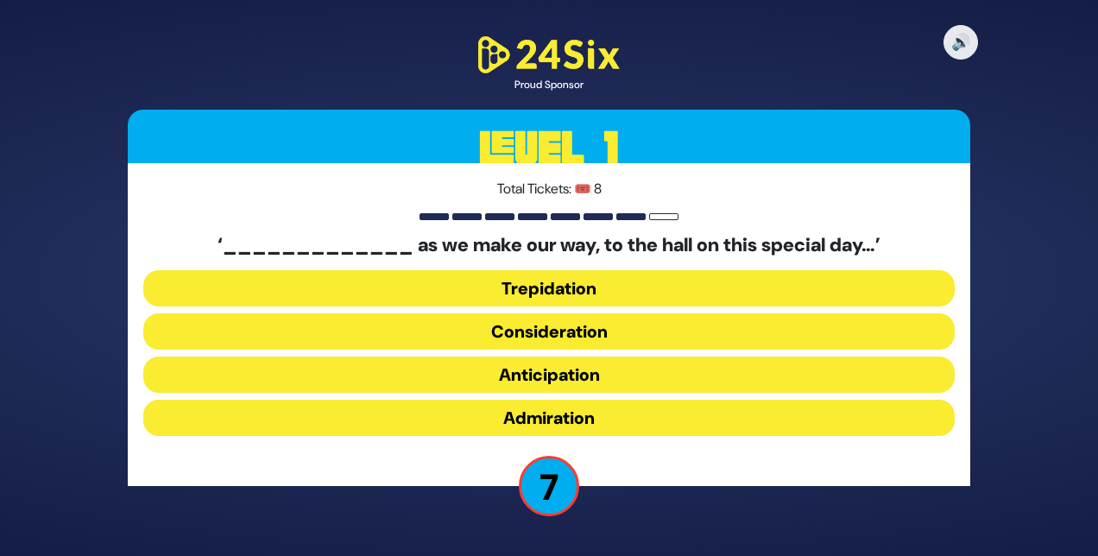
click at [543, 374] on button "Anticipation" at bounding box center [548, 375] width 811 height 36
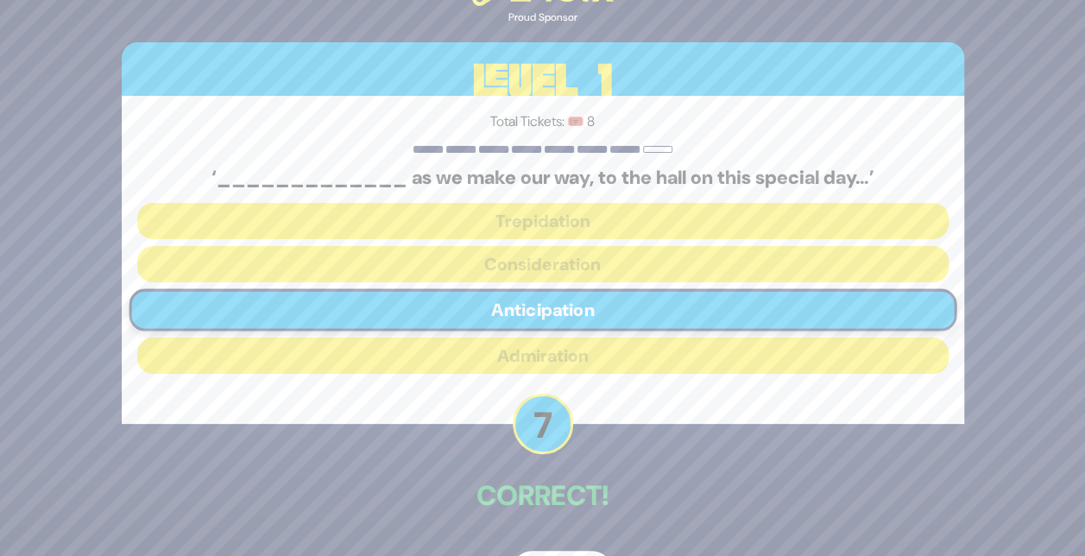
scroll to position [55, 0]
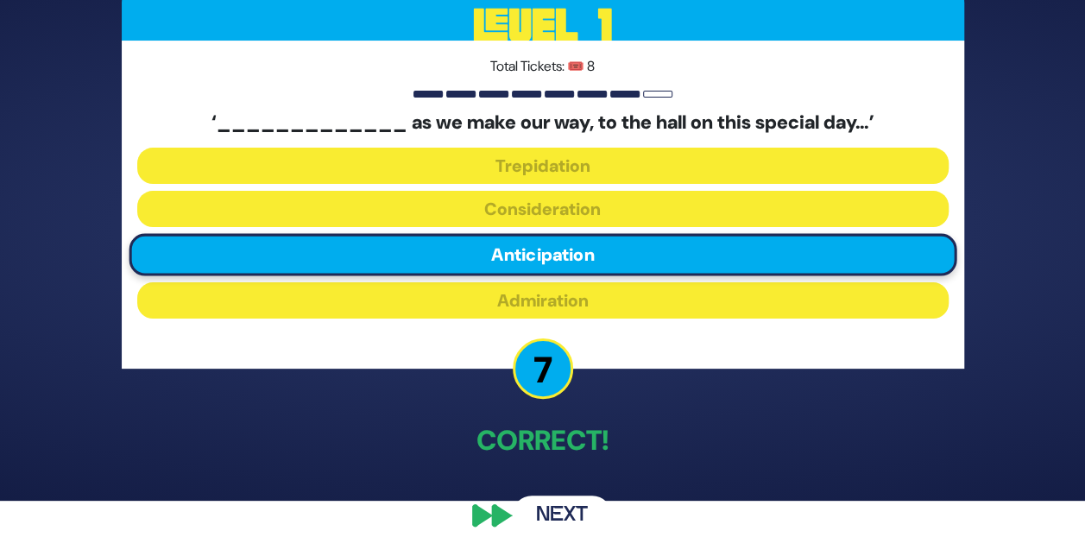
click at [571, 509] on button "Next" at bounding box center [562, 515] width 100 height 40
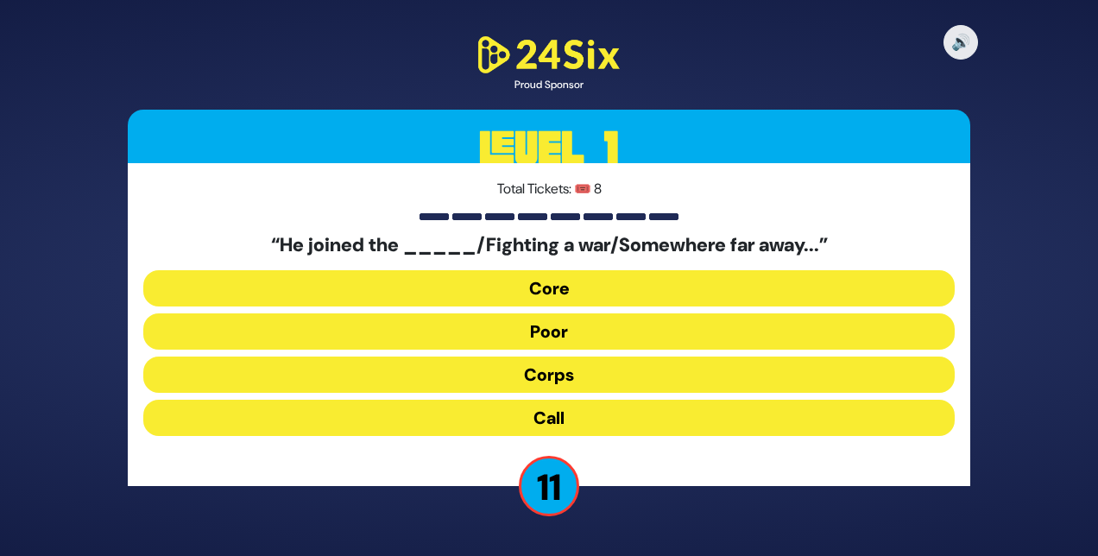
click at [554, 292] on button "Core" at bounding box center [548, 288] width 811 height 36
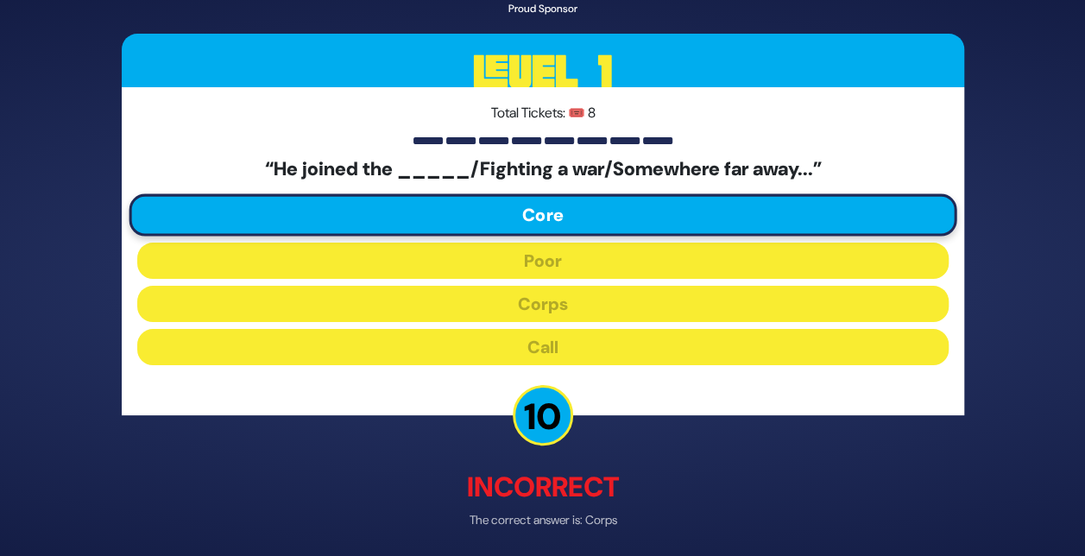
scroll to position [64, 0]
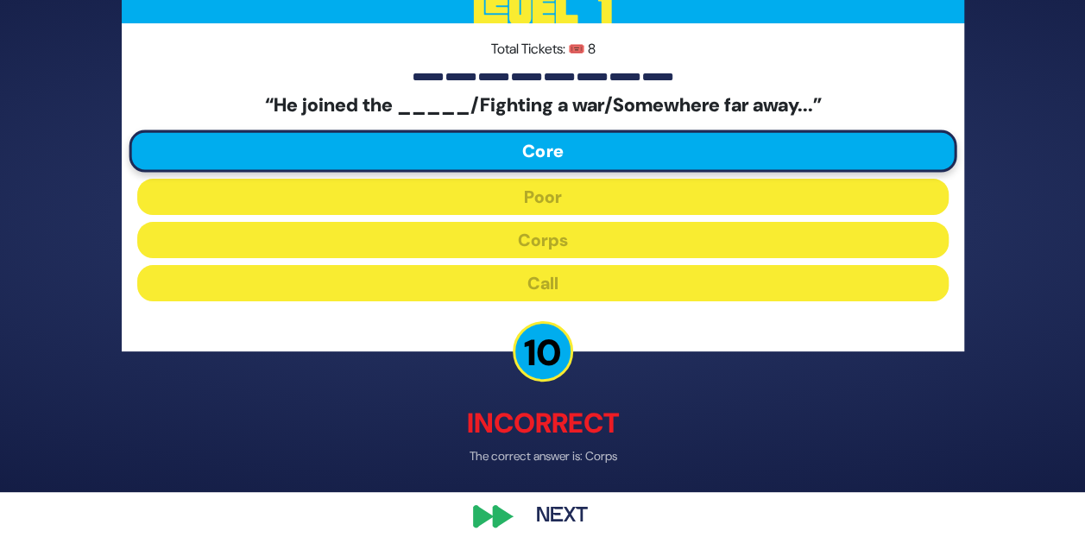
click at [560, 514] on button "Next" at bounding box center [562, 516] width 100 height 40
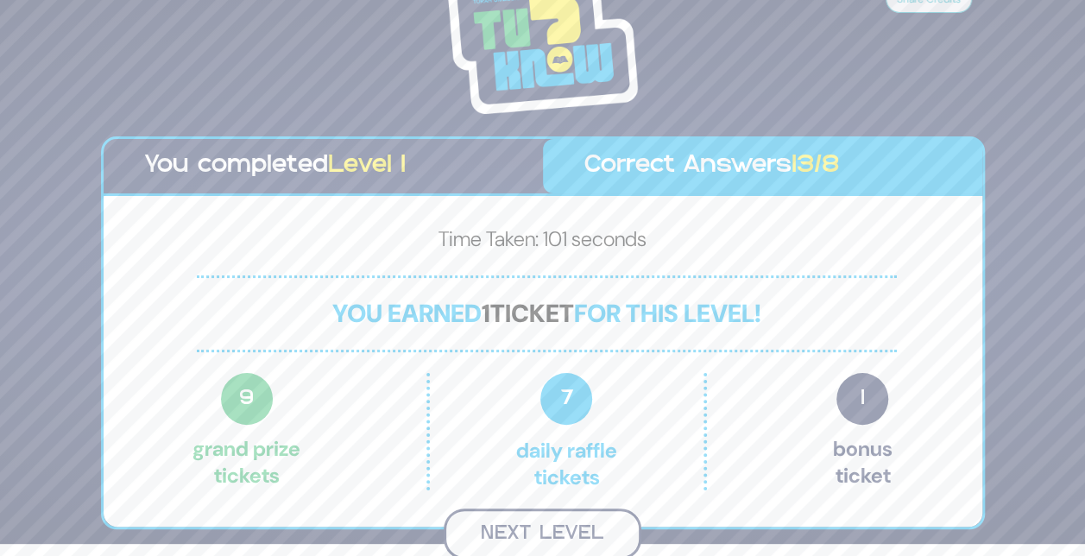
scroll to position [9, 0]
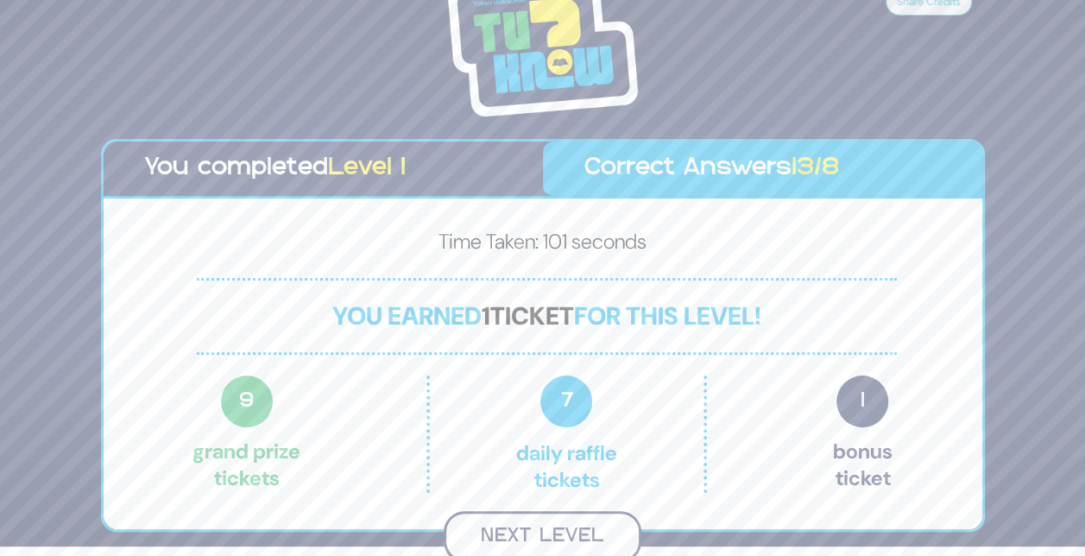
click at [523, 527] on button "Next Level" at bounding box center [543, 536] width 198 height 51
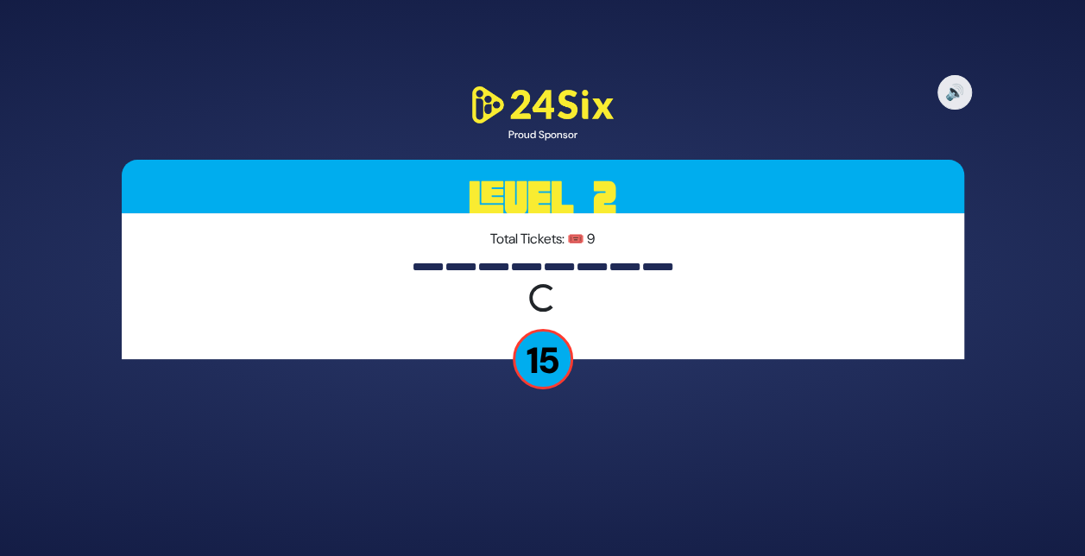
scroll to position [0, 0]
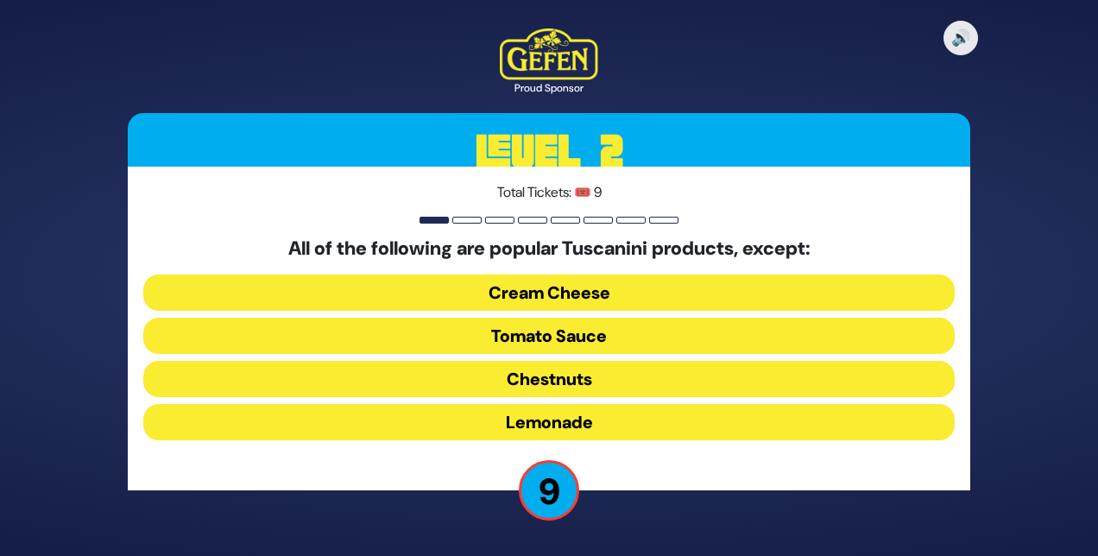
click at [558, 289] on button "Cream Cheese" at bounding box center [548, 293] width 811 height 36
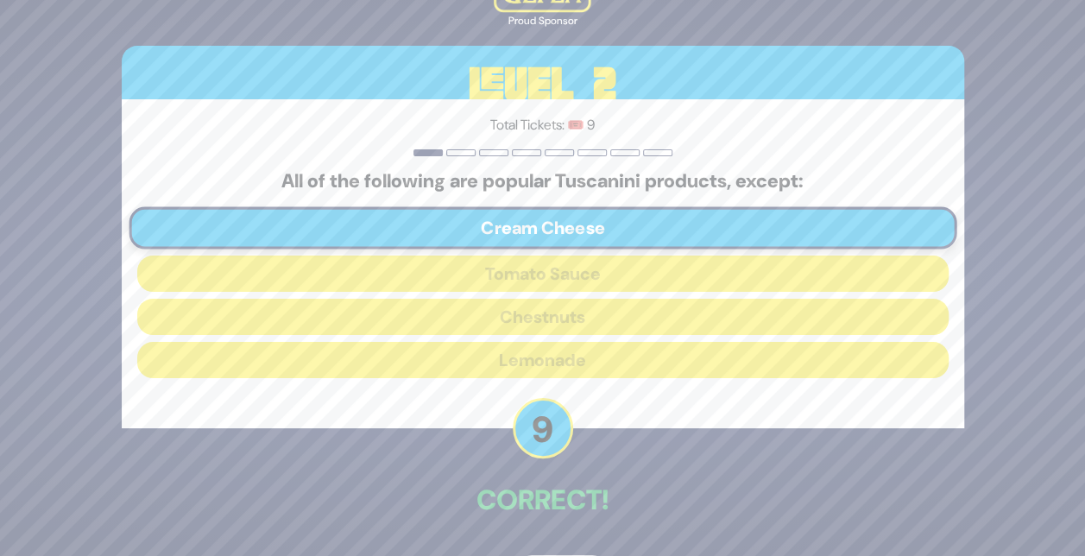
scroll to position [59, 0]
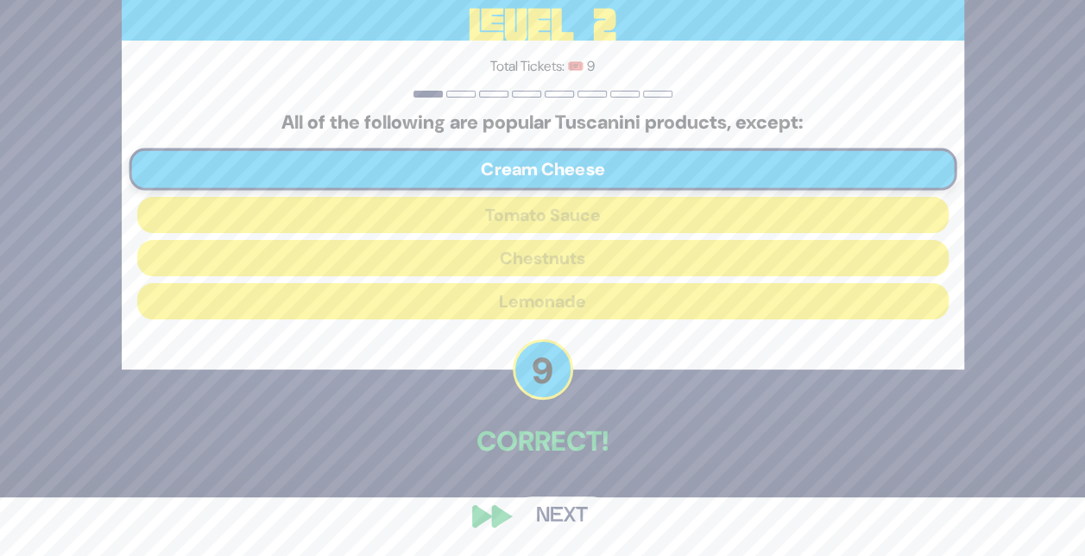
click at [579, 509] on button "Next" at bounding box center [562, 516] width 100 height 40
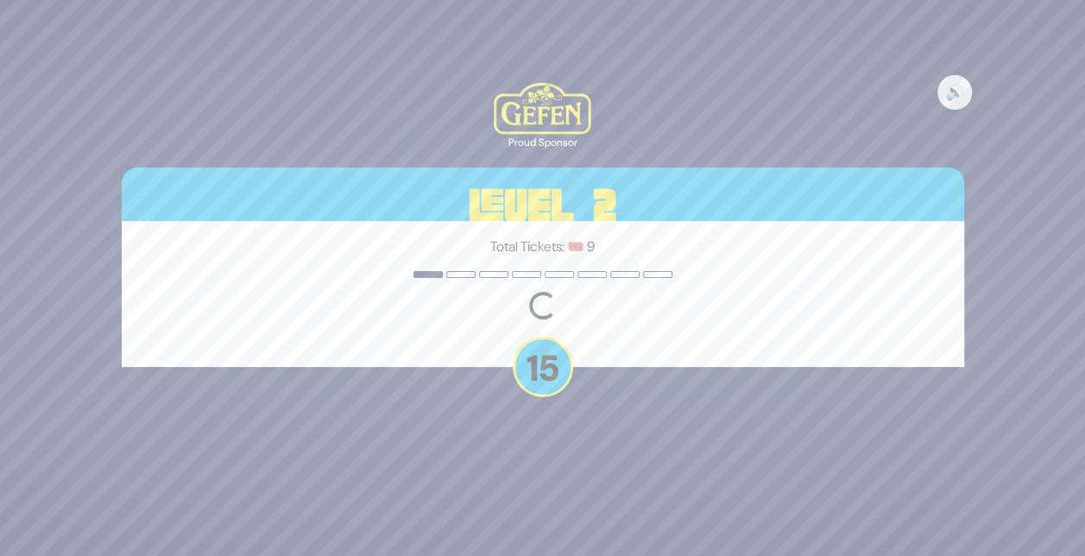
scroll to position [0, 0]
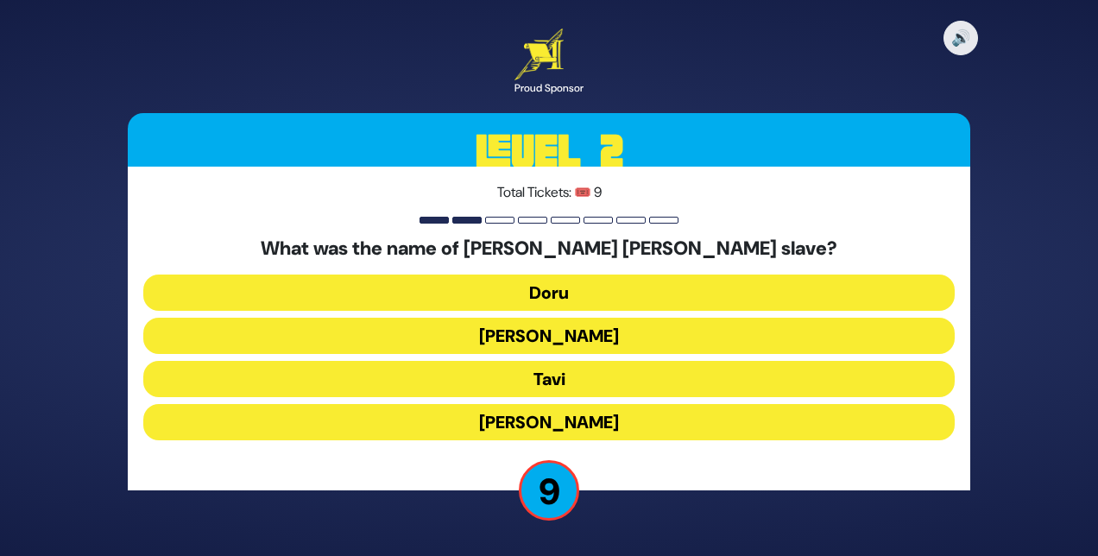
click at [546, 377] on button "Tavi" at bounding box center [548, 379] width 811 height 36
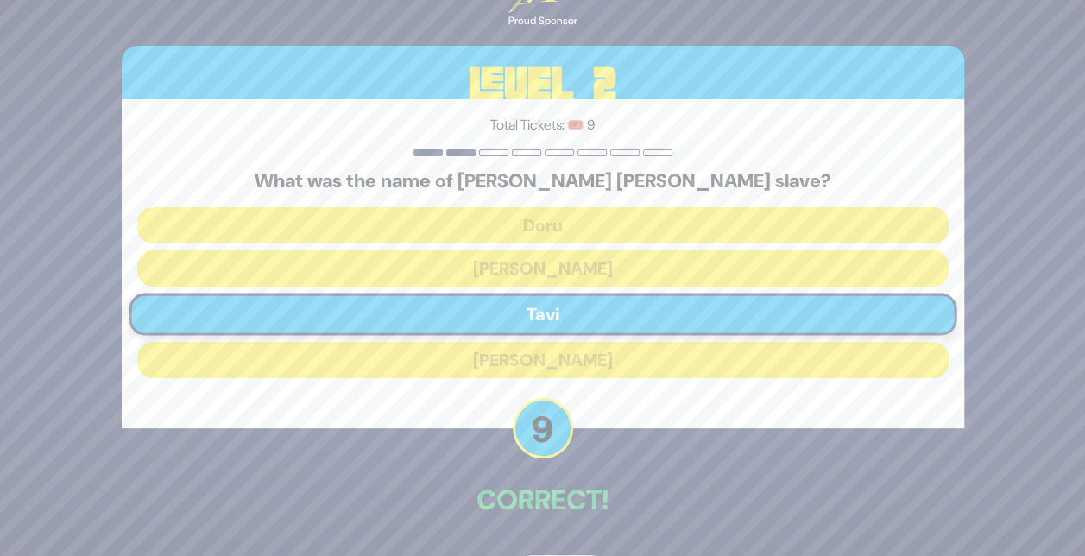
scroll to position [59, 0]
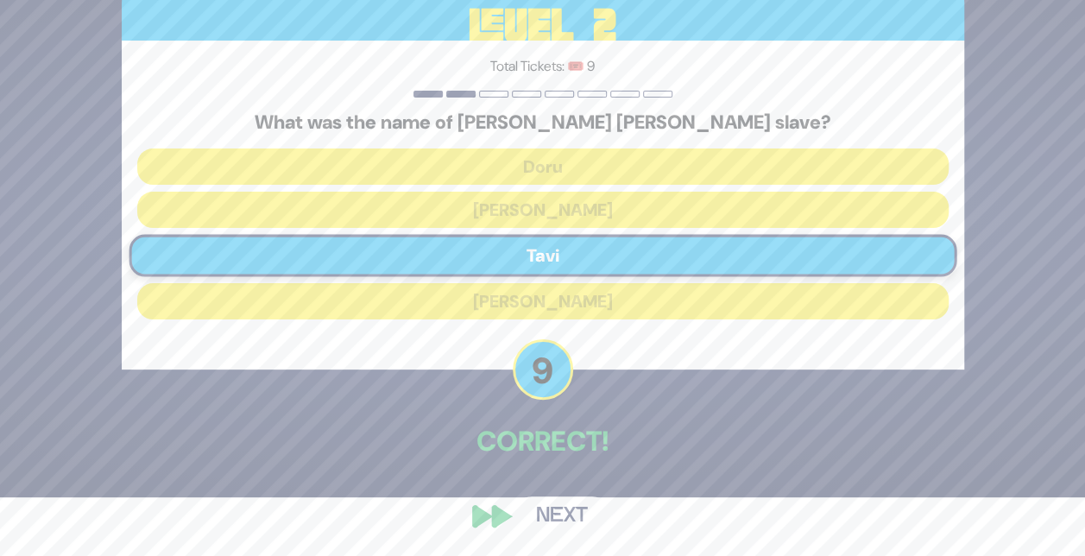
click at [567, 509] on button "Next" at bounding box center [562, 516] width 100 height 40
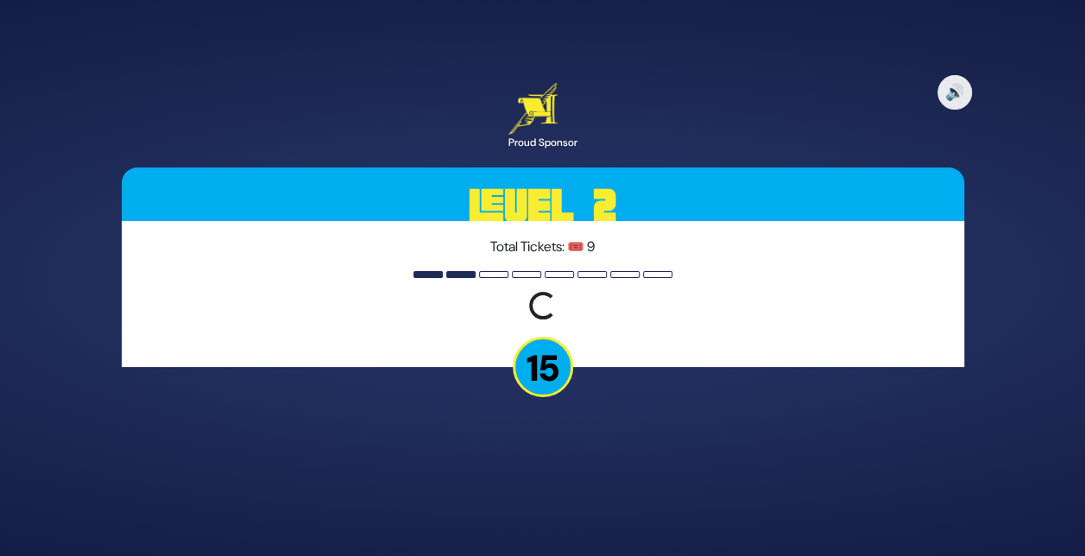
scroll to position [0, 0]
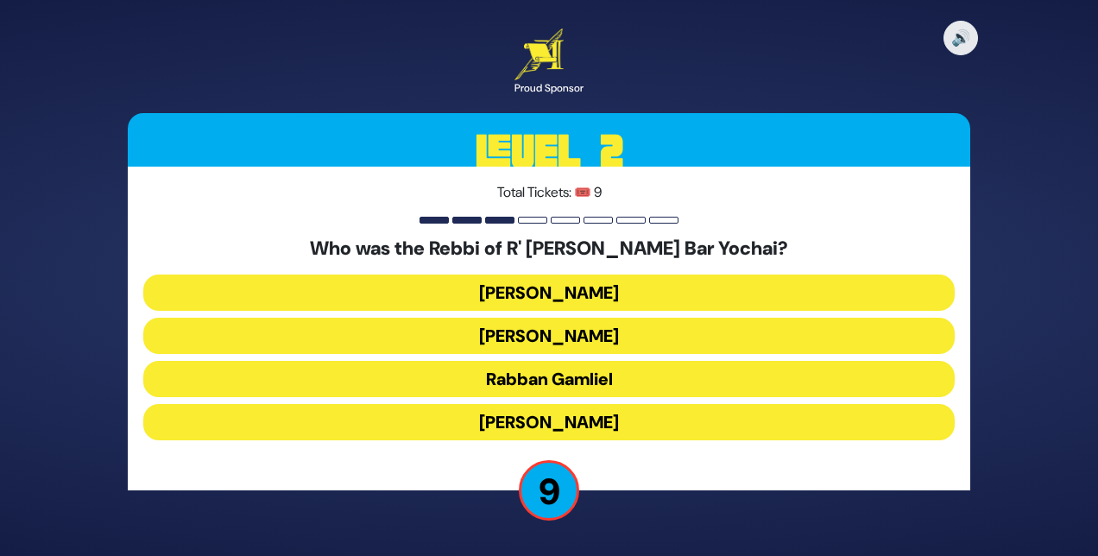
click at [519, 420] on button "Rabbi Akiva" at bounding box center [548, 422] width 811 height 36
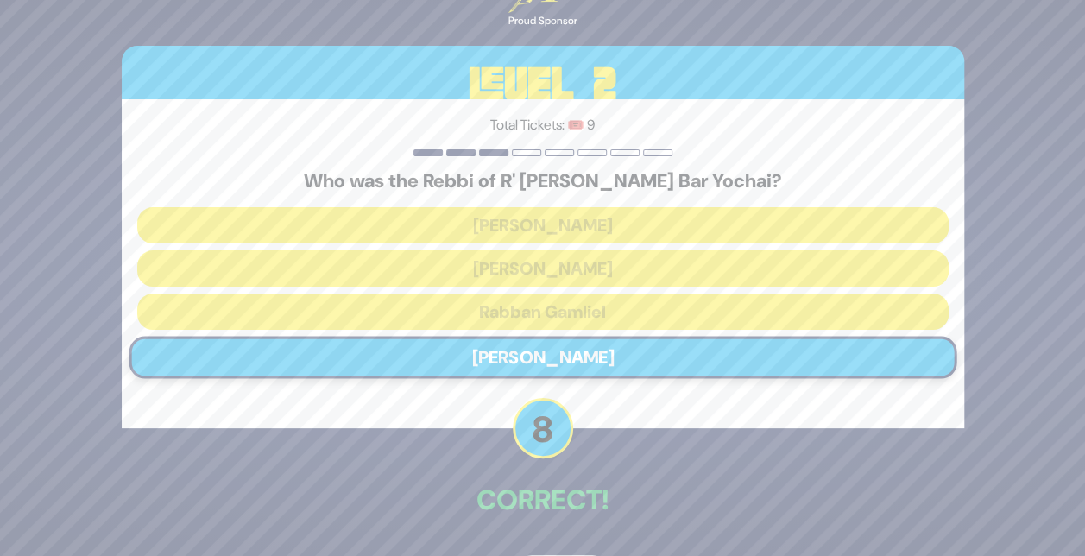
scroll to position [59, 0]
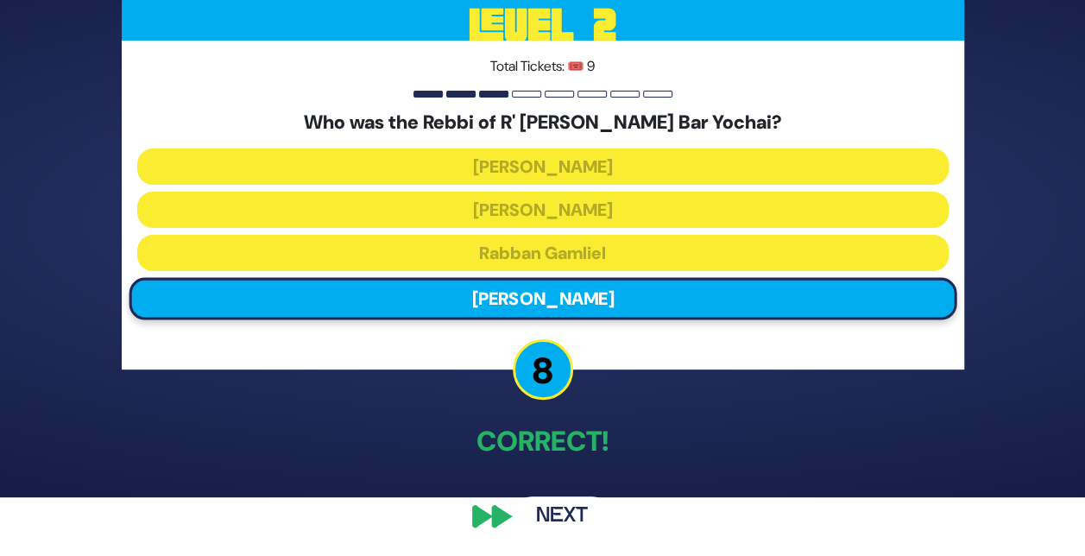
click at [558, 514] on button "Next" at bounding box center [562, 516] width 100 height 40
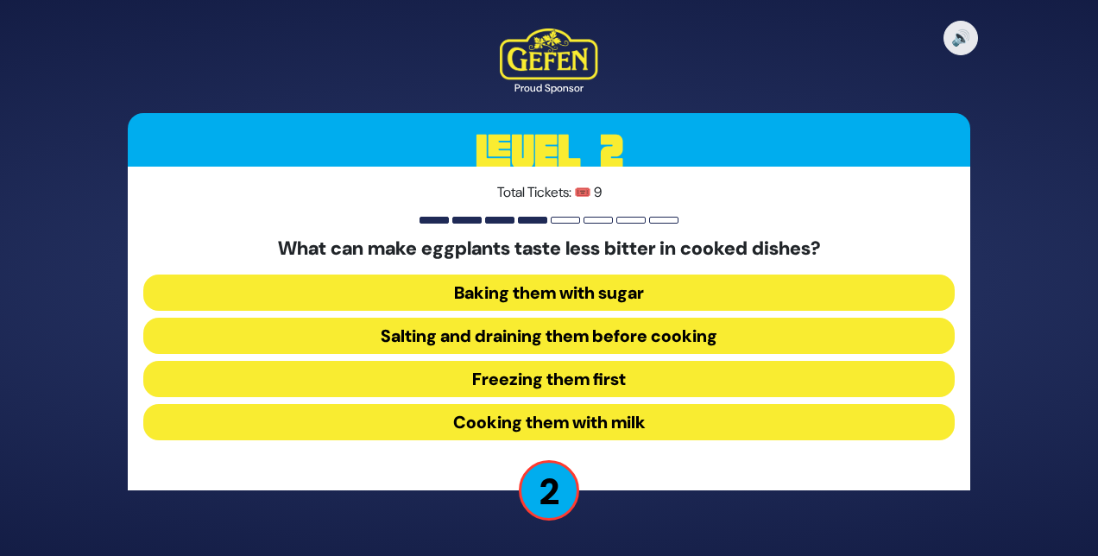
click at [496, 333] on button "Salting and draining them before cooking" at bounding box center [548, 336] width 811 height 36
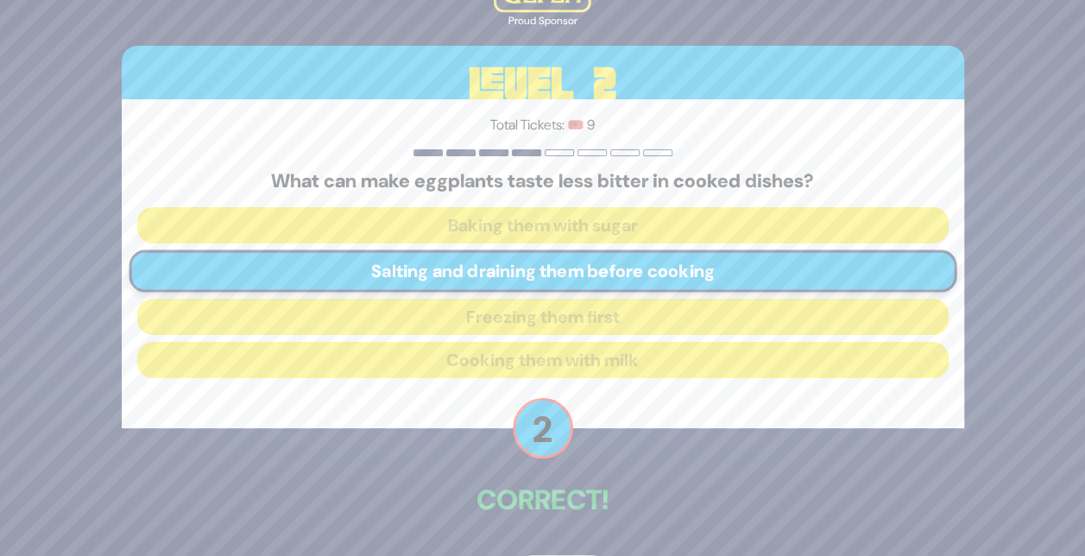
scroll to position [59, 0]
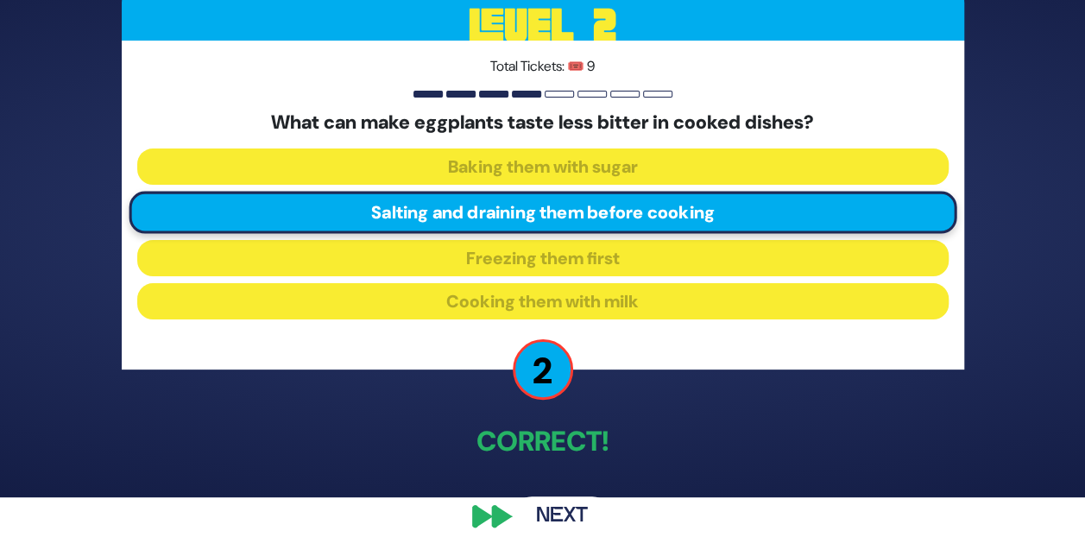
click at [572, 507] on button "Next" at bounding box center [562, 516] width 100 height 40
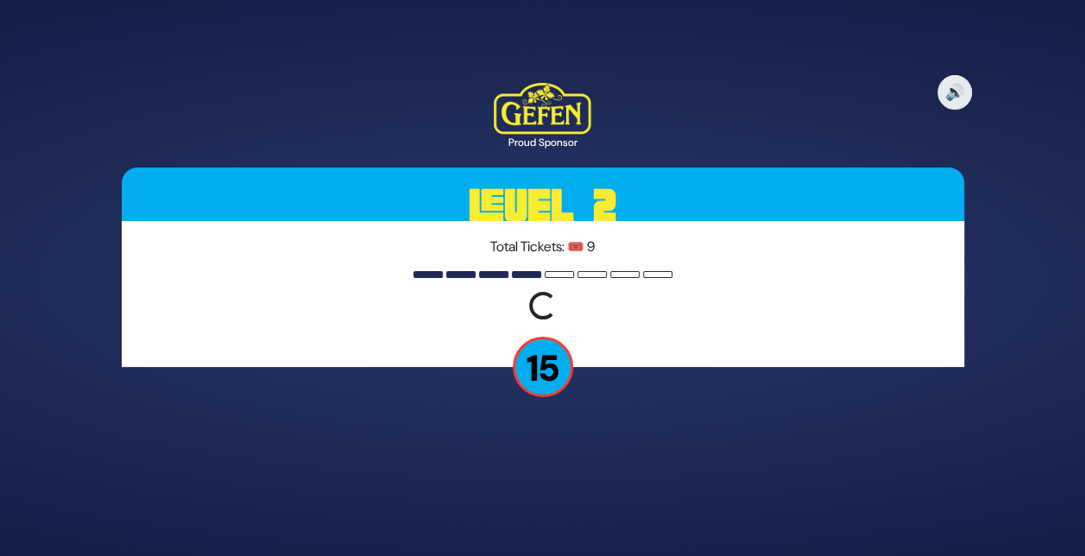
scroll to position [0, 0]
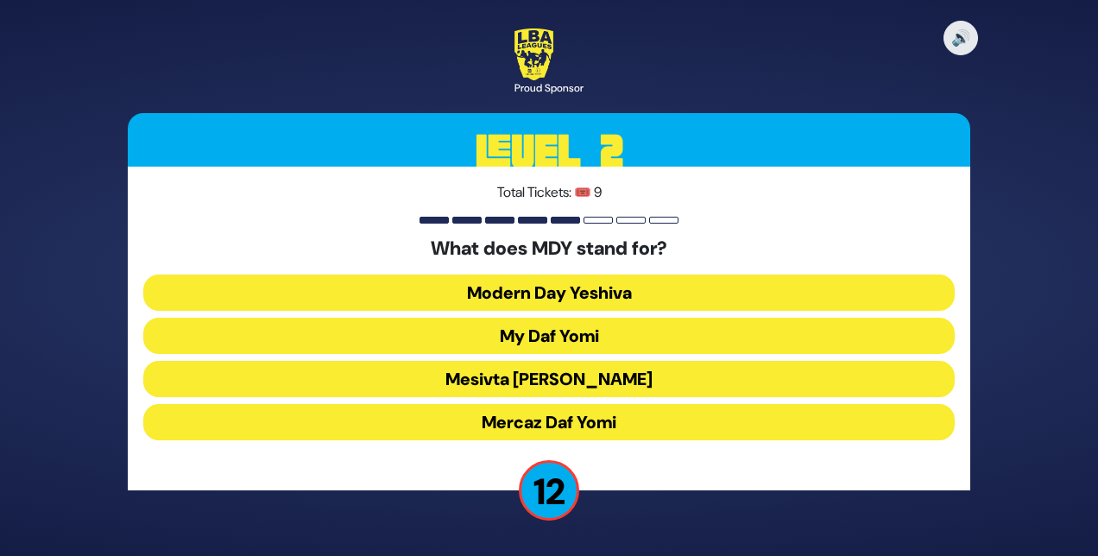
click at [511, 416] on button "Mercaz Daf Yomi" at bounding box center [548, 422] width 811 height 36
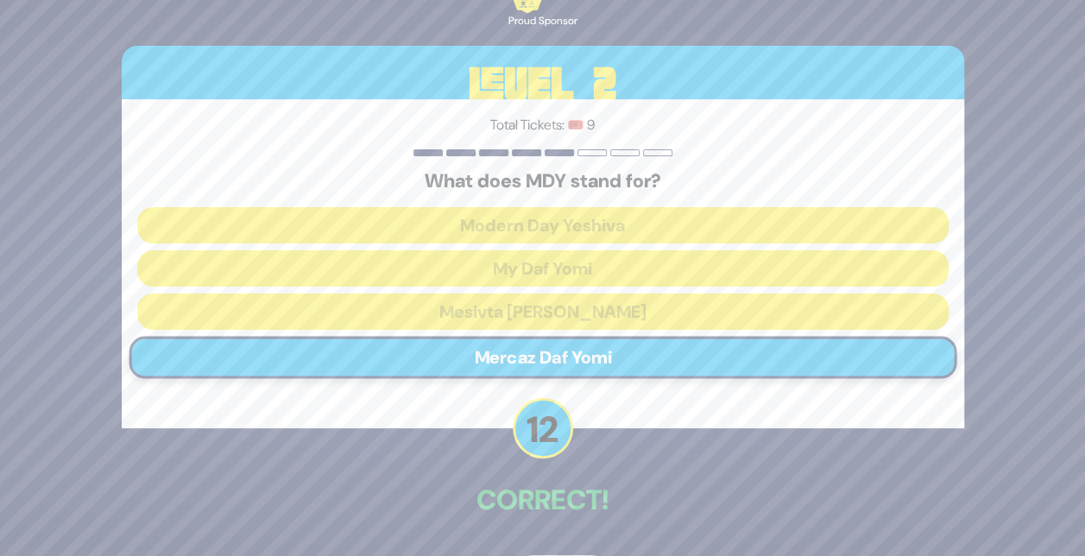
scroll to position [59, 0]
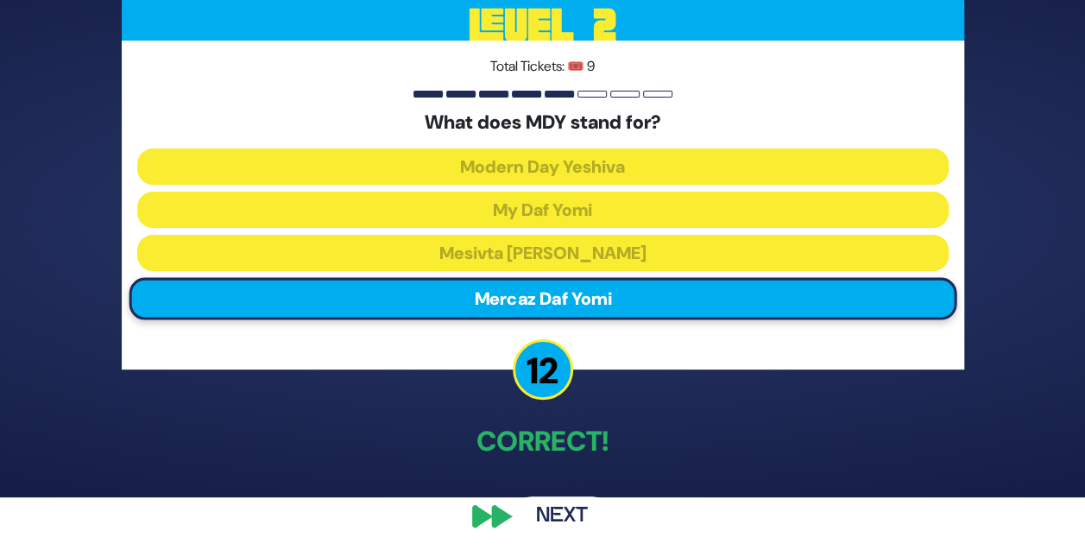
click at [570, 516] on button "Next" at bounding box center [562, 516] width 100 height 40
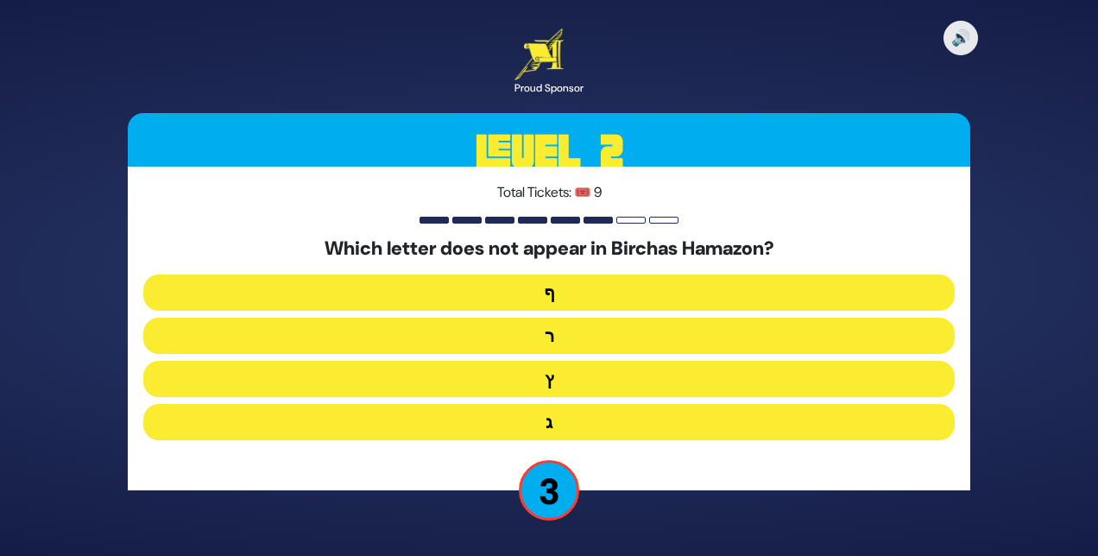
click at [552, 293] on button "ף" at bounding box center [548, 293] width 811 height 36
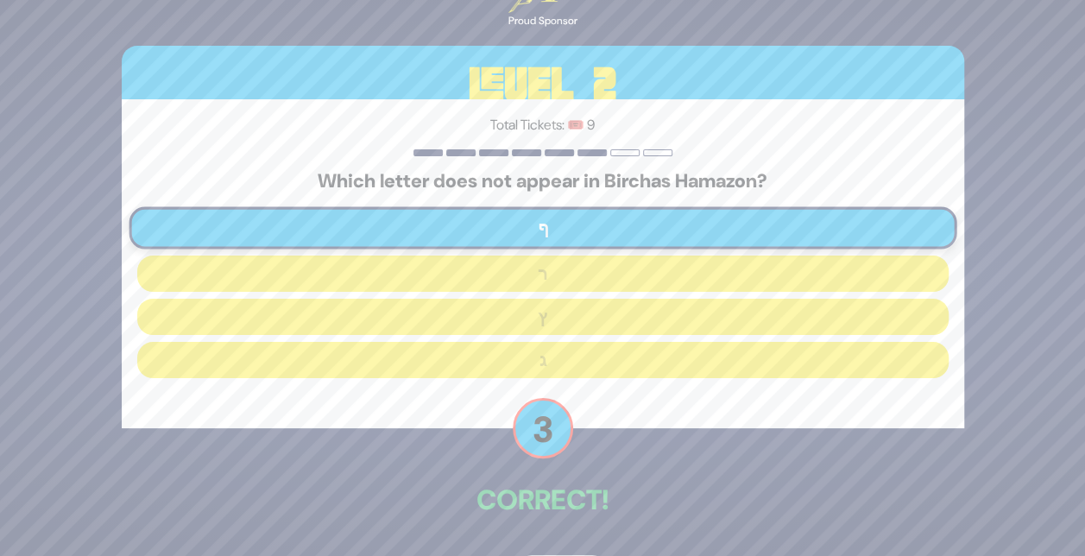
scroll to position [59, 0]
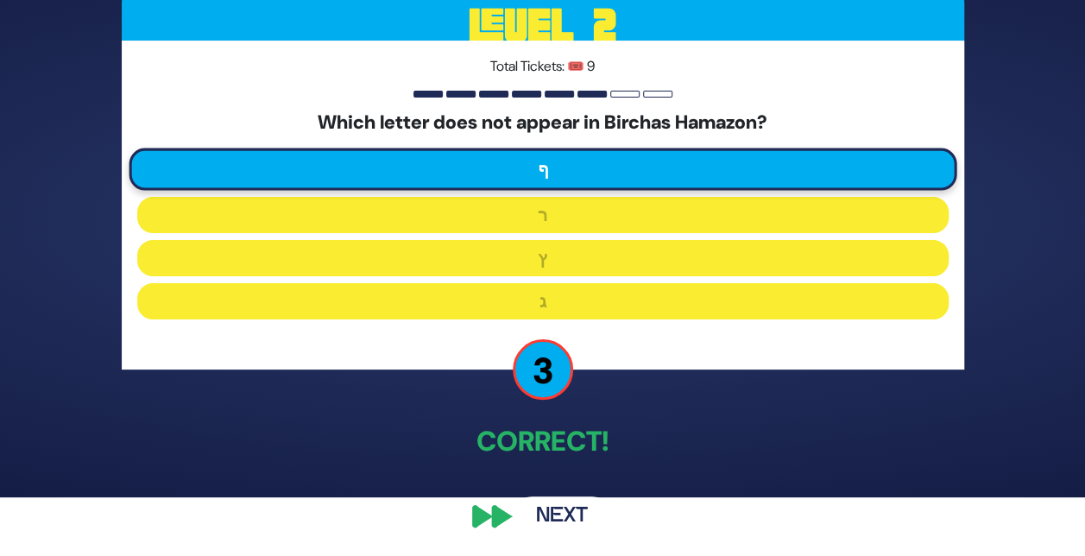
click at [565, 517] on button "Next" at bounding box center [562, 516] width 100 height 40
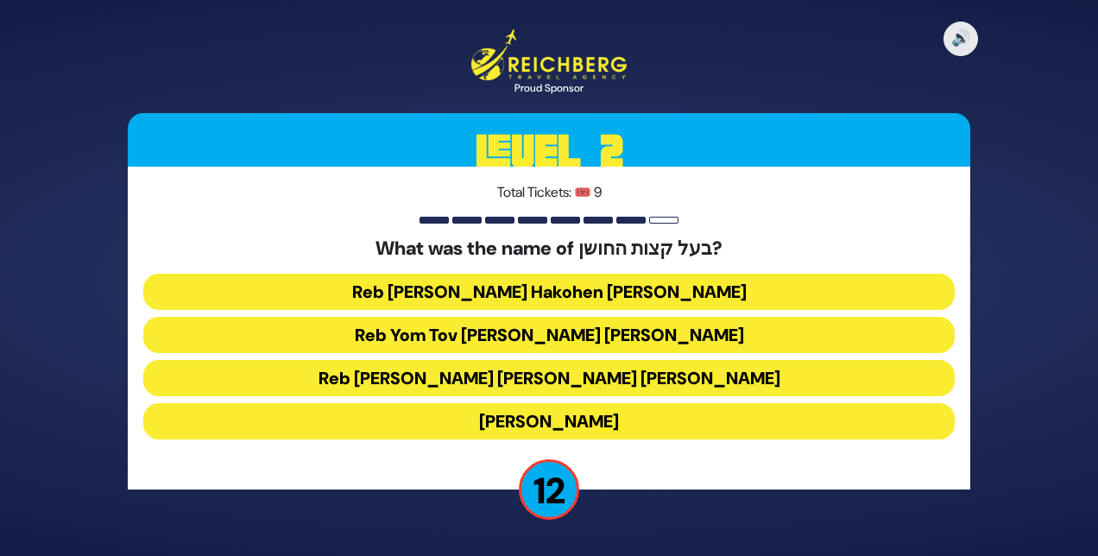
click at [515, 302] on button "Reb Aryeh Leib Hakohen Heller" at bounding box center [548, 292] width 811 height 36
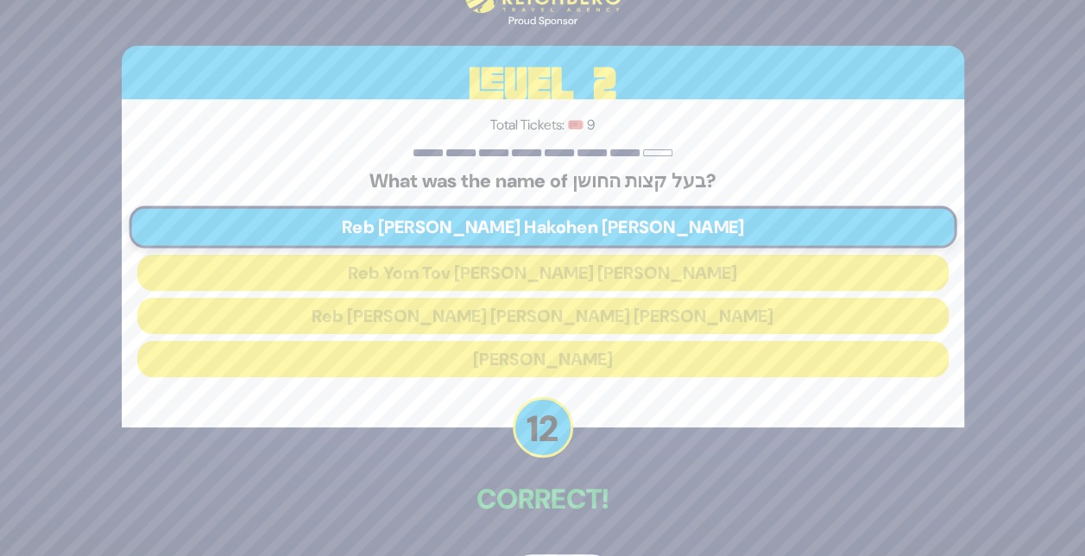
scroll to position [59, 0]
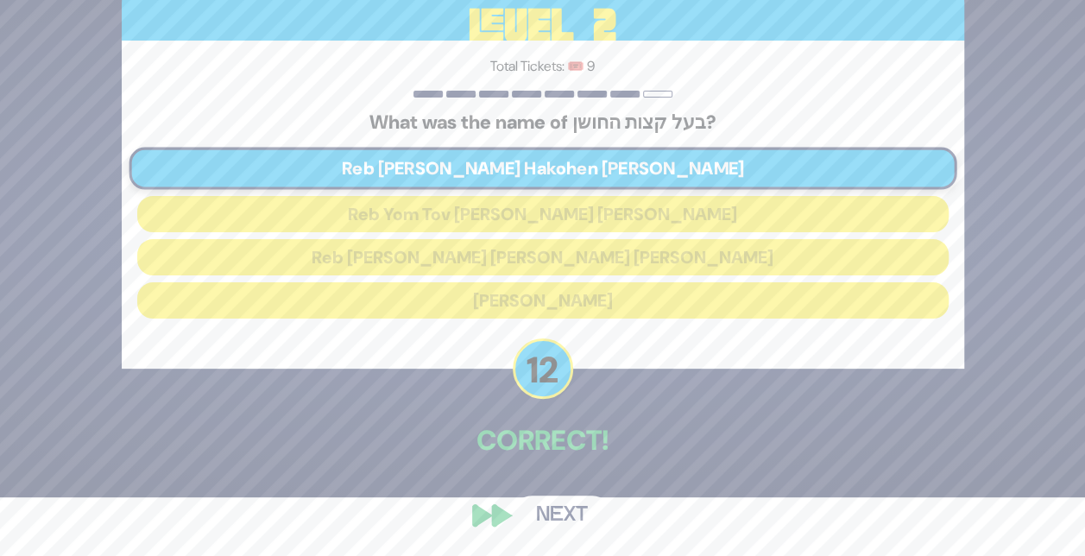
click at [565, 514] on button "Next" at bounding box center [562, 515] width 100 height 40
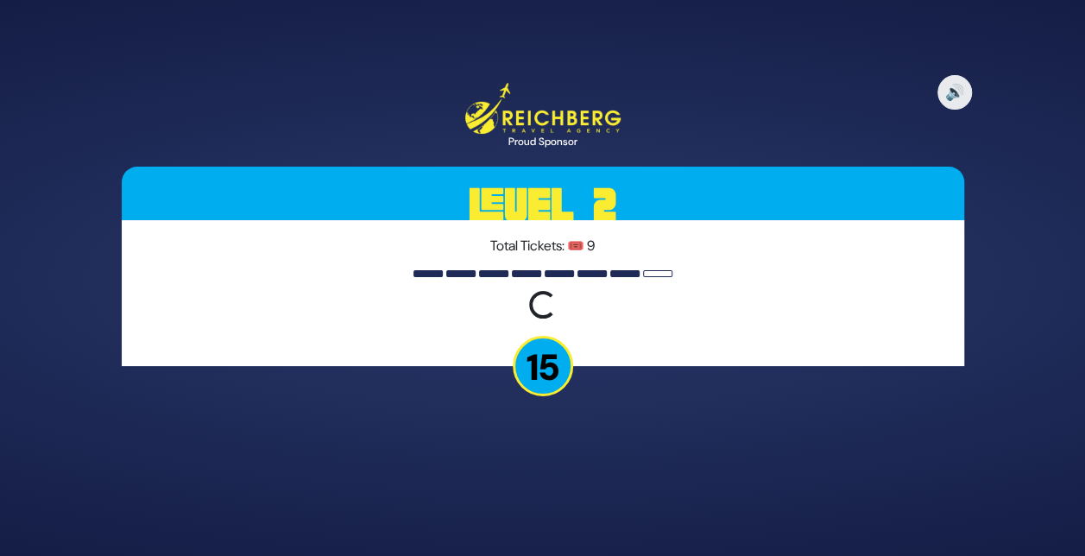
scroll to position [0, 0]
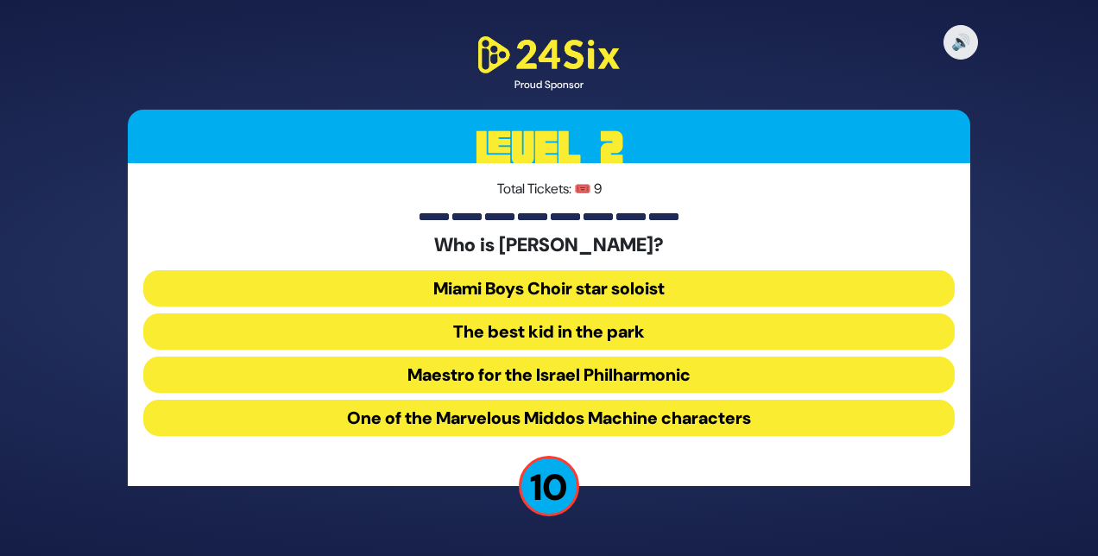
click at [540, 325] on button "The best kid in the park" at bounding box center [548, 331] width 811 height 36
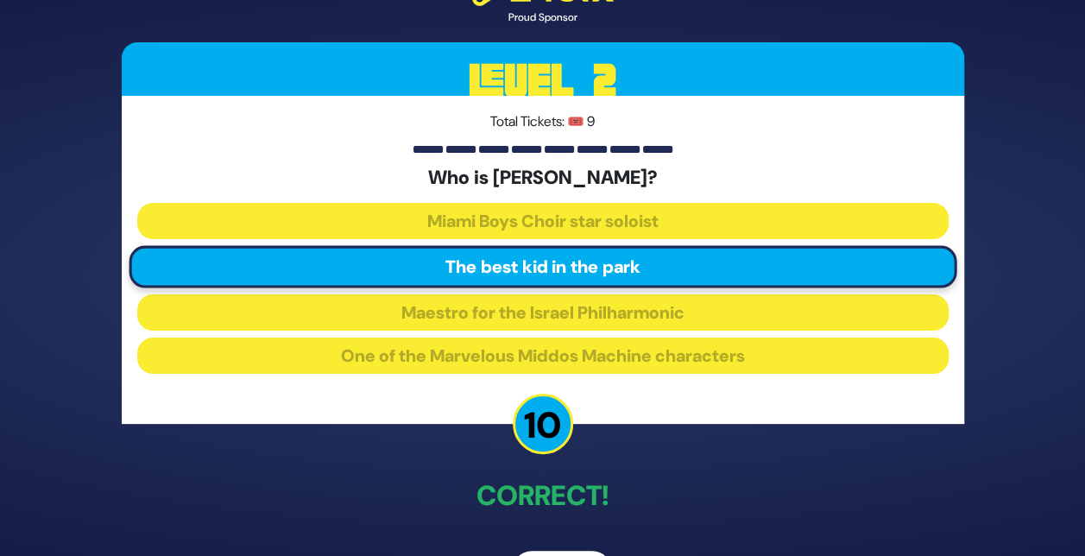
scroll to position [55, 0]
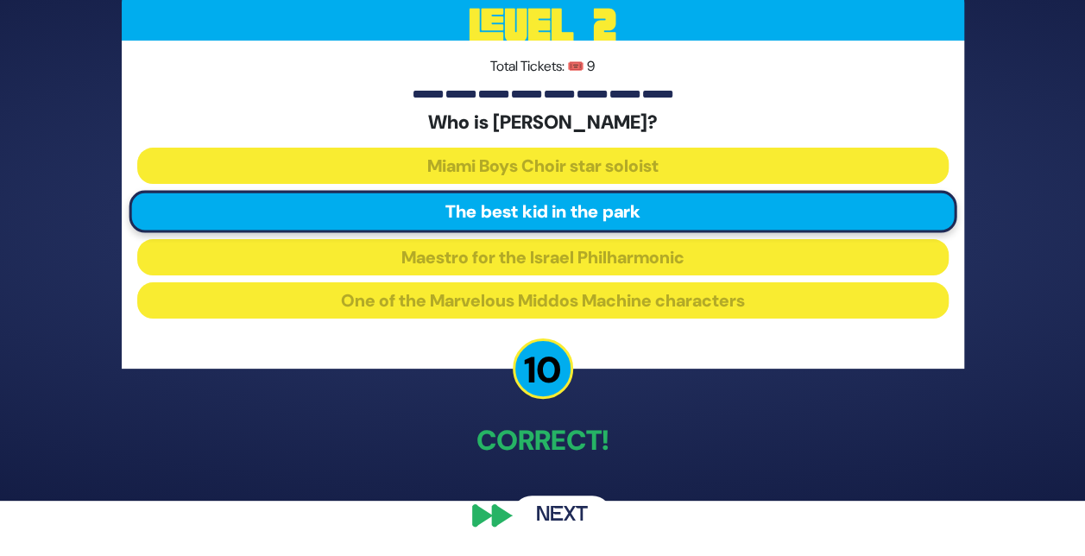
click at [559, 514] on button "Next" at bounding box center [562, 515] width 100 height 40
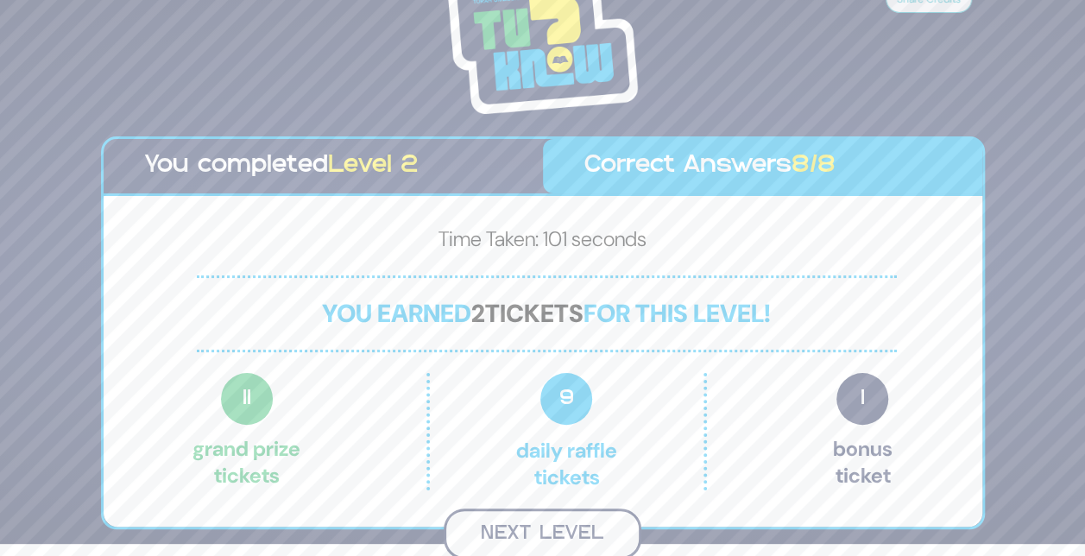
scroll to position [9, 0]
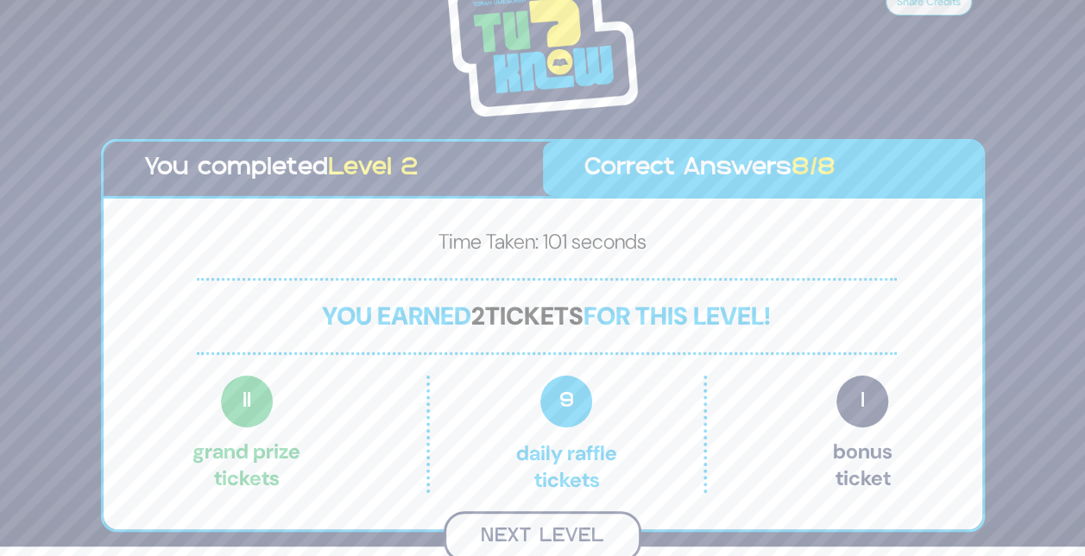
click at [571, 525] on button "Next Level" at bounding box center [543, 536] width 198 height 51
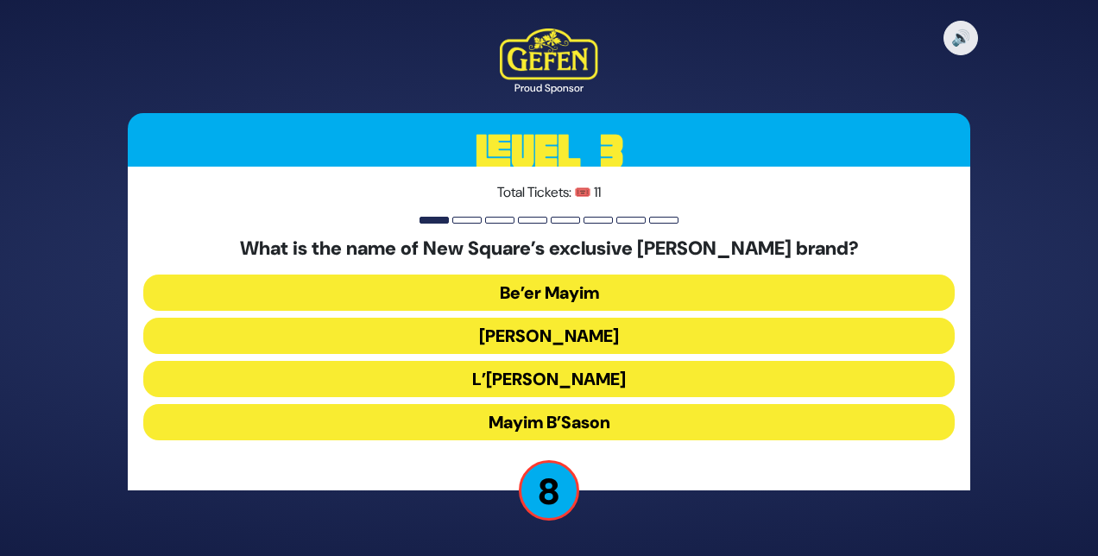
click at [516, 415] on button "Mayim B’Sason" at bounding box center [548, 422] width 811 height 36
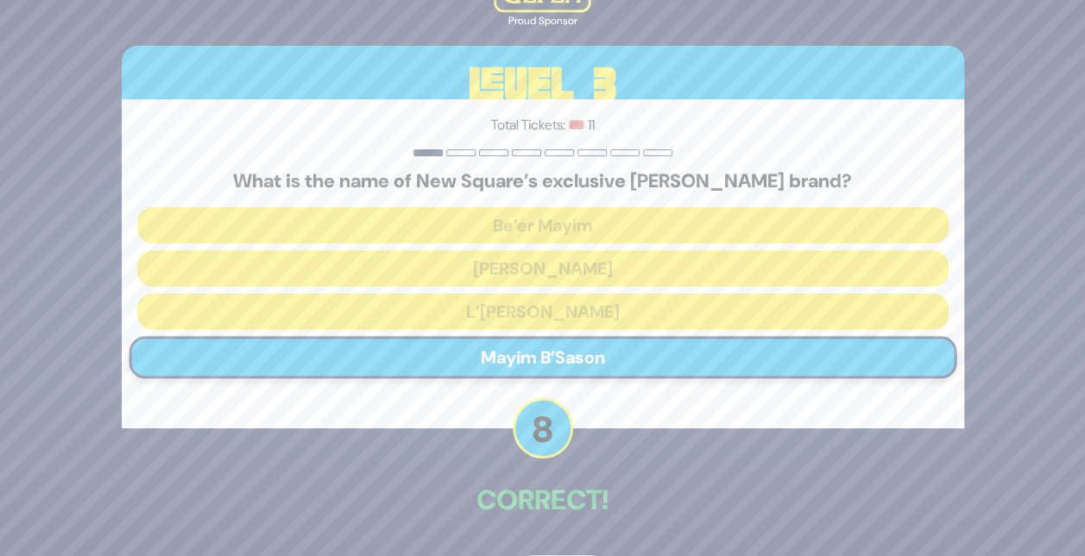
scroll to position [59, 0]
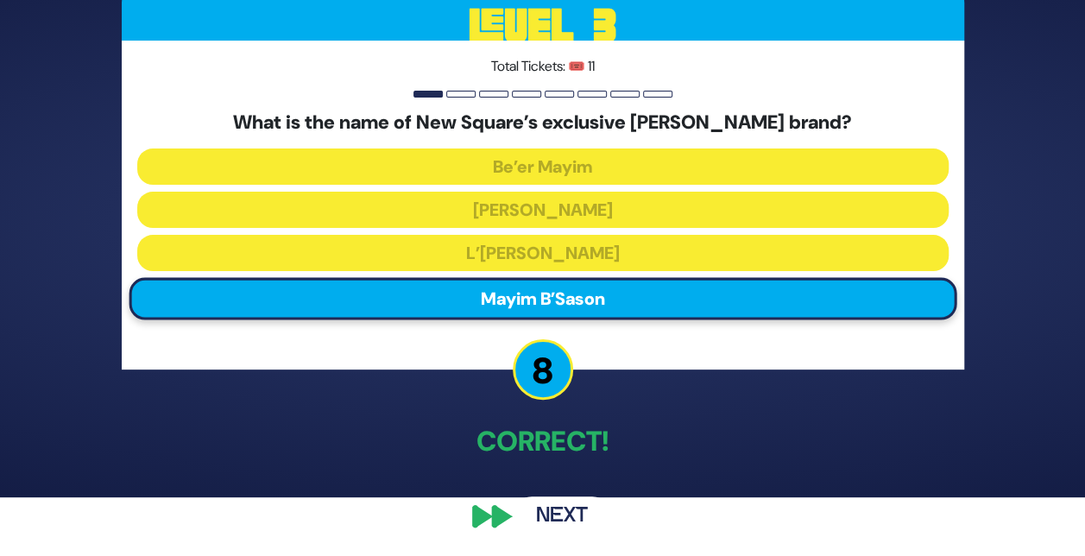
click at [552, 515] on button "Next" at bounding box center [562, 516] width 100 height 40
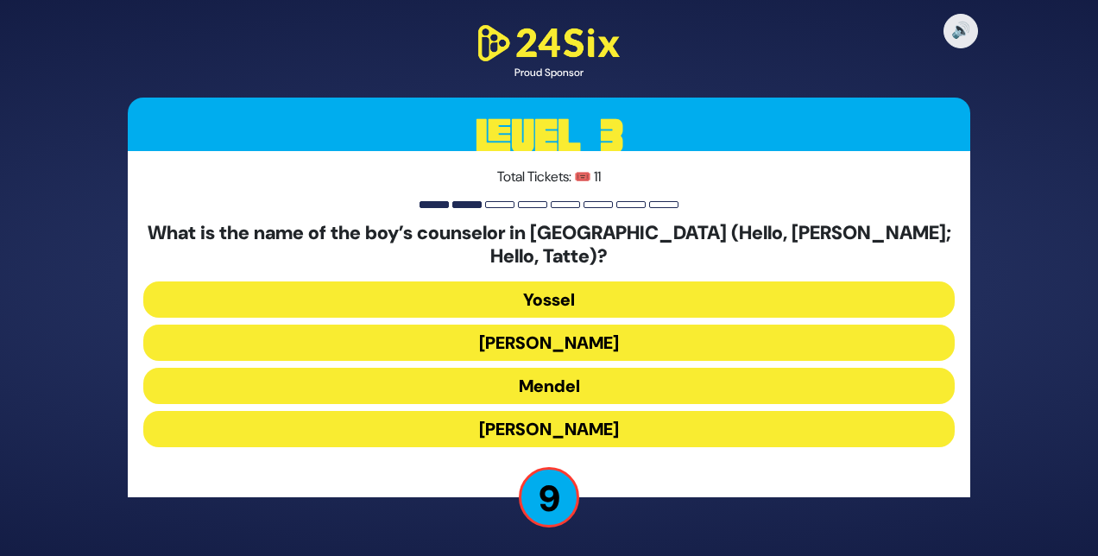
click at [523, 414] on button "Gedalia" at bounding box center [548, 429] width 811 height 36
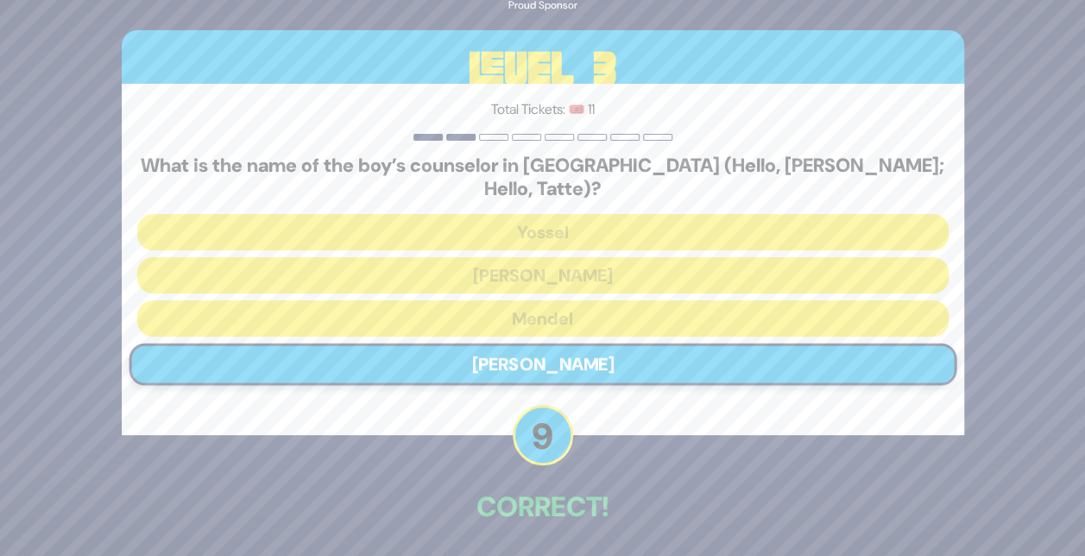
scroll to position [55, 0]
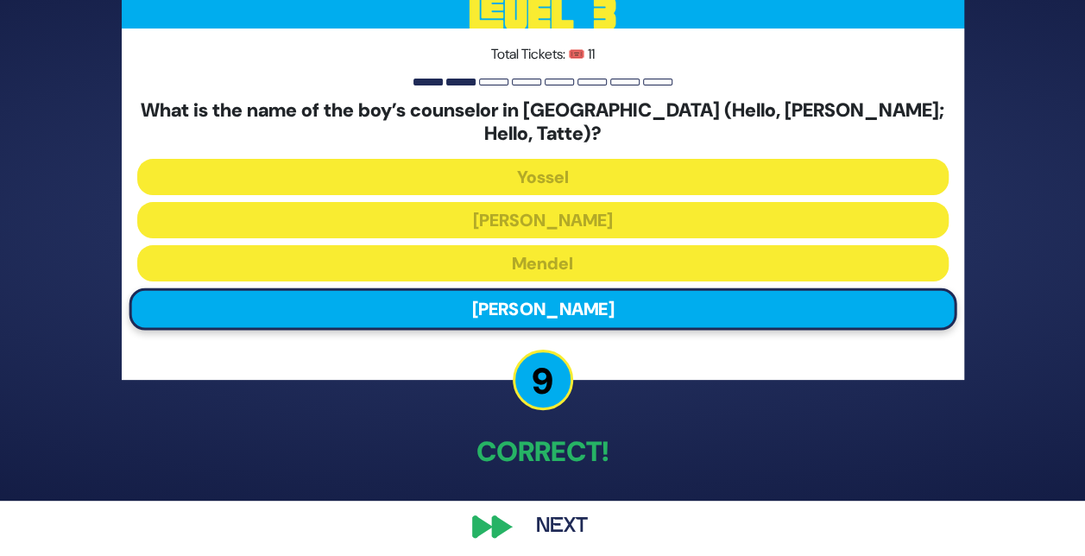
click at [558, 516] on button "Next" at bounding box center [562, 527] width 100 height 40
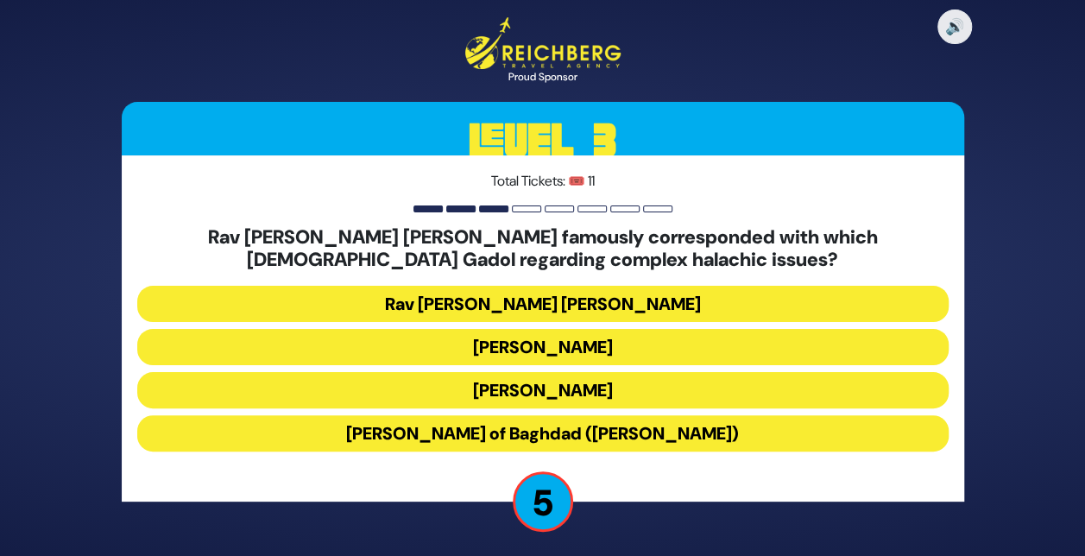
click at [497, 343] on button "Rav Yaakov Shaul Elyashar" at bounding box center [542, 347] width 811 height 36
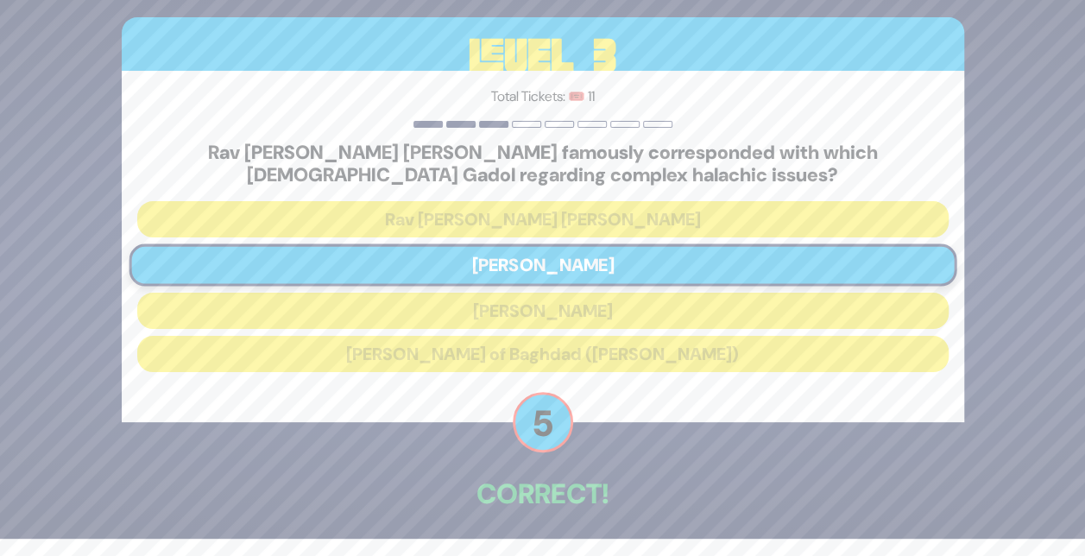
scroll to position [70, 0]
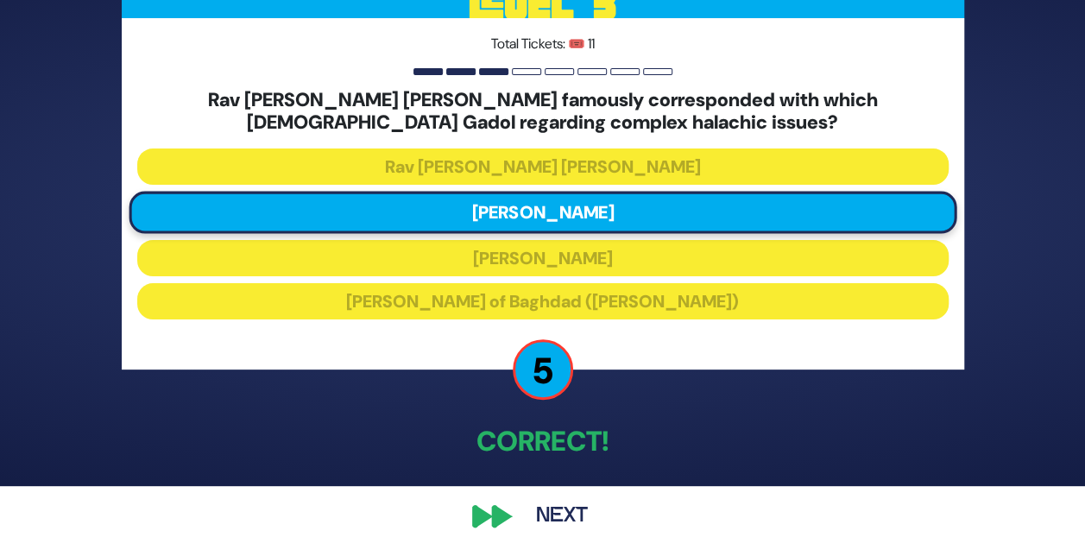
click at [568, 515] on button "Next" at bounding box center [562, 516] width 100 height 40
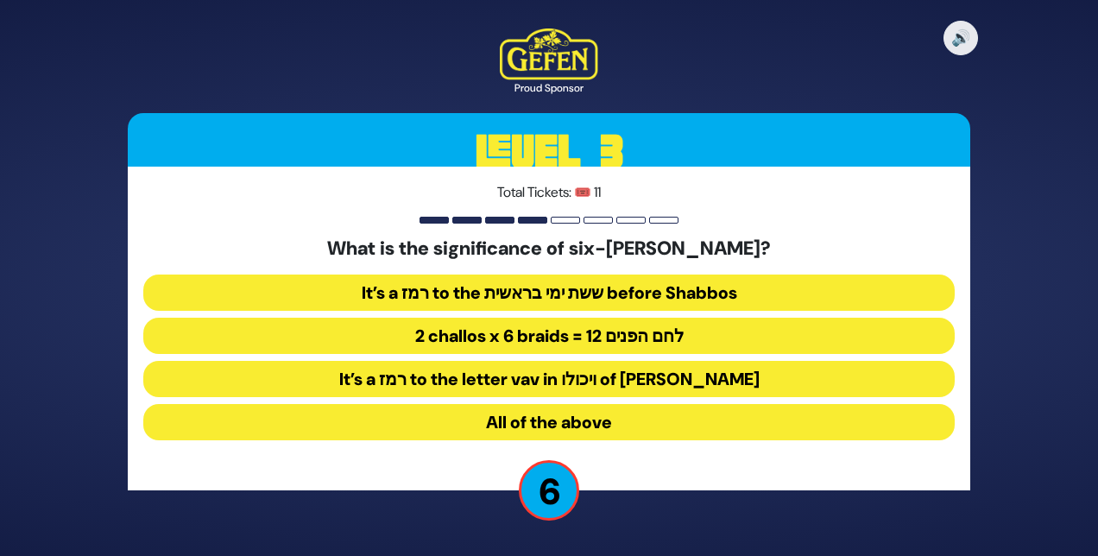
click at [483, 325] on button "2 challos x 6 braids = 12 לחם הפנים" at bounding box center [548, 336] width 811 height 36
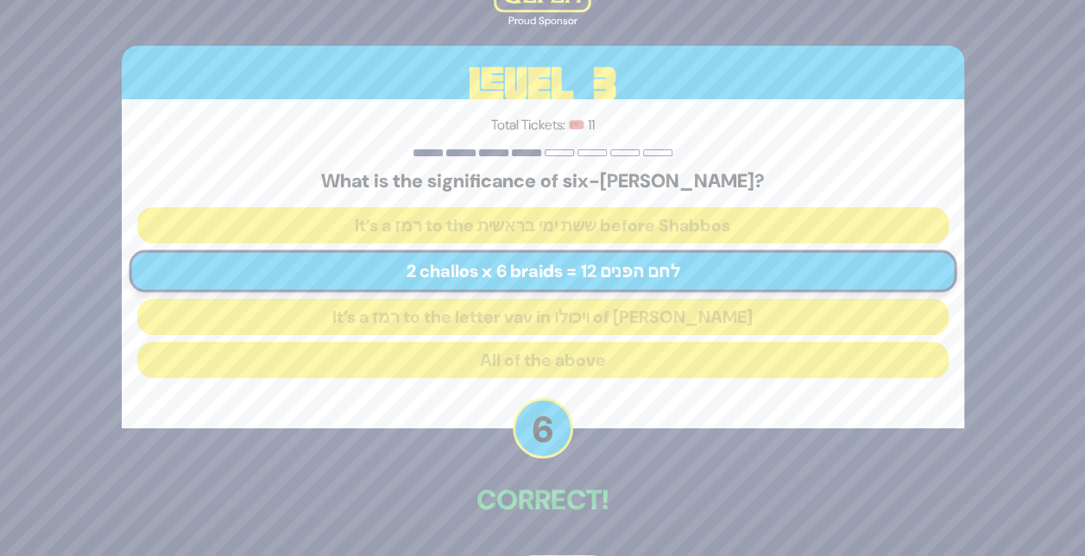
scroll to position [59, 0]
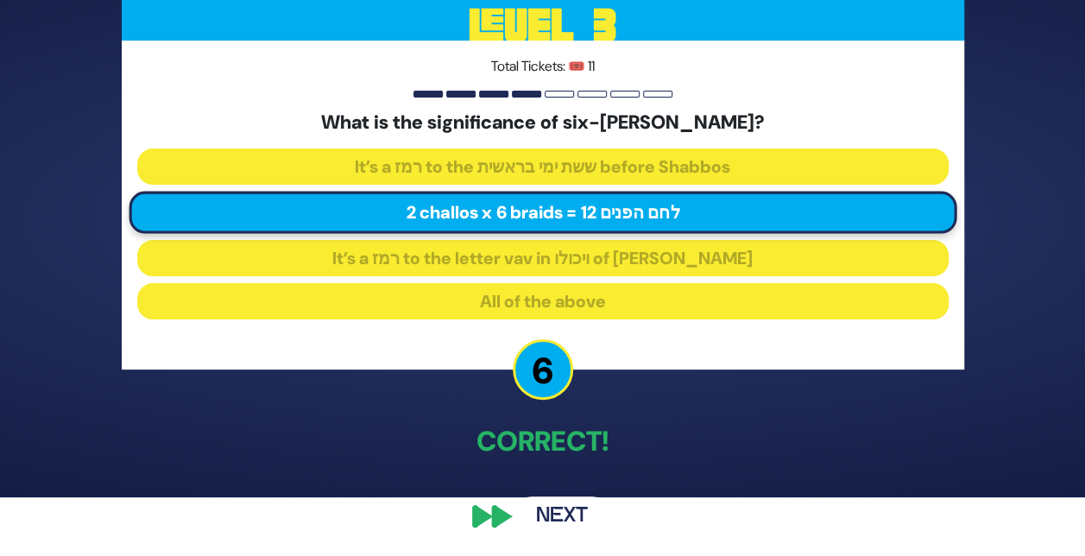
click at [553, 509] on button "Next" at bounding box center [562, 516] width 100 height 40
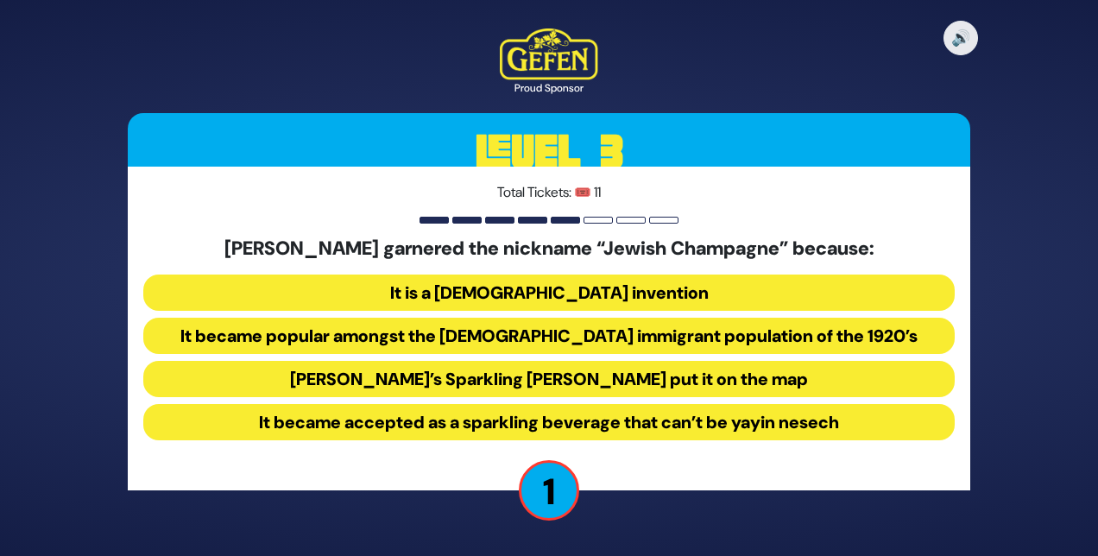
click at [519, 326] on button "It became popular amongst the Jewish immigrant population of the 1920’s" at bounding box center [548, 336] width 811 height 36
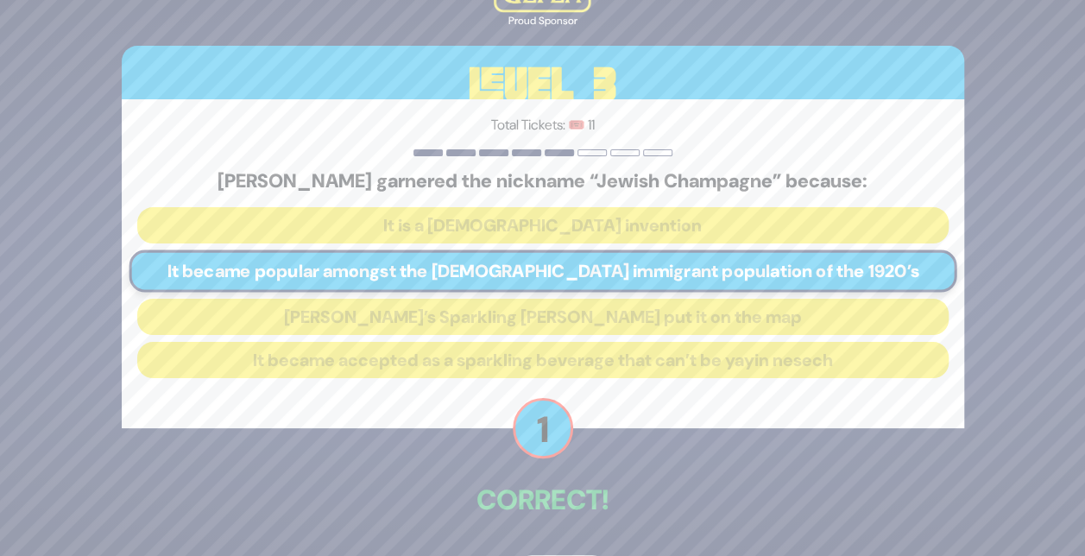
scroll to position [59, 0]
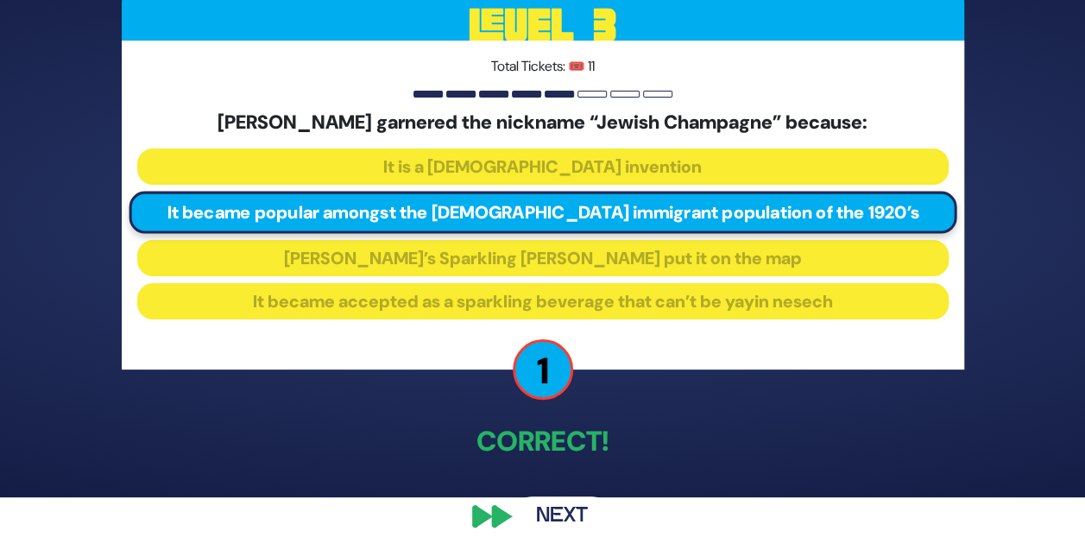
click at [552, 512] on button "Next" at bounding box center [562, 516] width 100 height 40
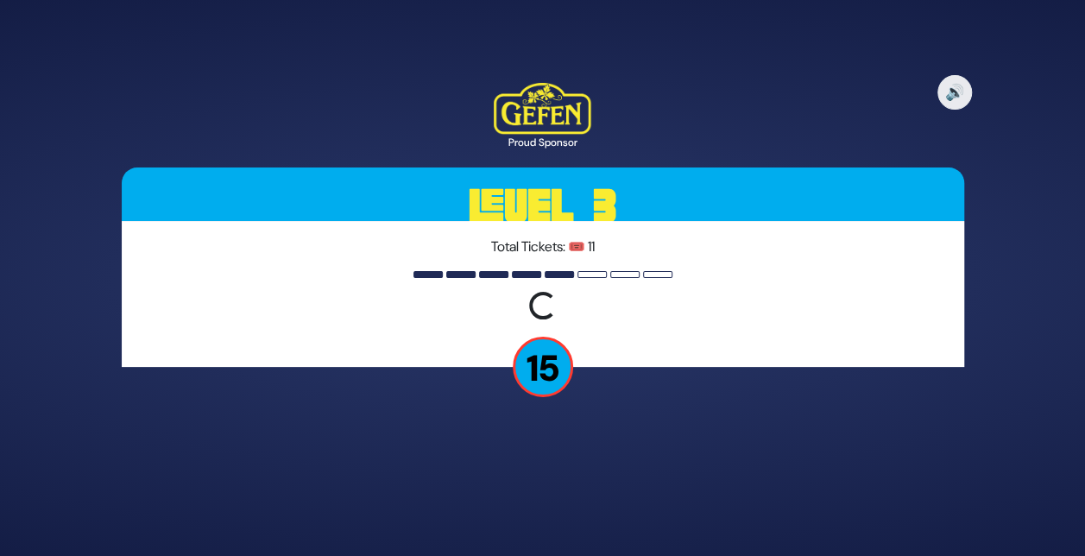
scroll to position [0, 0]
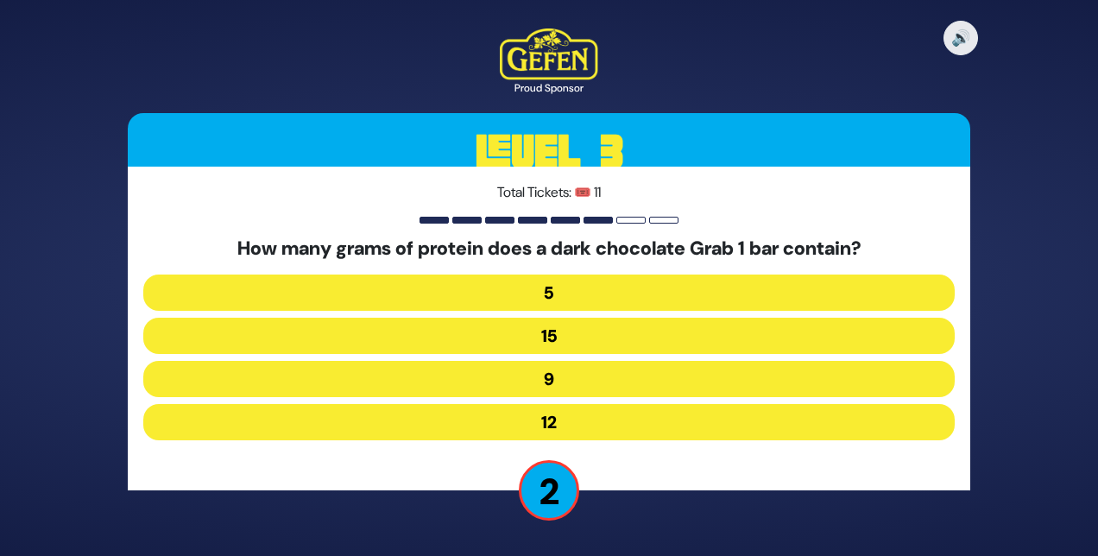
click at [544, 304] on button "5" at bounding box center [548, 293] width 811 height 36
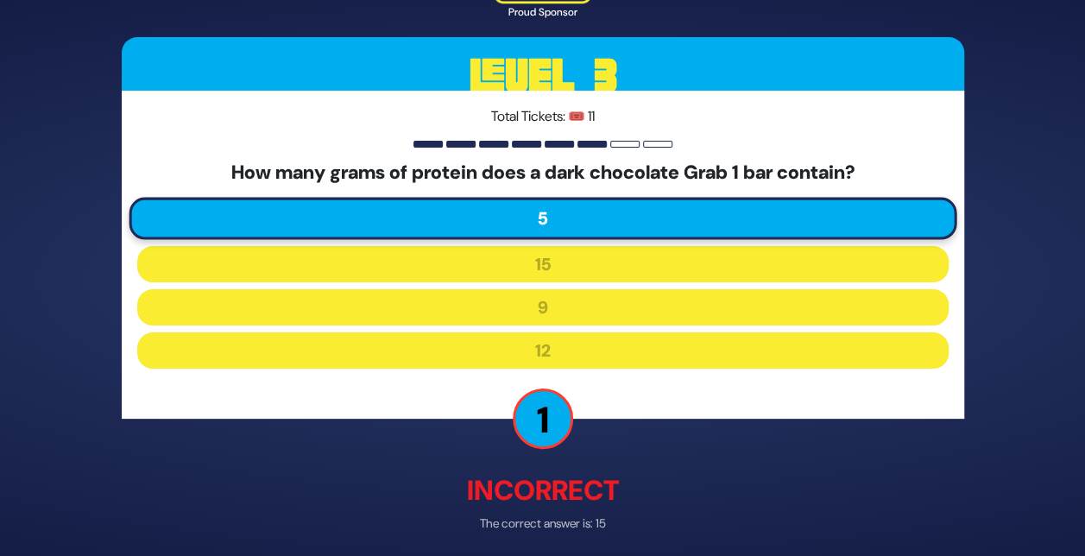
scroll to position [67, 0]
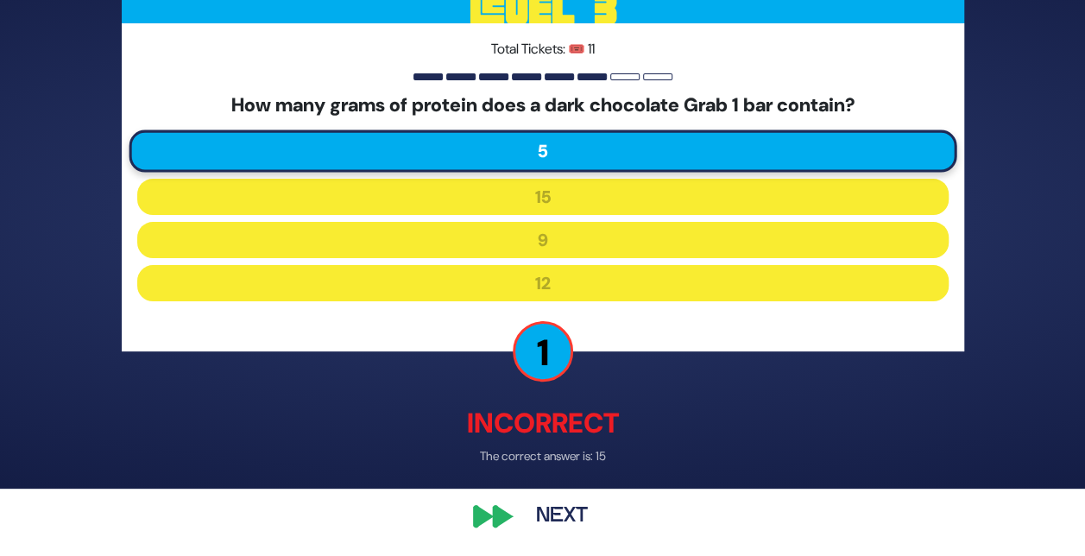
click at [552, 514] on button "Next" at bounding box center [562, 516] width 100 height 40
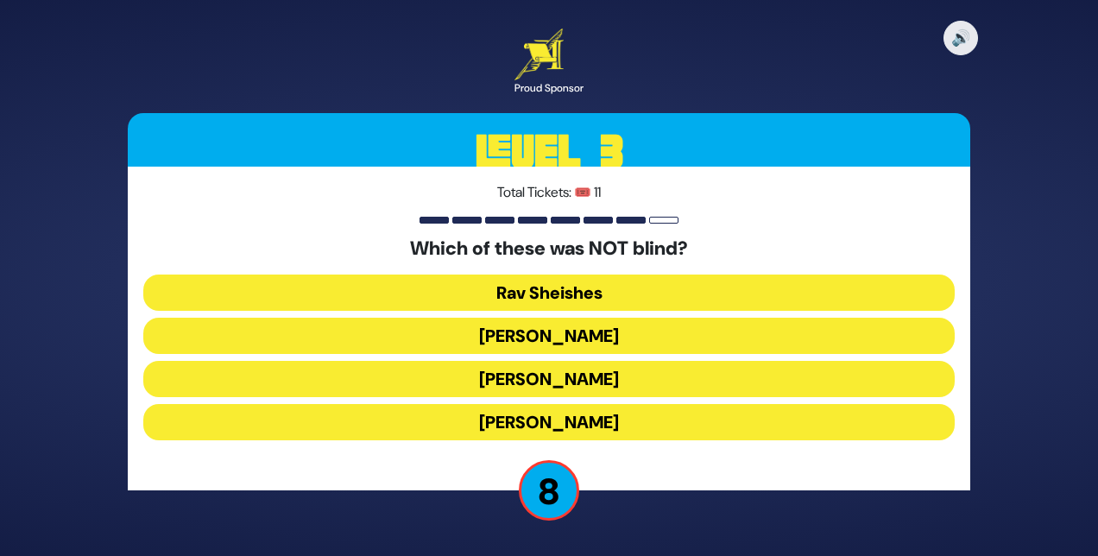
click at [540, 326] on button "Eli Hakohen" at bounding box center [548, 336] width 811 height 36
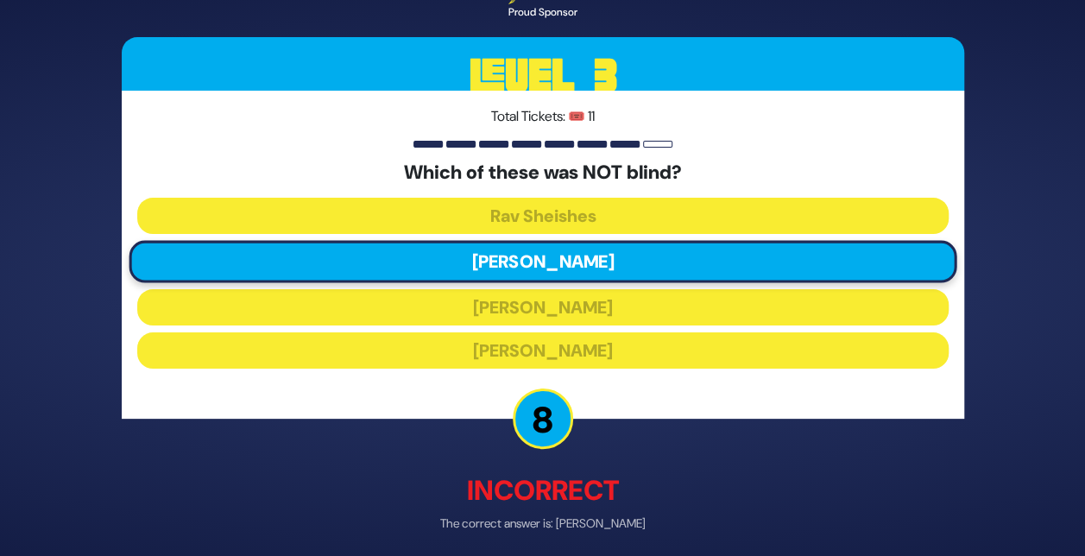
scroll to position [67, 0]
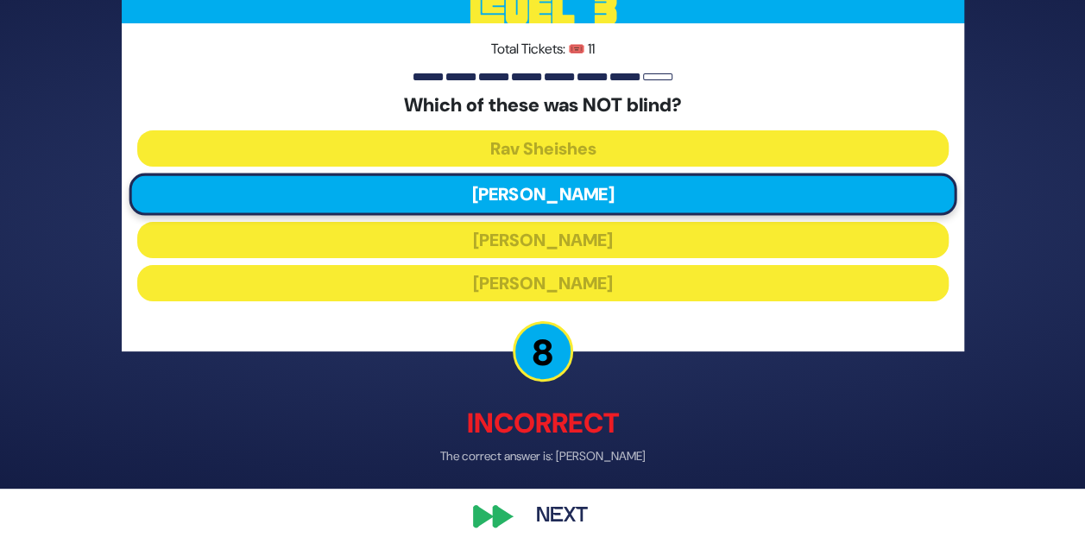
click at [562, 508] on button "Next" at bounding box center [562, 516] width 100 height 40
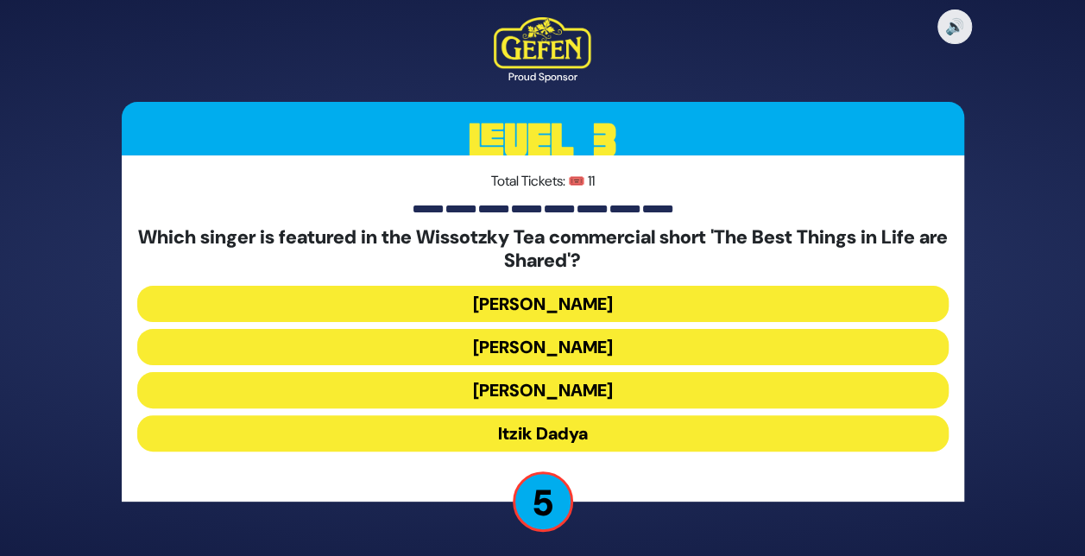
click at [564, 341] on button "Shloime Gertner" at bounding box center [542, 347] width 811 height 36
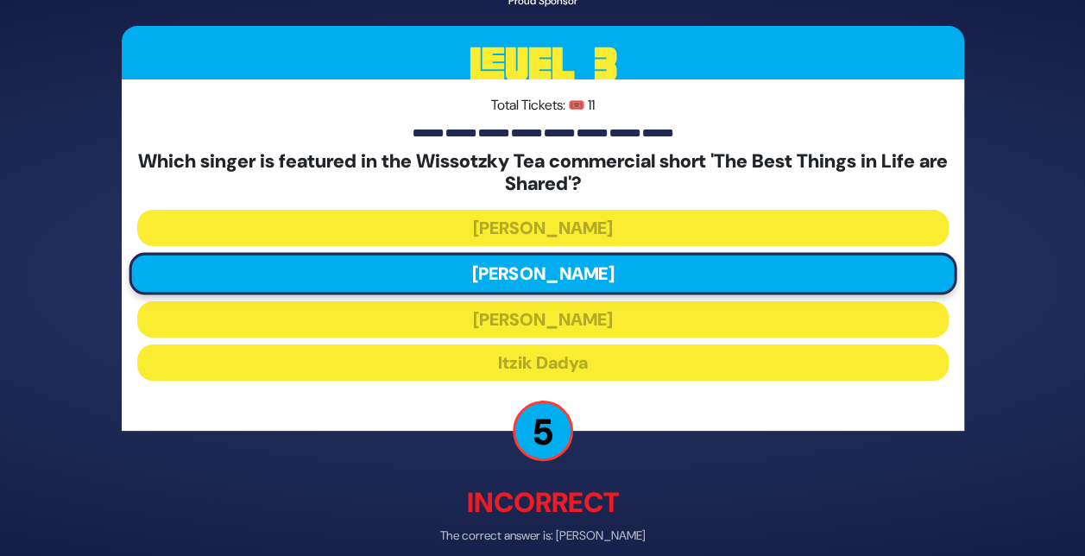
scroll to position [79, 0]
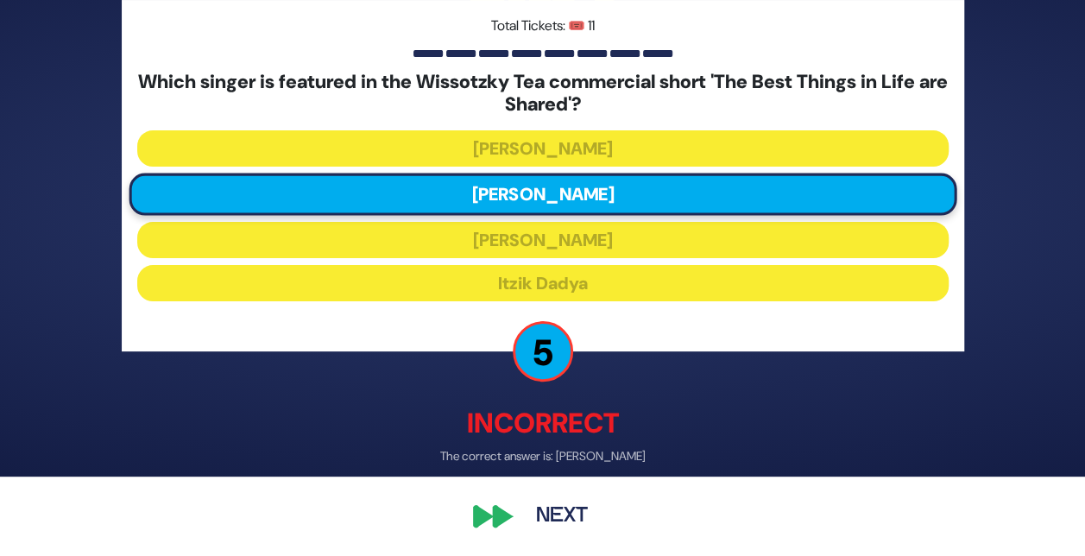
click at [558, 520] on button "Next" at bounding box center [562, 515] width 100 height 40
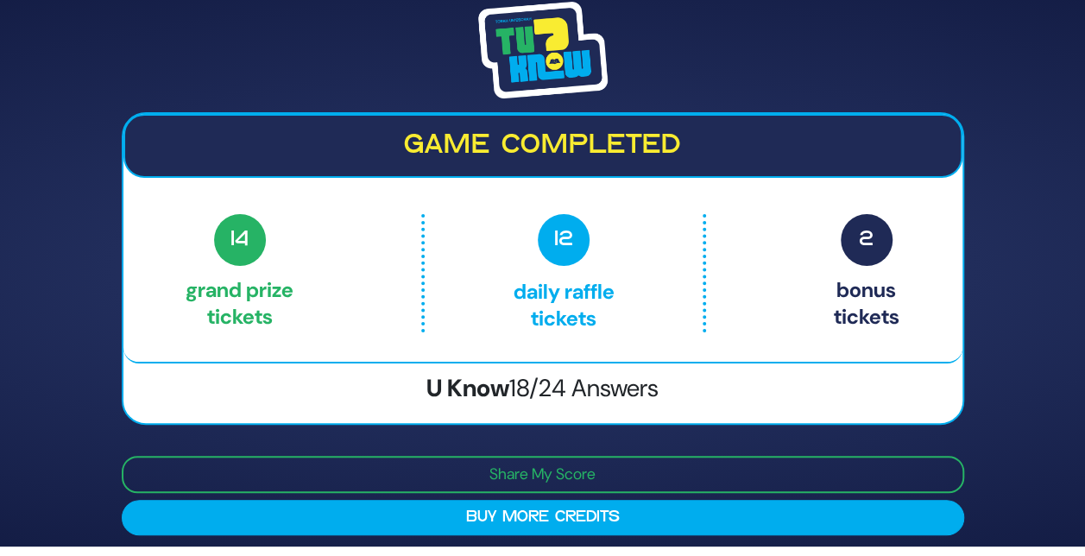
scroll to position [0, 0]
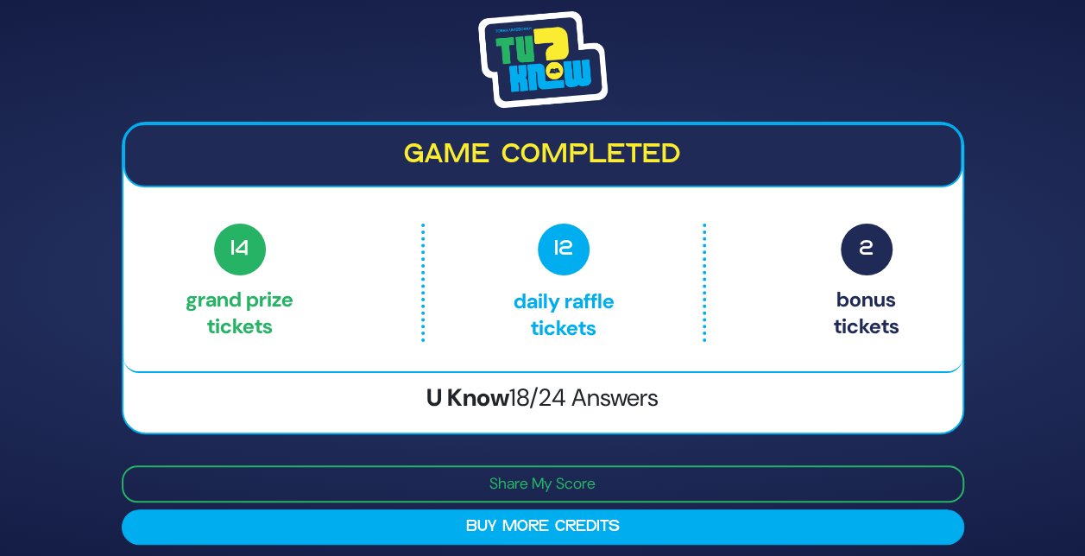
scroll to position [9, 0]
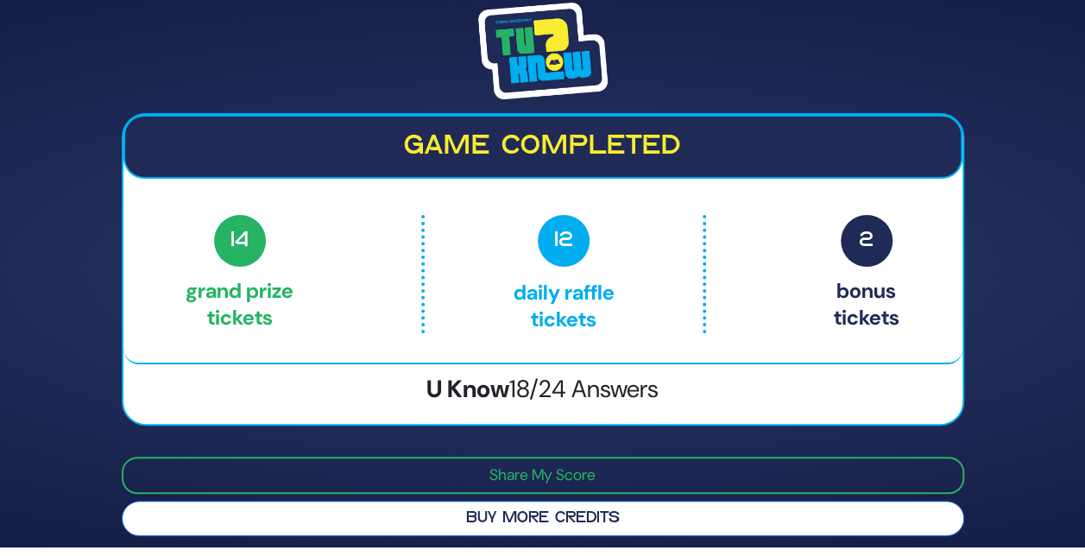
click at [582, 528] on button "Buy More Credits" at bounding box center [543, 518] width 843 height 35
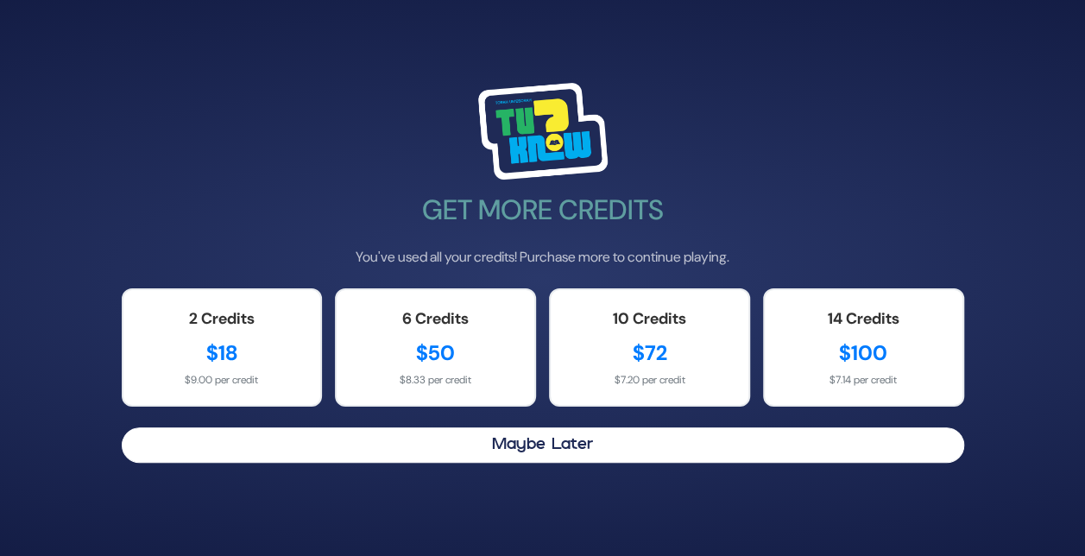
scroll to position [0, 0]
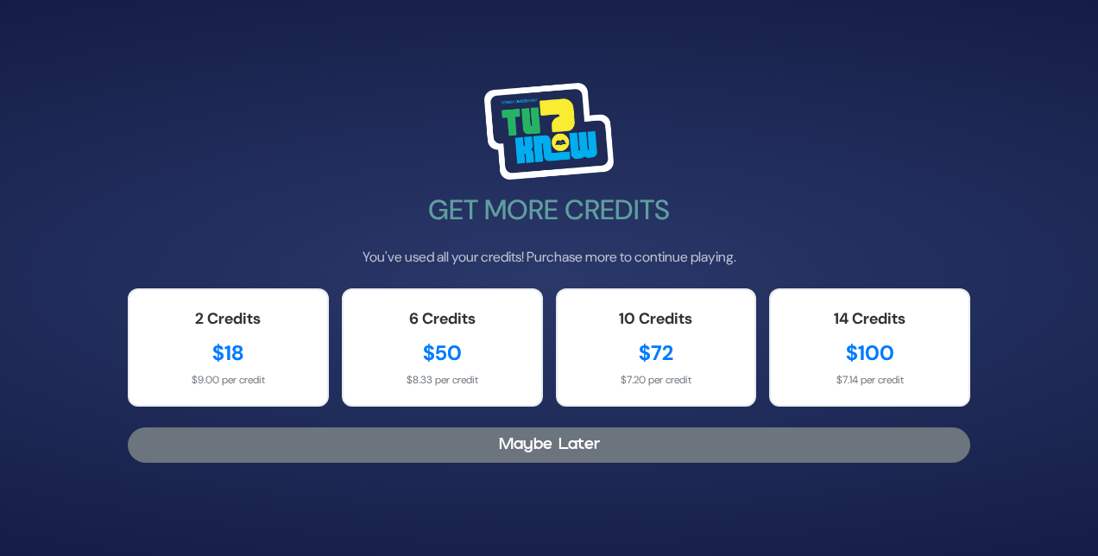
click at [530, 445] on button "Maybe Later" at bounding box center [549, 444] width 843 height 35
